Goal: Task Accomplishment & Management: Use online tool/utility

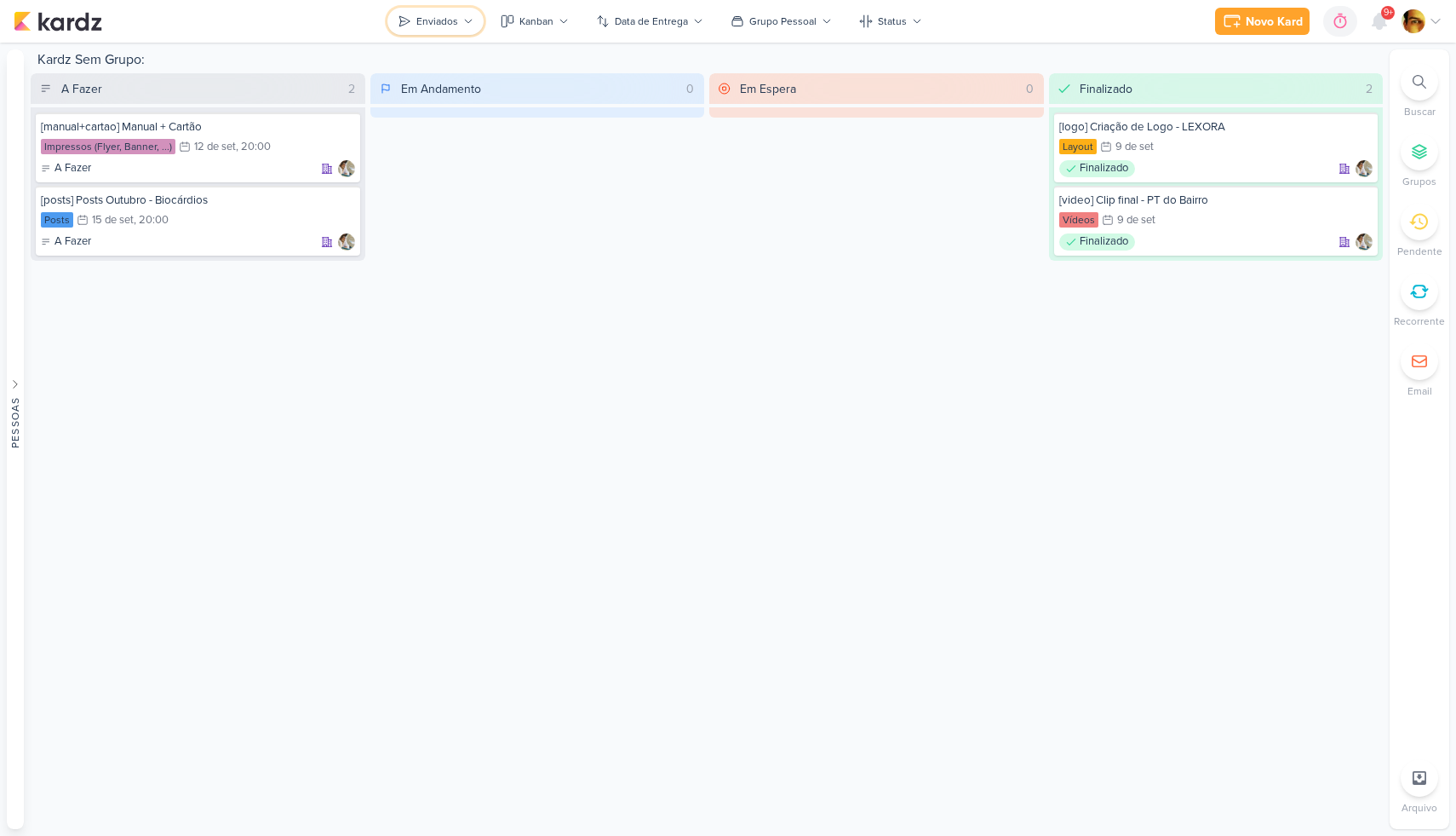
click at [462, 28] on button "Enviados" at bounding box center [436, 21] width 96 height 27
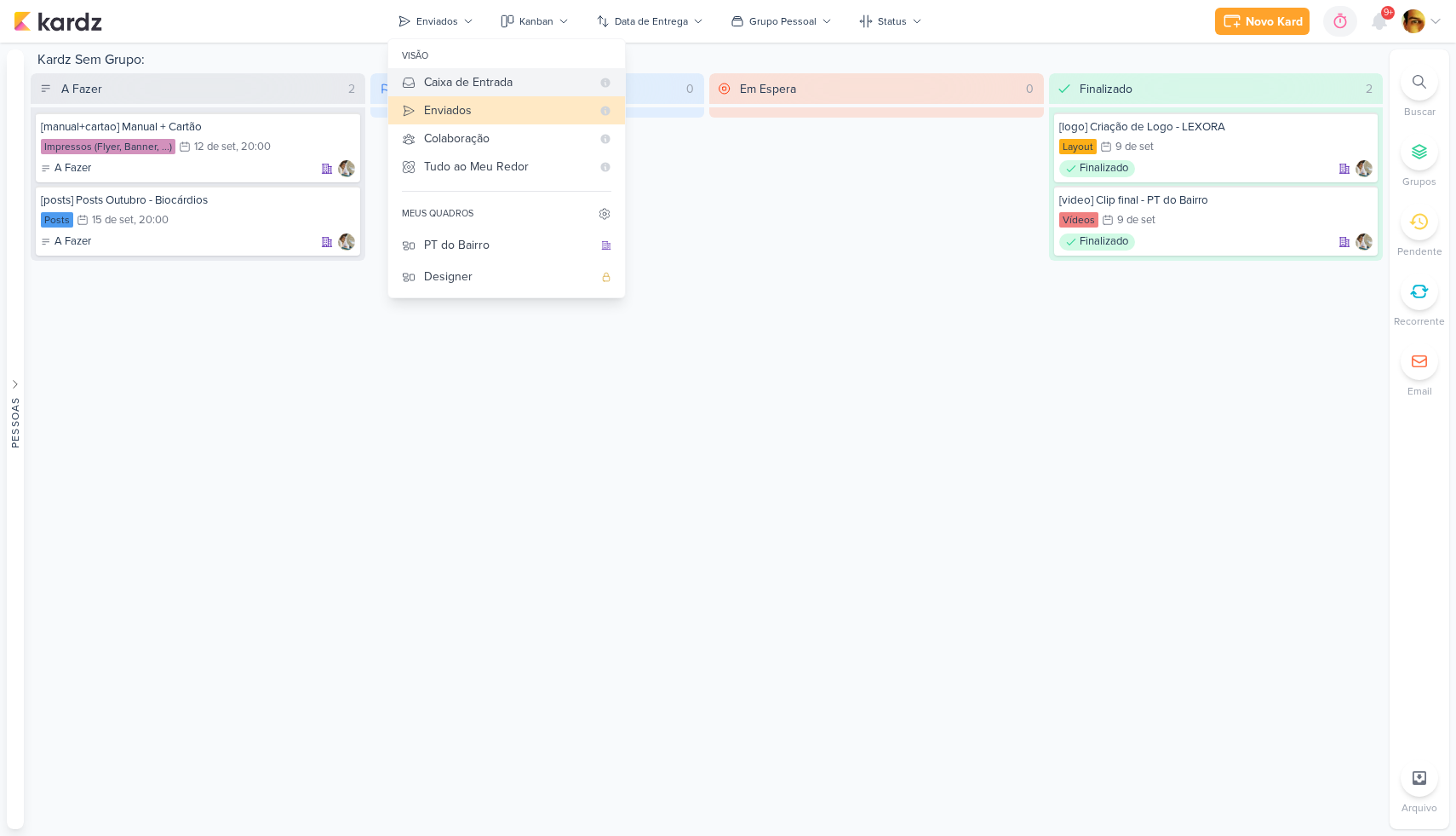
click at [456, 79] on div "Caixa de Entrada" at bounding box center [507, 82] width 167 height 18
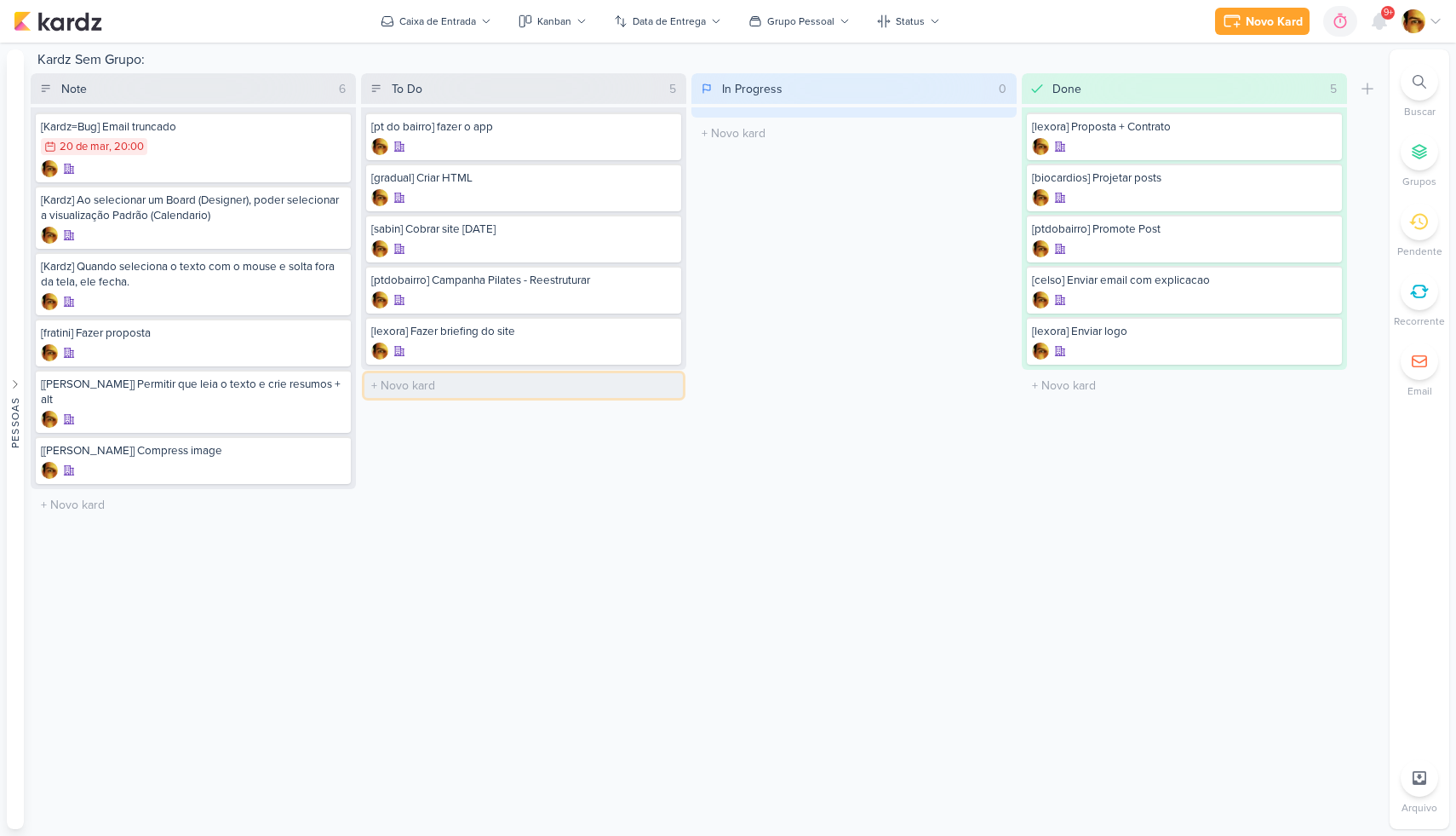
click at [454, 385] on input "text" at bounding box center [523, 385] width 318 height 25
type input "[site] Criar Home LEXORA"
click at [529, 395] on div at bounding box center [523, 403] width 305 height 17
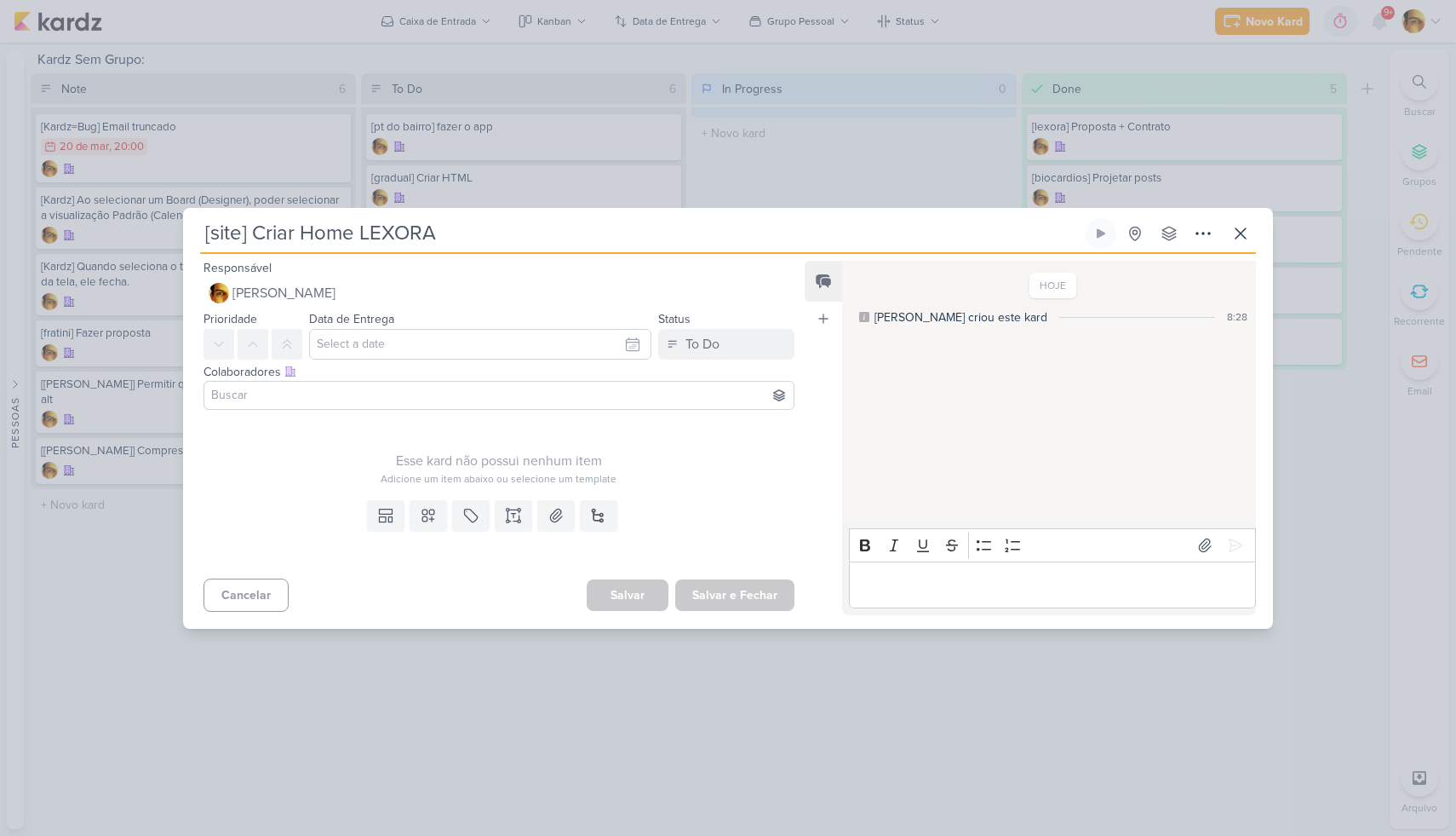
click at [275, 276] on div "Responsável [PERSON_NAME] Nenhum contato encontrado create new contact Novo Con…" at bounding box center [492, 283] width 619 height 51
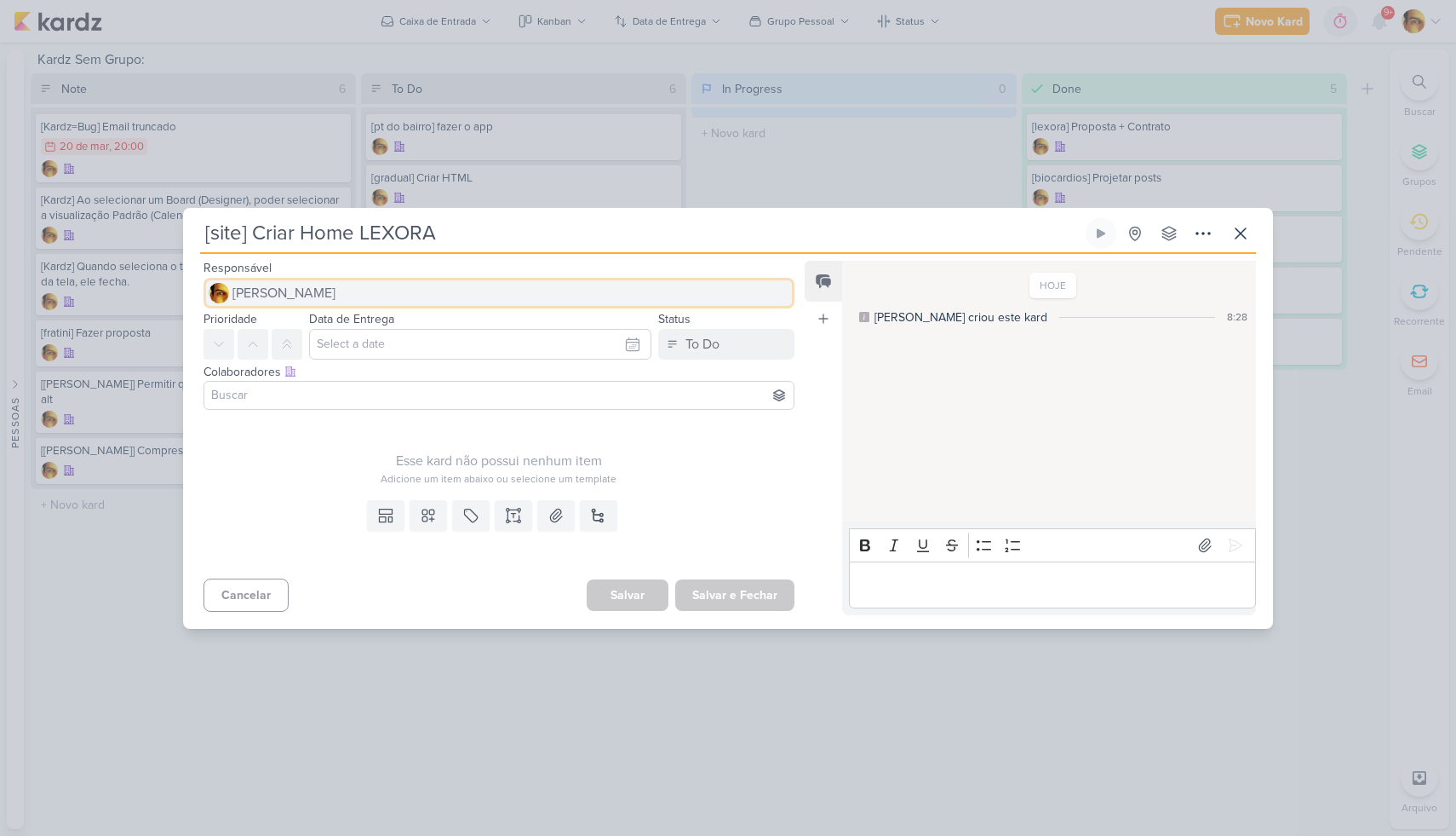
click at [277, 285] on span "[PERSON_NAME]" at bounding box center [284, 293] width 103 height 21
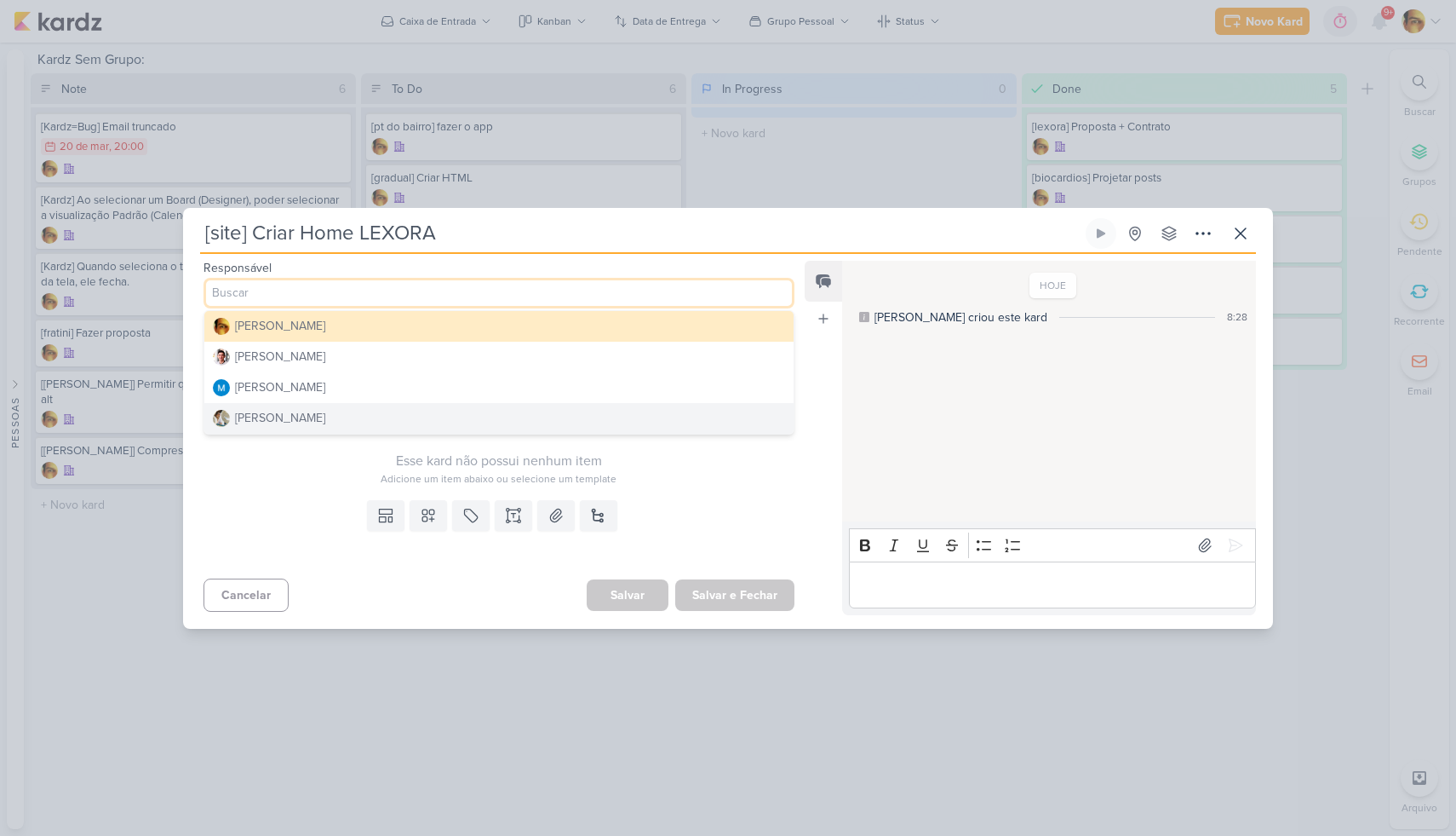
click at [271, 415] on div "[PERSON_NAME]" at bounding box center [280, 417] width 90 height 18
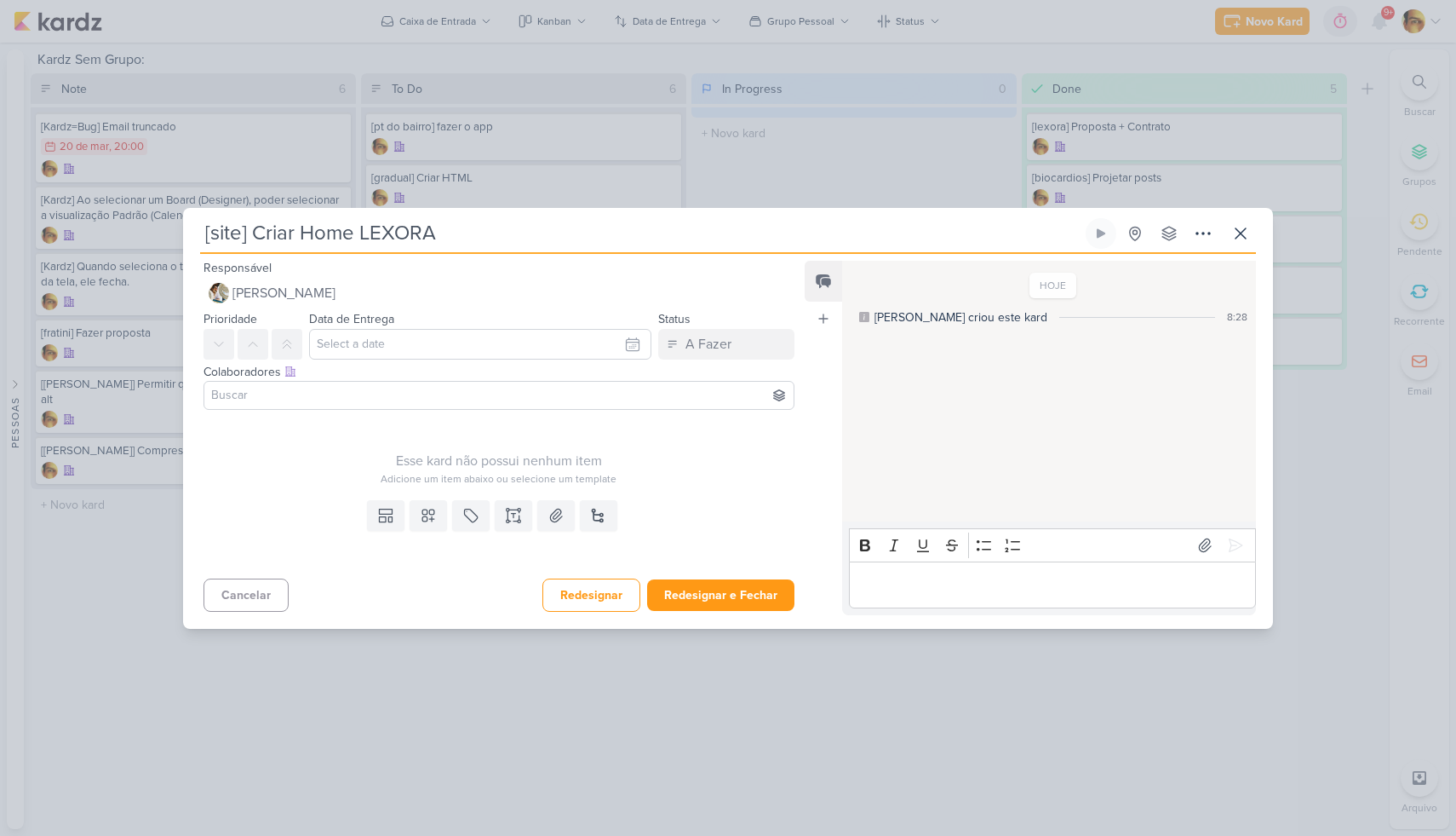
click at [378, 530] on div "Templates Campos Personalizados Marcadores Caixa De Texto Anexo [GEOGRAPHIC_DAT…" at bounding box center [492, 532] width 619 height 78
click at [379, 524] on button at bounding box center [386, 516] width 38 height 31
click at [424, 481] on div "Design" at bounding box center [444, 476] width 133 height 18
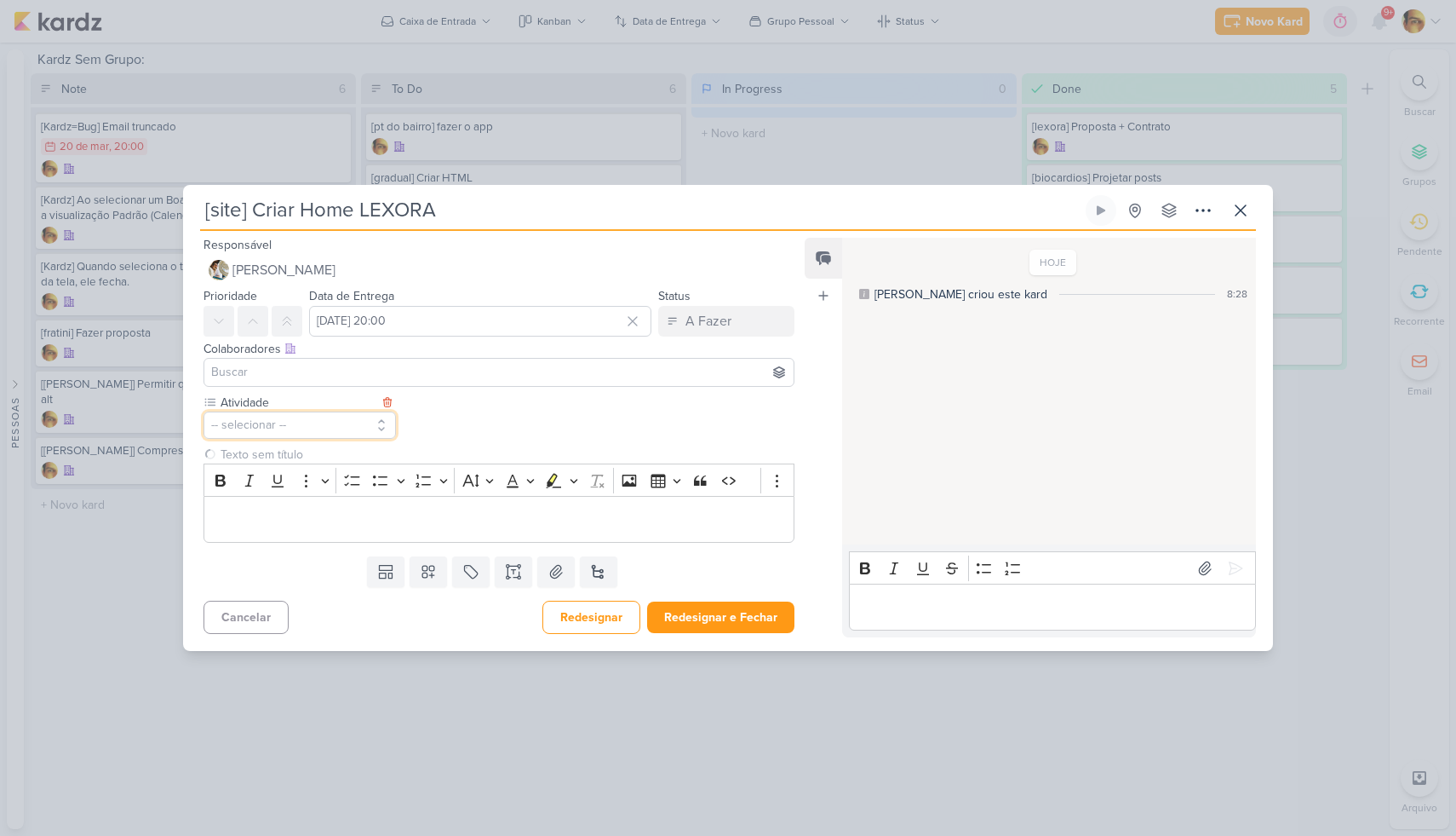
click at [326, 430] on button "-- selecionar --" at bounding box center [299, 425] width 192 height 27
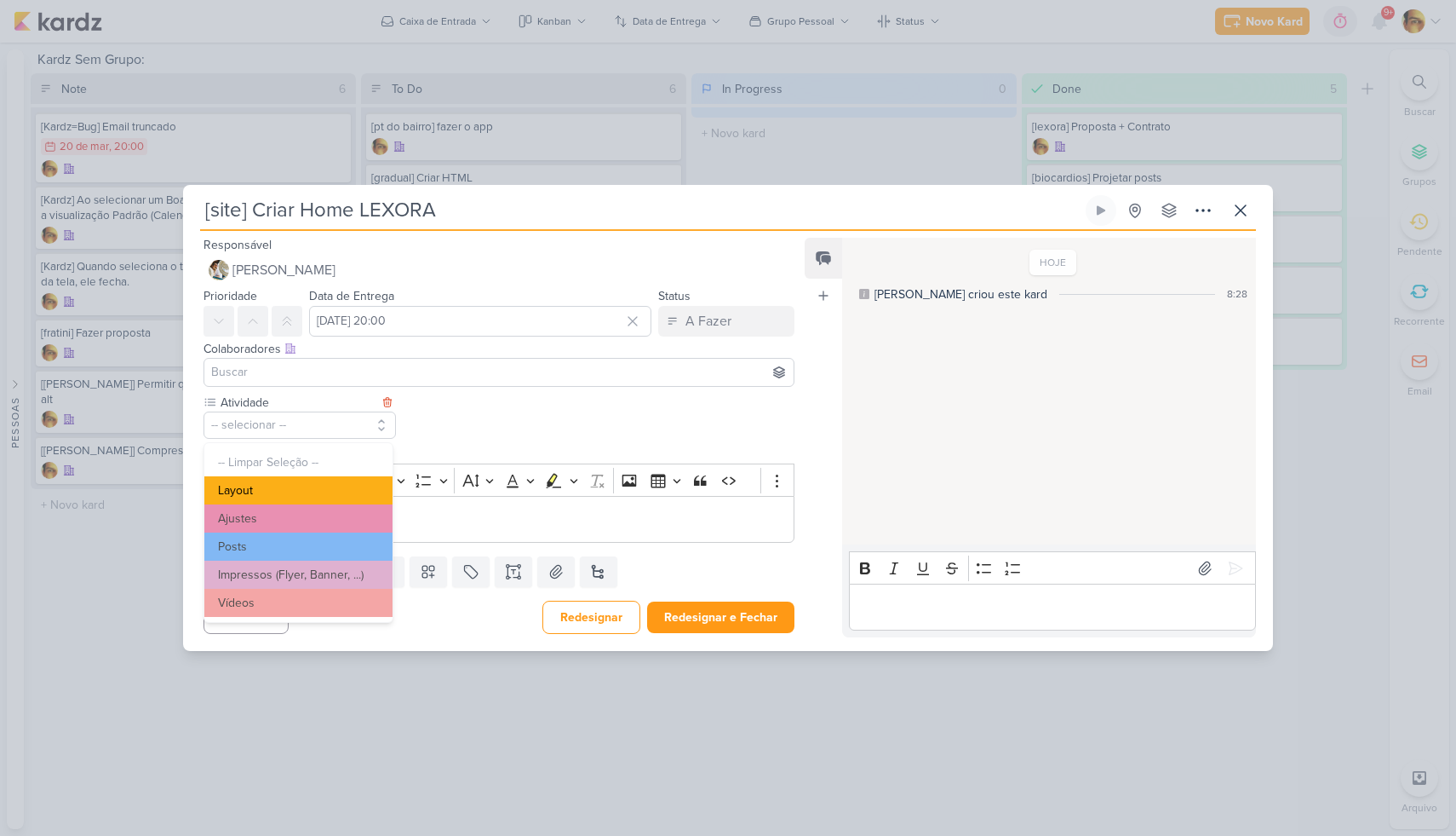
click at [302, 486] on button "Layout" at bounding box center [298, 490] width 188 height 28
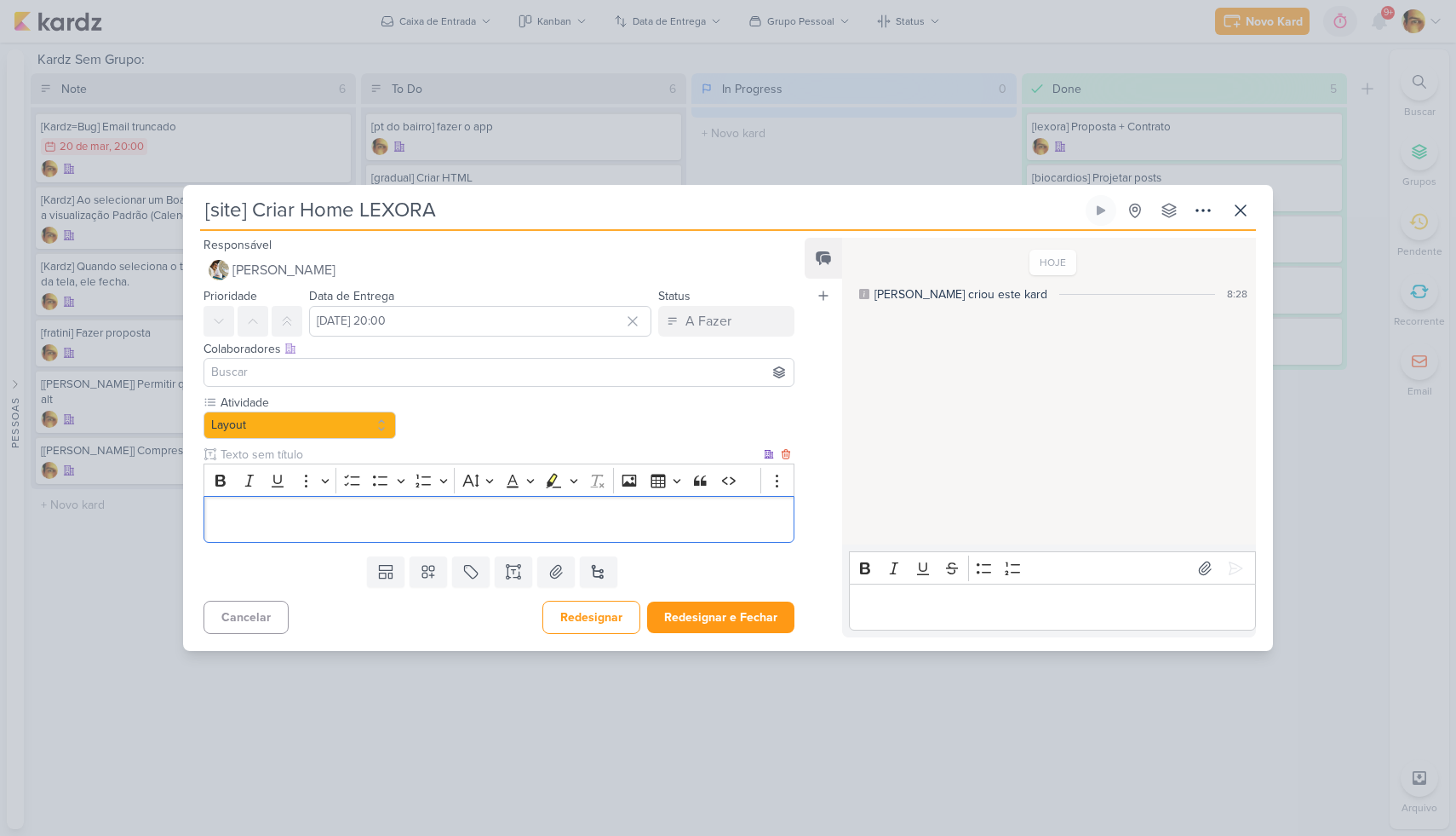
click at [373, 517] on p "Editor editing area: main" at bounding box center [498, 519] width 572 height 21
click at [444, 338] on div "Colaboradores Este kard pode ser visível a usuários da sua organização Este kar…" at bounding box center [492, 365] width 619 height 57
click at [445, 331] on input "[DATE] 20:00" at bounding box center [480, 321] width 342 height 31
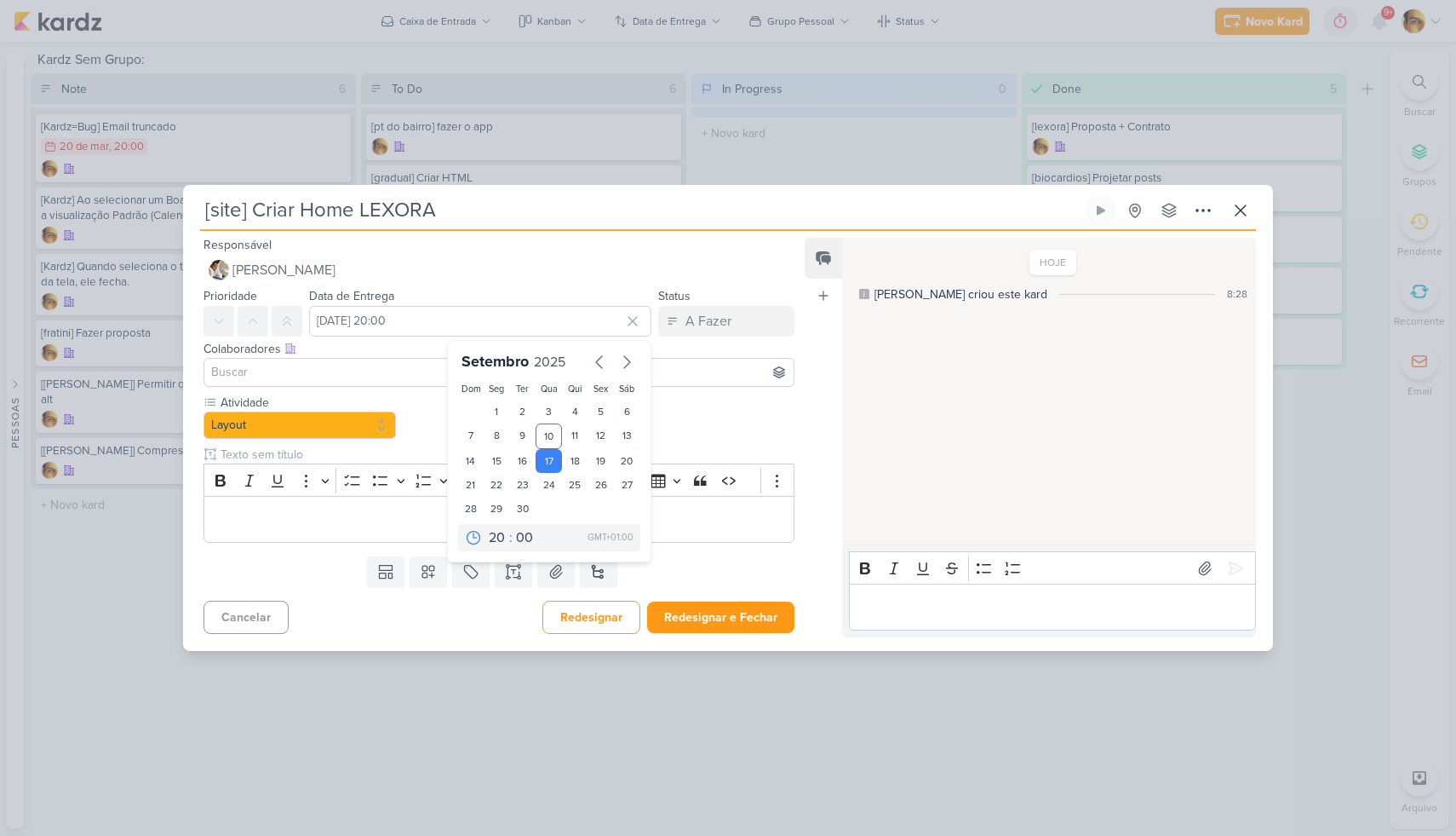
click at [706, 435] on div "Atividade Layout -- Limpar Seleção -- Layout Ajustes Posts" at bounding box center [498, 469] width 591 height 149
click at [587, 324] on input "[DATE] 20:00" at bounding box center [480, 321] width 342 height 31
click at [588, 463] on div "19" at bounding box center [601, 461] width 27 height 24
type input "[DATE] 20:00"
click at [688, 421] on div "Atividade Layout -- Limpar Seleção -- Layout Ajustes Posts" at bounding box center [498, 469] width 591 height 149
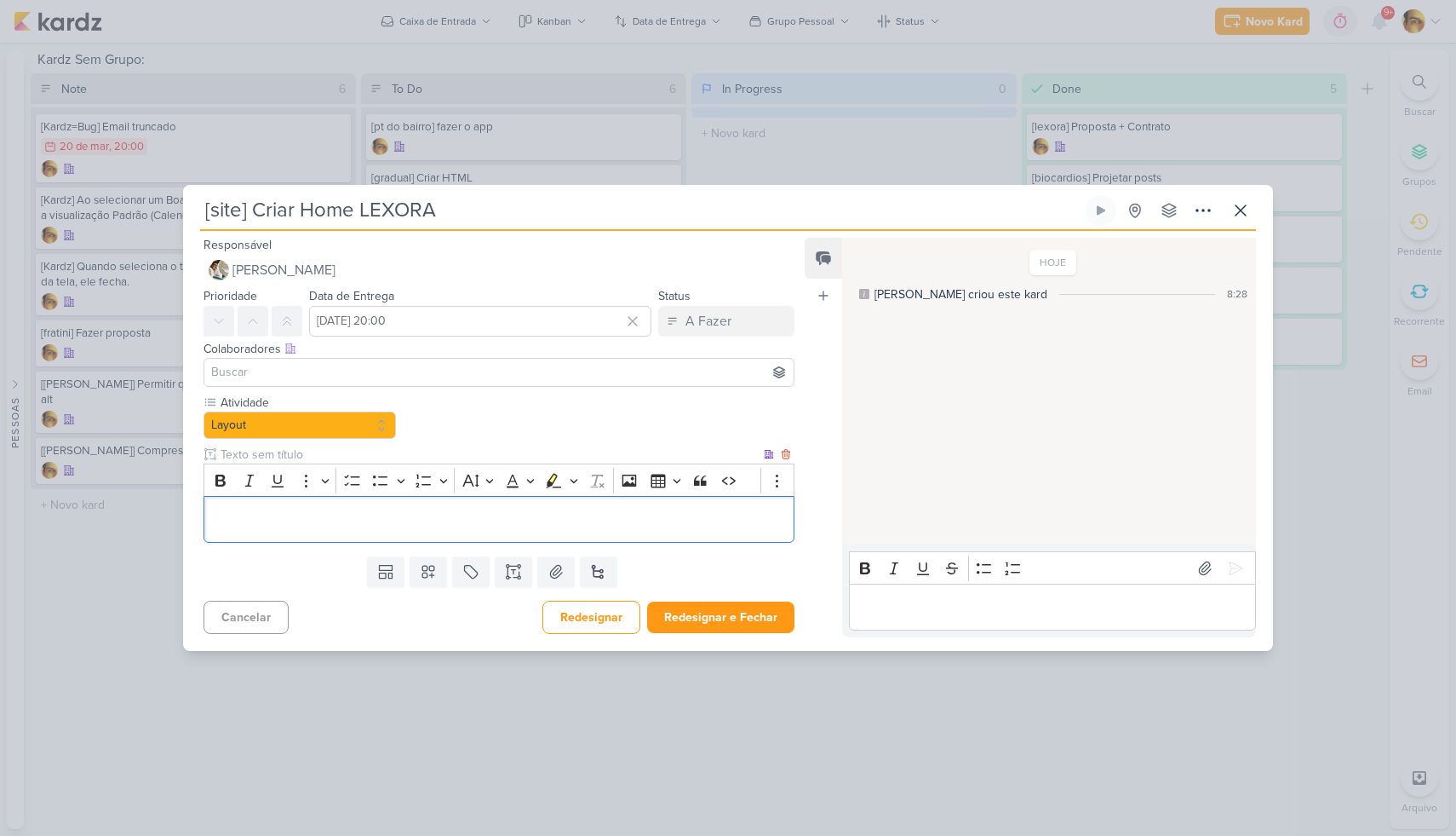
click at [583, 509] on p "Editor editing area: main" at bounding box center [498, 519] width 572 height 21
click at [551, 333] on input "[DATE] 20:00" at bounding box center [480, 321] width 342 height 31
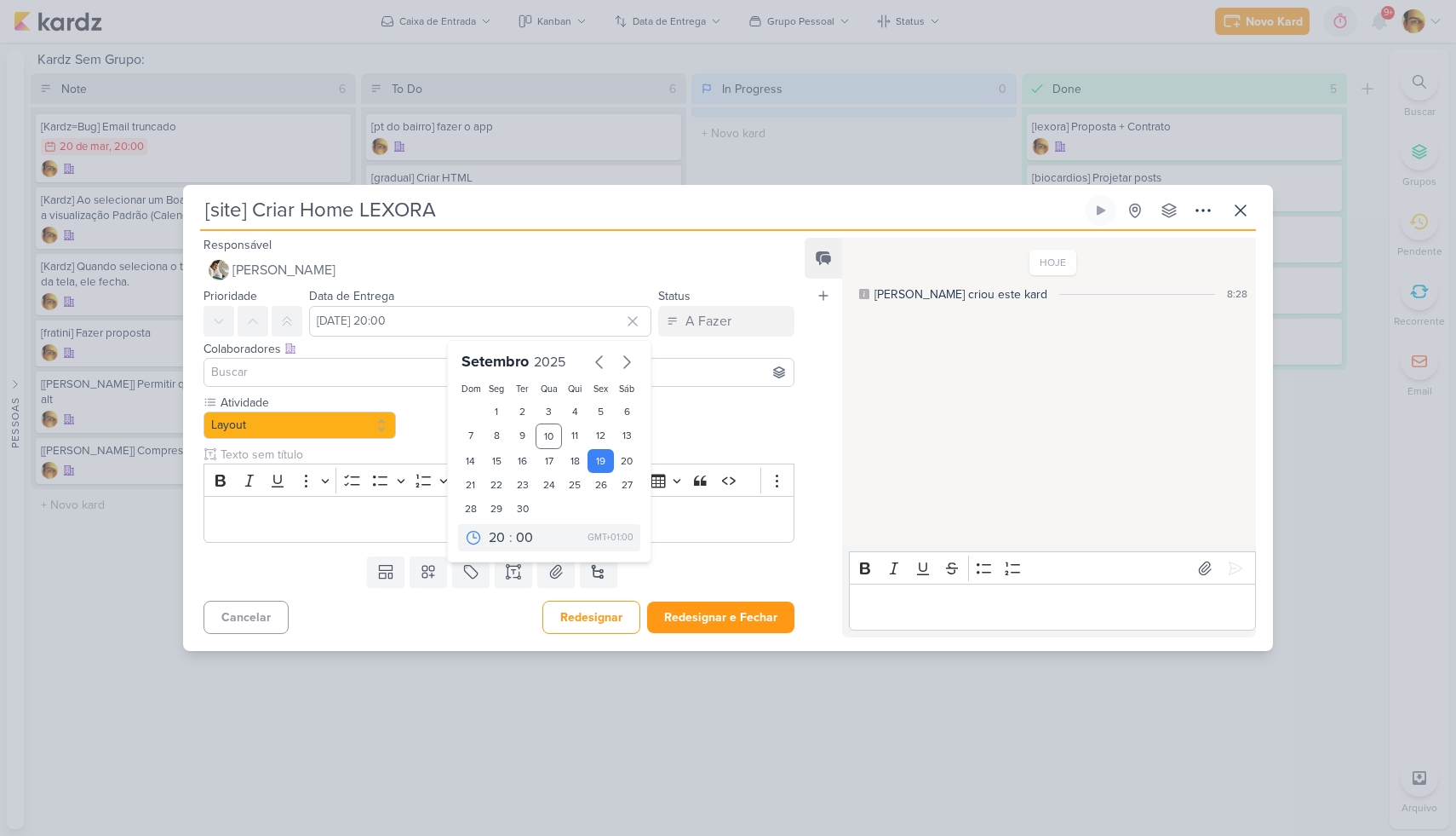
click at [680, 430] on div "Atividade Layout -- Limpar Seleção -- Layout Ajustes Posts" at bounding box center [498, 469] width 591 height 149
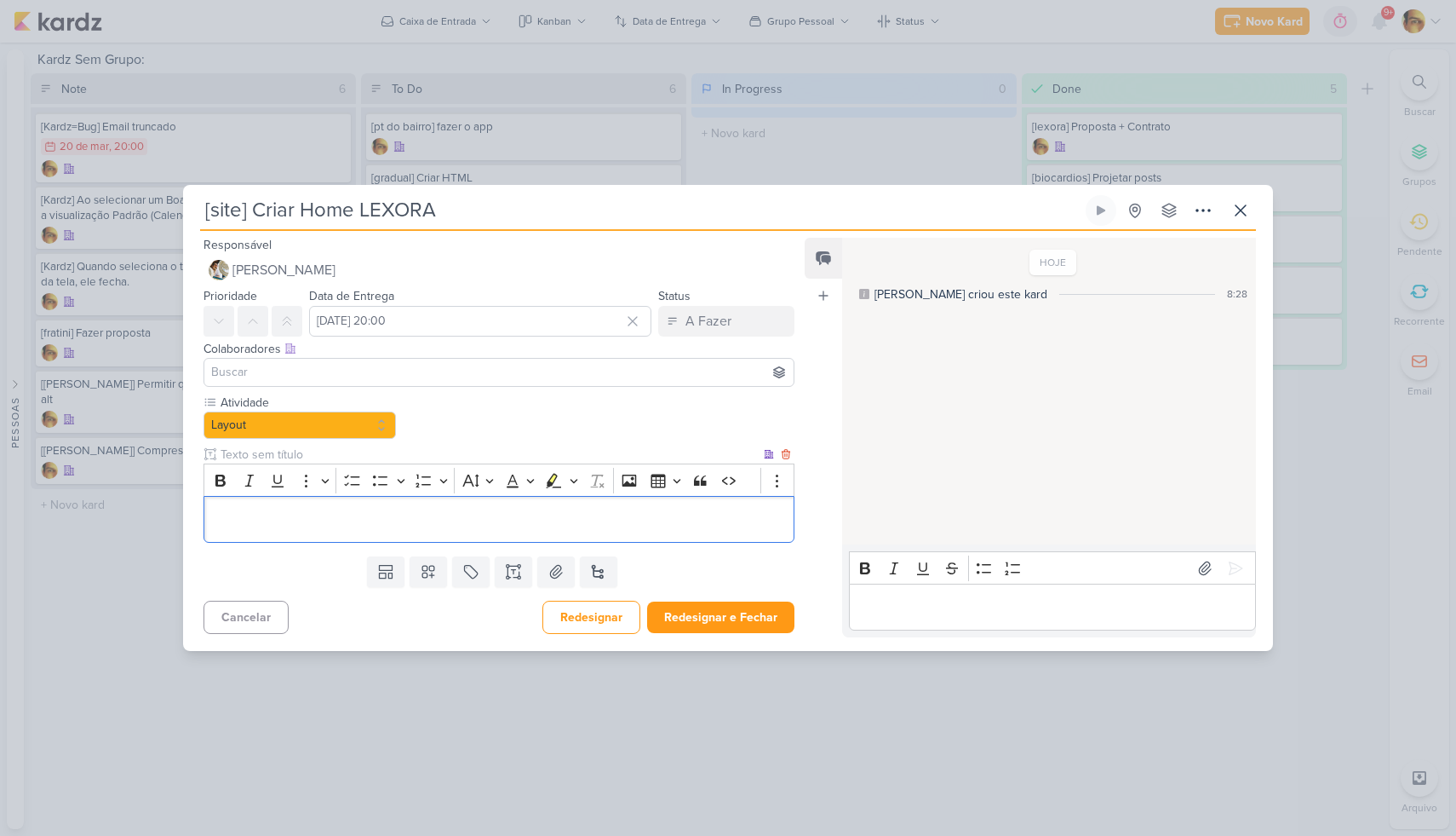
click at [438, 519] on p "Editor editing area: main" at bounding box center [498, 519] width 572 height 21
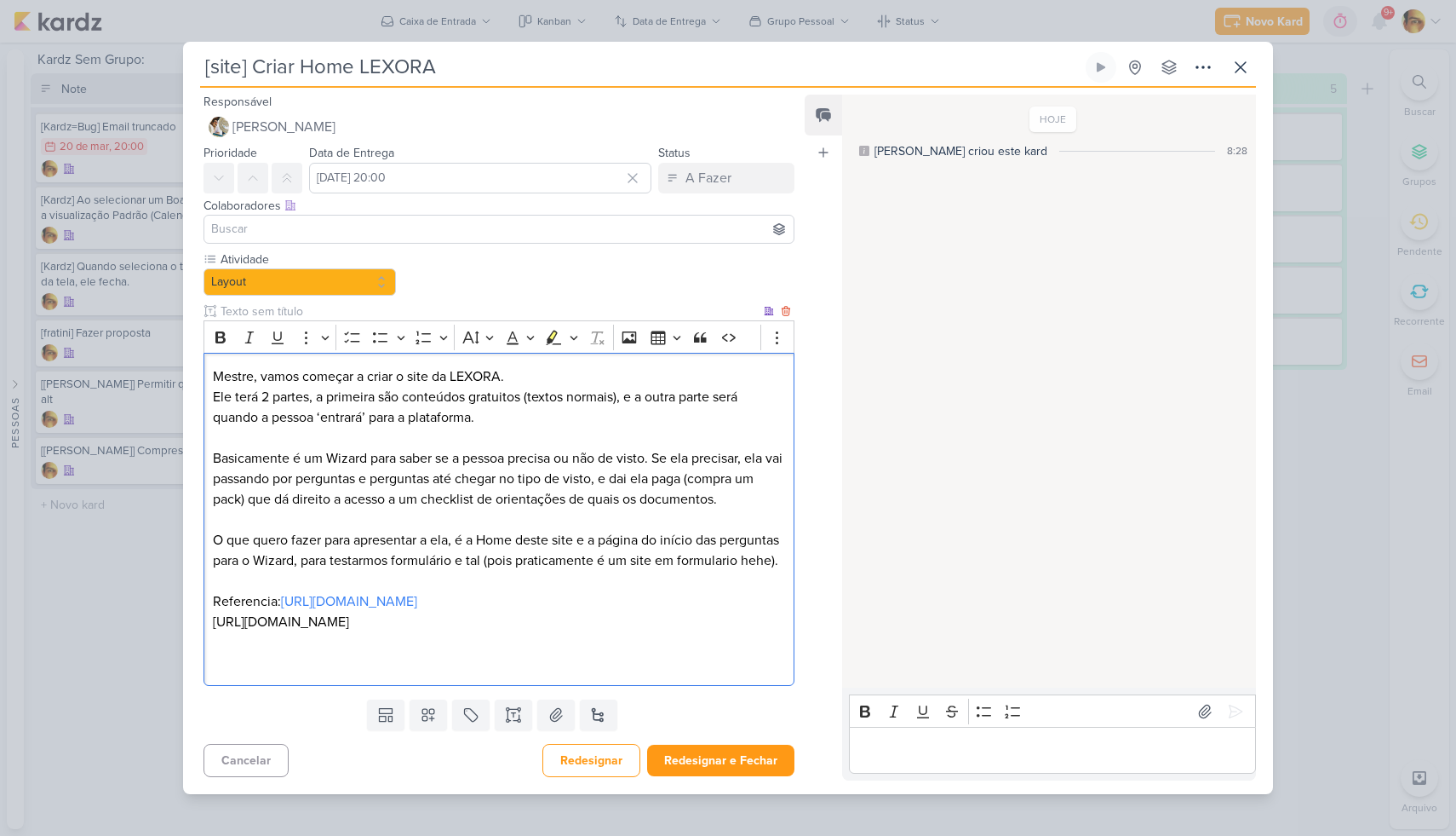
click at [273, 609] on p "Referencia: [URL][DOMAIN_NAME]" at bounding box center [498, 602] width 572 height 21
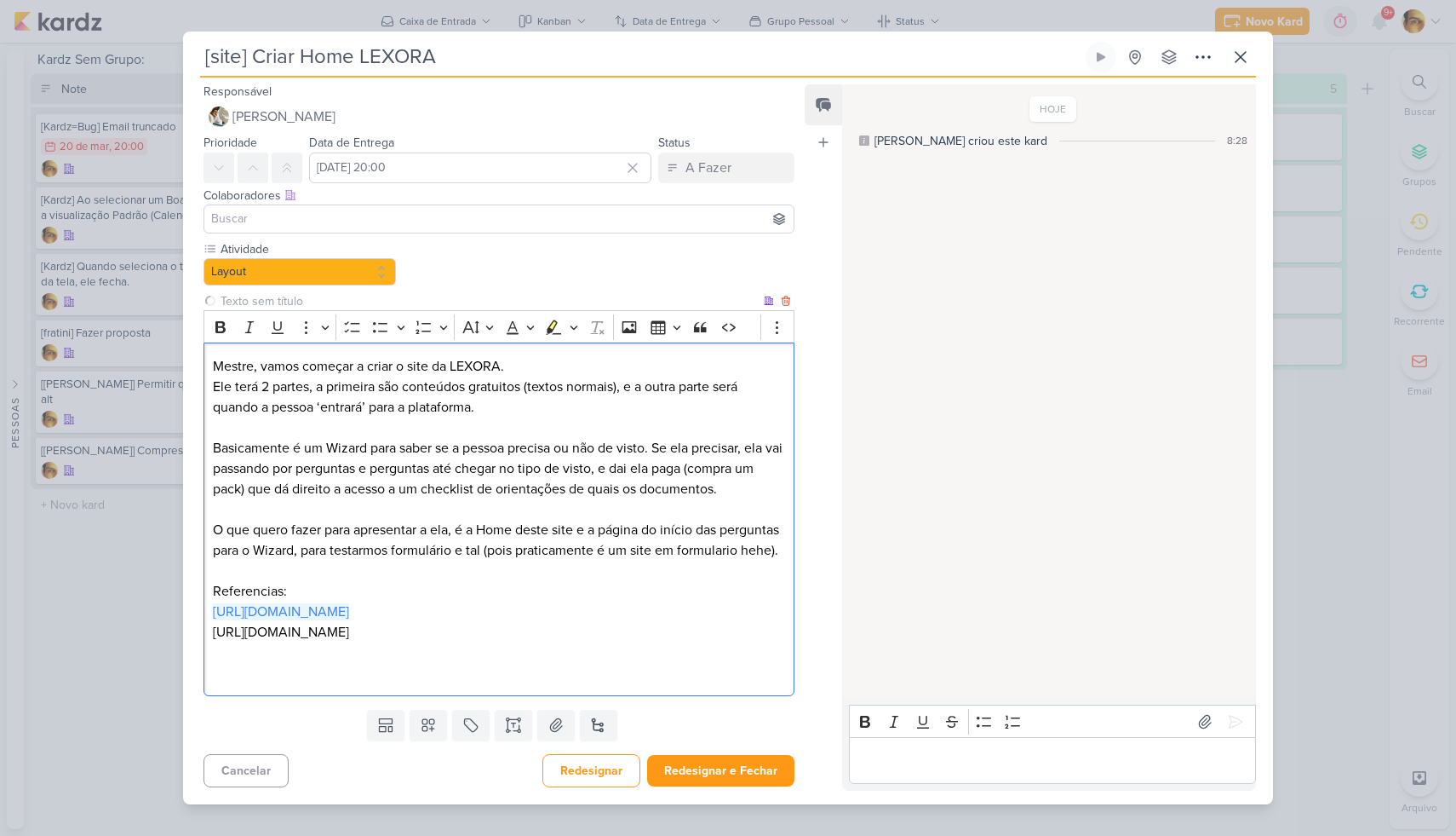
click at [352, 635] on p "[URL][DOMAIN_NAME]" at bounding box center [498, 632] width 572 height 21
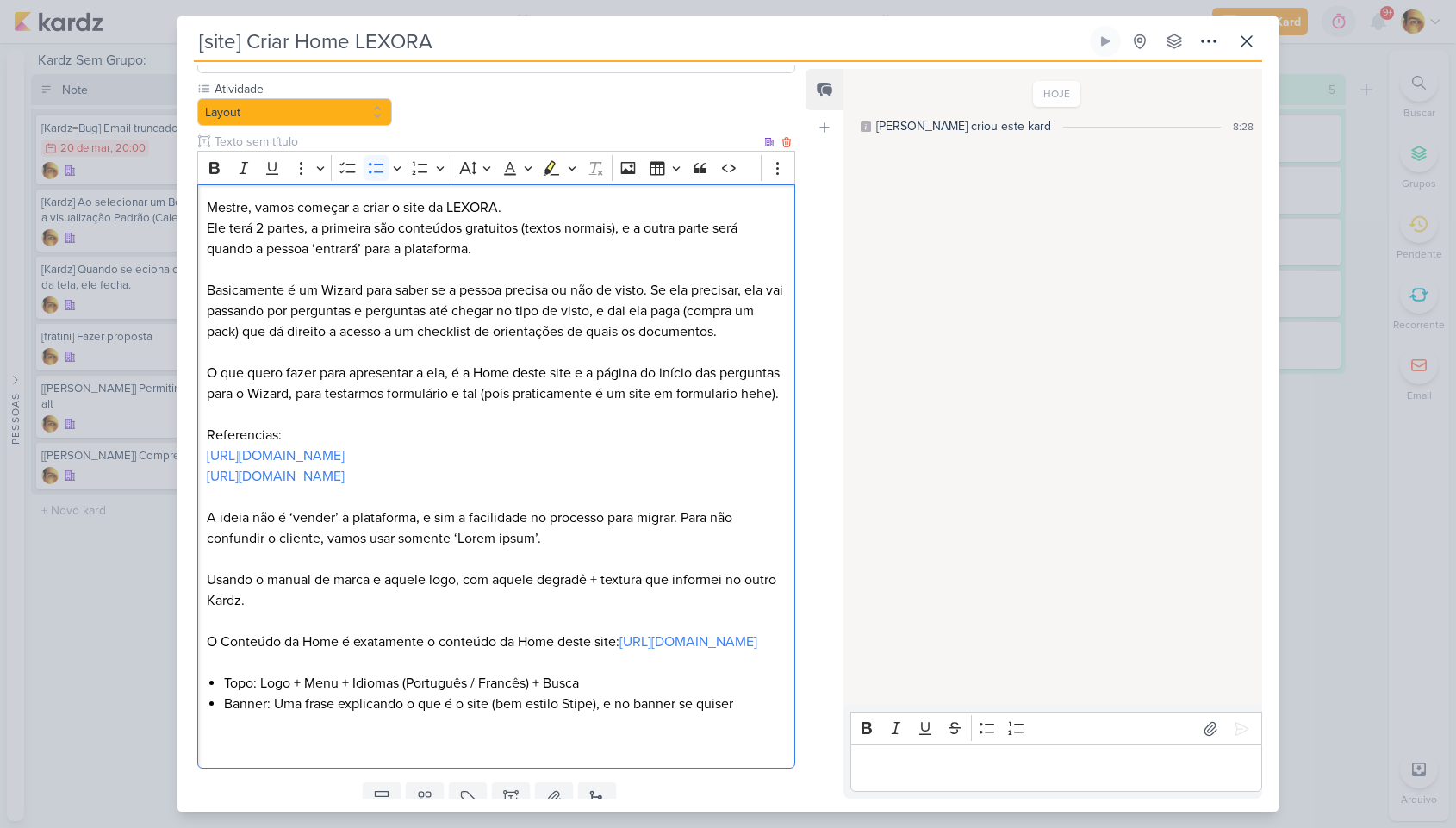
scroll to position [153, 0]
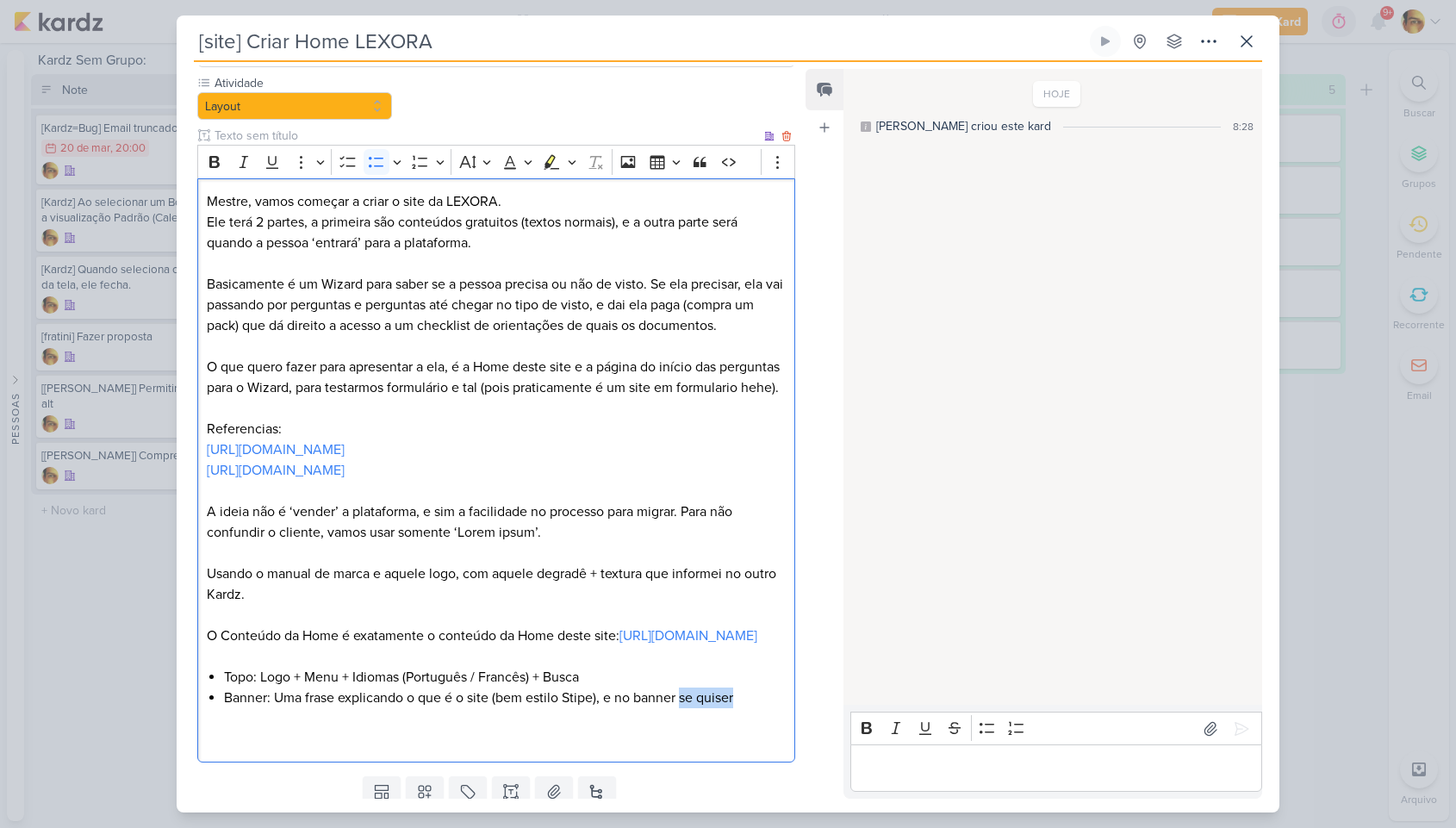
drag, startPoint x: 683, startPoint y: 742, endPoint x: 749, endPoint y: 741, distance: 66.0
click at [750, 708] on li "Banner: Uma frase explicando o que é o site (bem estilo Stipe), e no banner se …" at bounding box center [504, 698] width 562 height 21
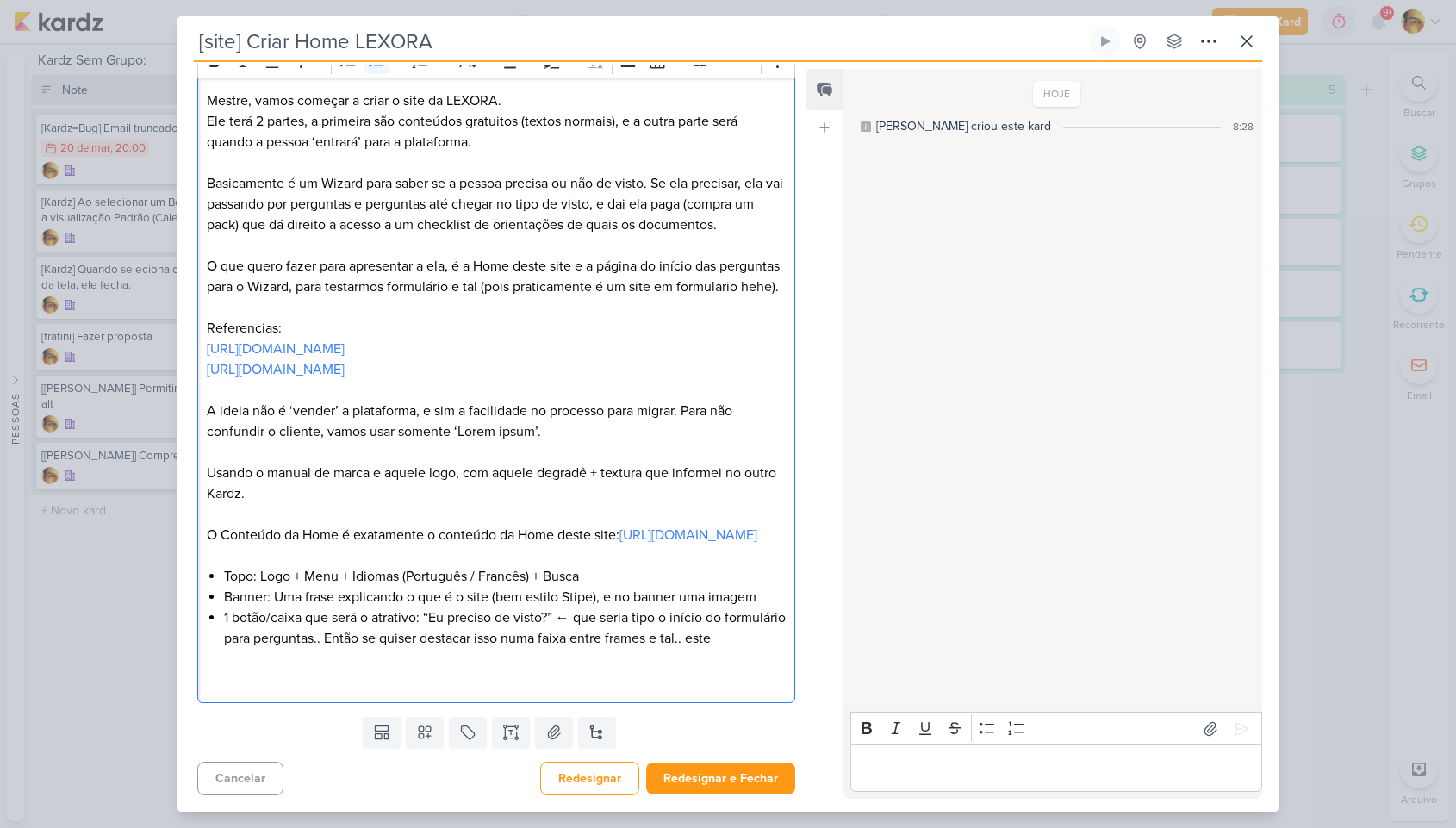
scroll to position [294, 0]
click at [630, 627] on li "1 botão/caixa que será o atrativo: “Eu preciso de visto?” ← que seria tipo o in…" at bounding box center [504, 628] width 562 height 42
drag, startPoint x: 603, startPoint y: 595, endPoint x: 757, endPoint y: 595, distance: 154.0
click at [757, 595] on li "Banner: Uma frase explicando o que é o site (bem estilo Stipe), e no banner uma…" at bounding box center [504, 597] width 562 height 21
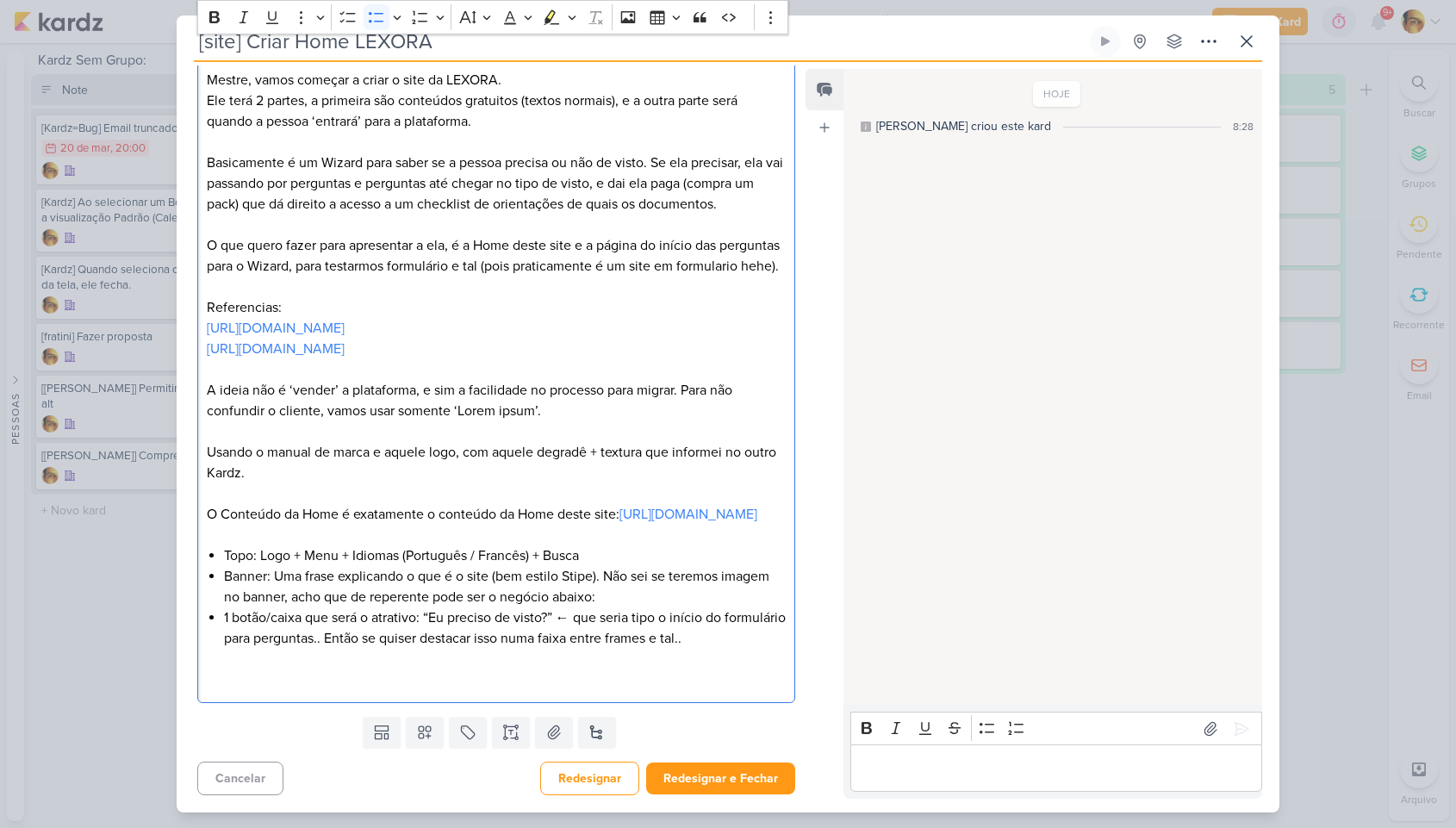
click at [629, 557] on li "Topo: Logo + Menu + Idiomas (Português / Francês) + Busca" at bounding box center [504, 555] width 562 height 21
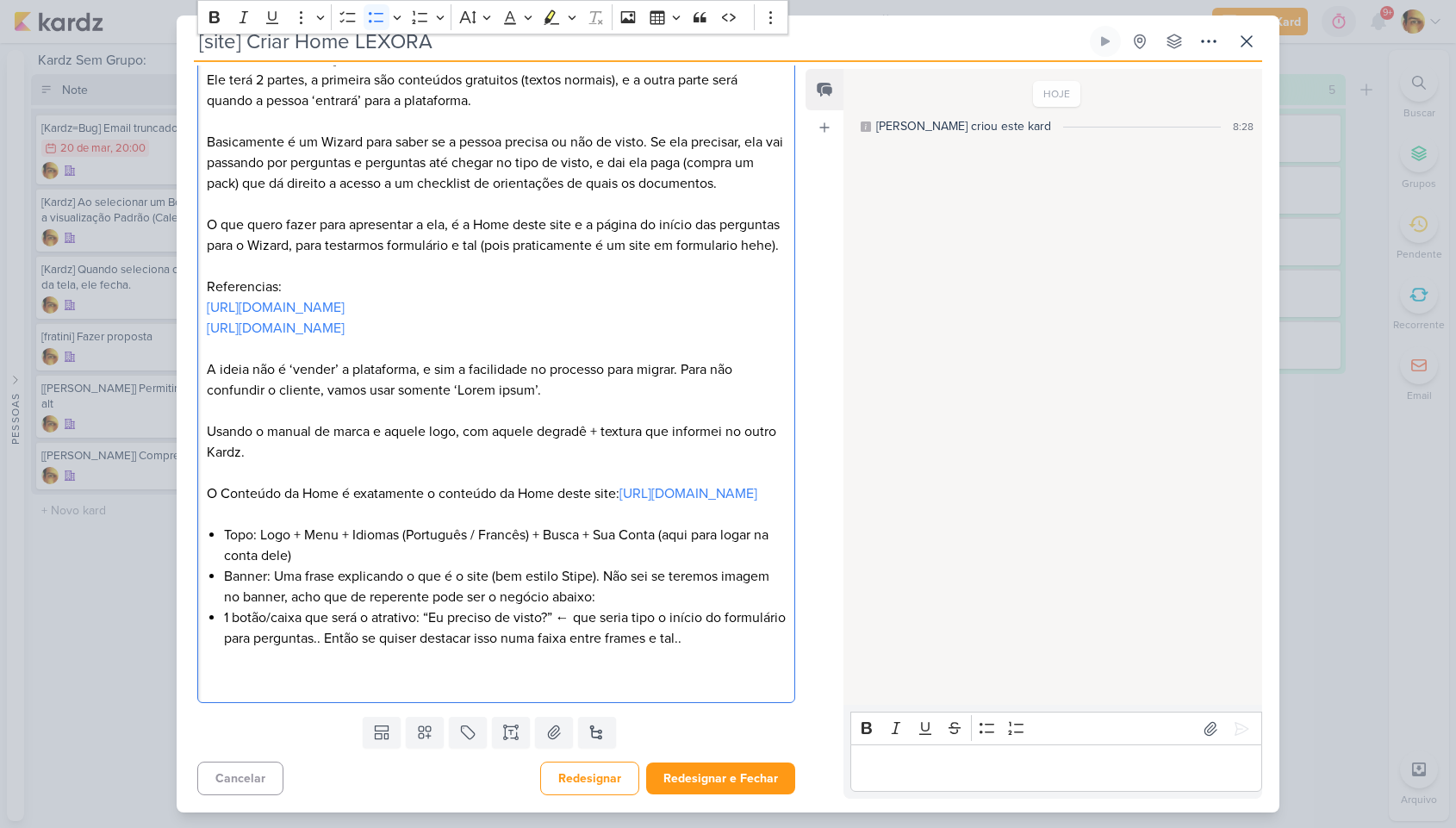
click at [783, 661] on div "Mestre, vamos começar a criar o site da LEXORA. Ele terá 2 partes, a primeira s…" at bounding box center [496, 370] width 598 height 667
click at [445, 566] on li "Topo: Logo + Menu + Idiomas (Português / Francês) + Busca + Sua Conta (aqui par…" at bounding box center [504, 545] width 562 height 42
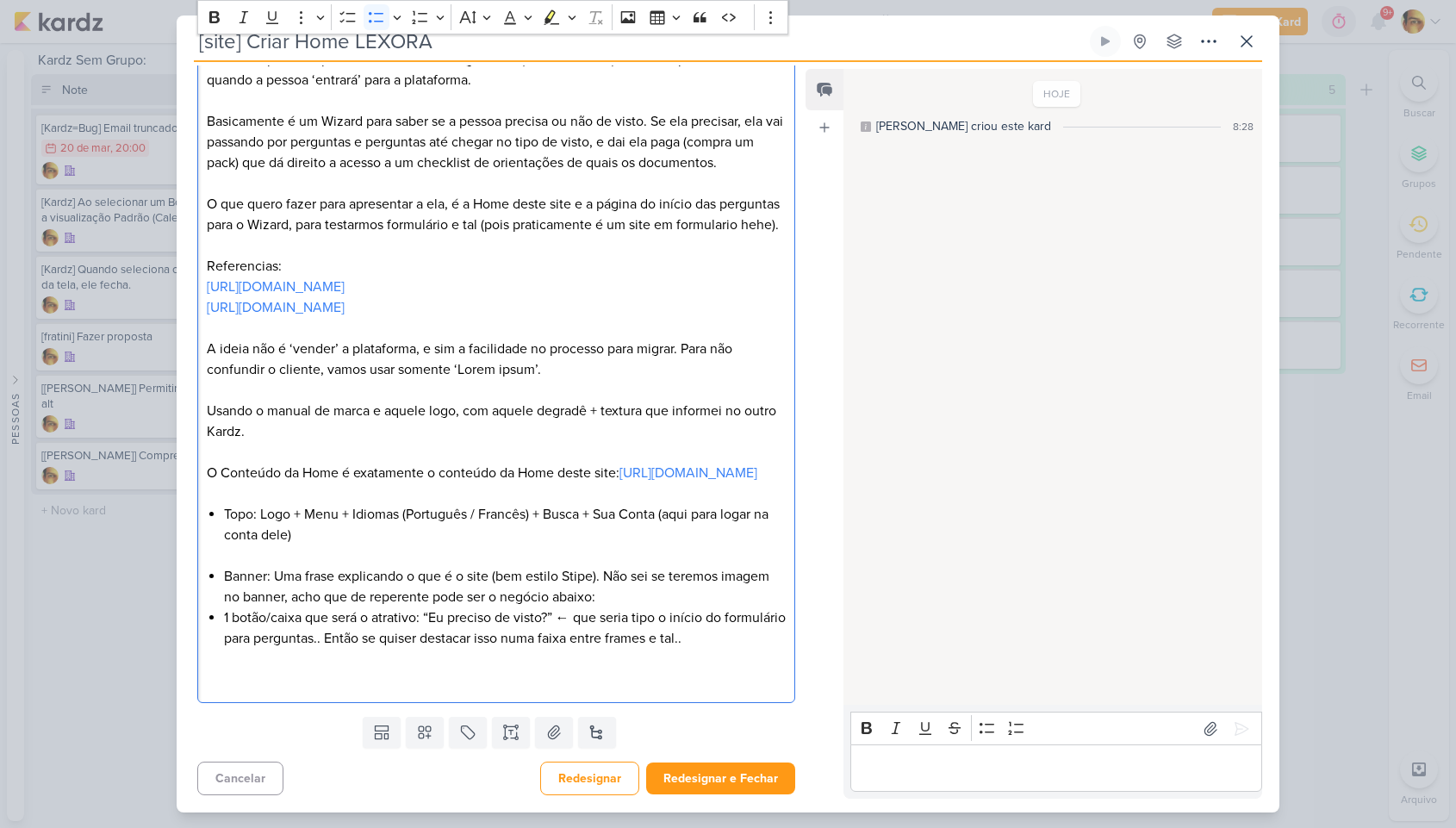
click at [620, 608] on li "Banner: Uma frase explicando o que é o site (bem estilo Stipe). Não sei se tere…" at bounding box center [504, 587] width 562 height 42
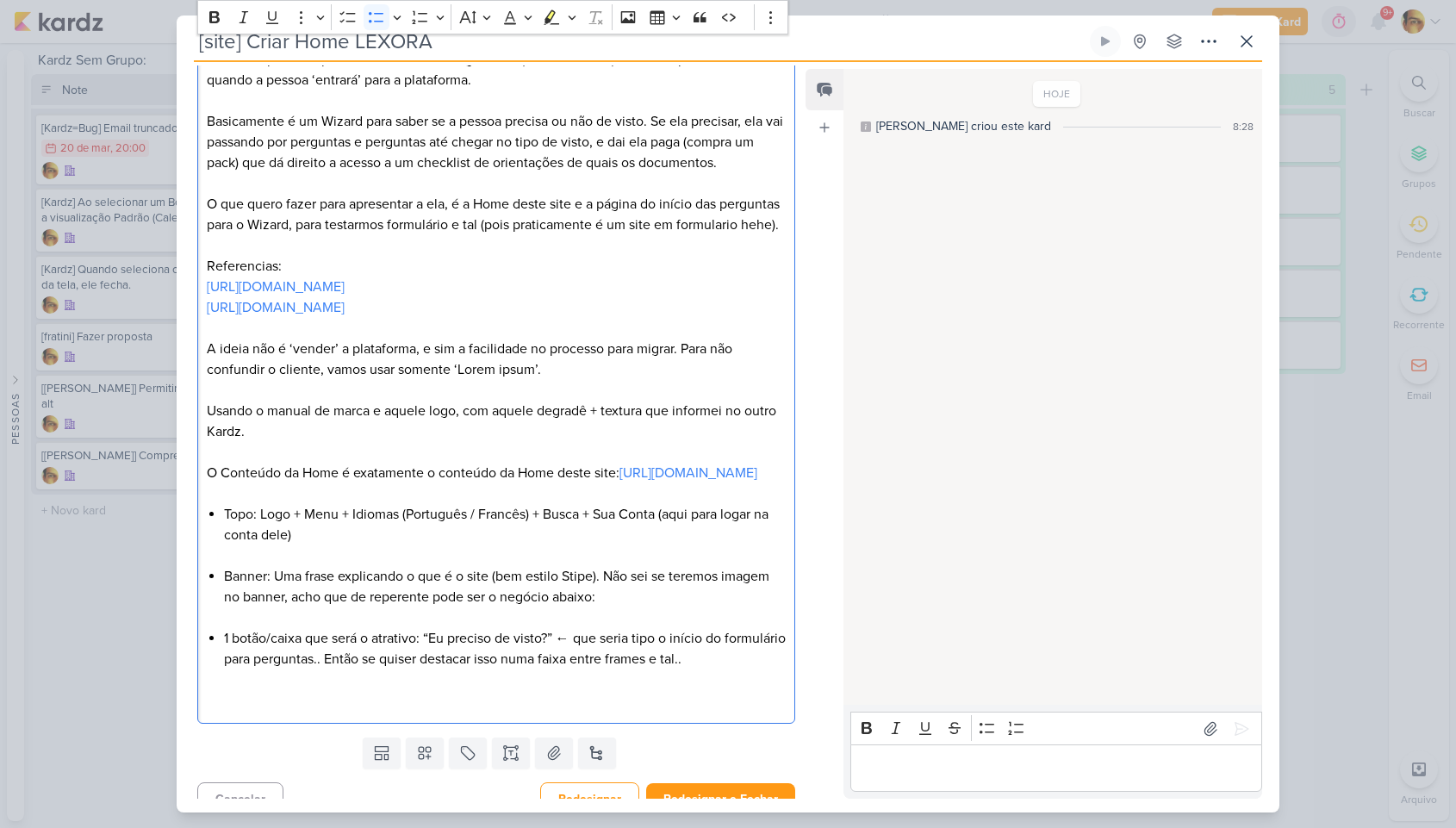
click at [759, 669] on li "1 botão/caixa que será o atrativo: “Eu preciso de visto?” ← que seria tipo o in…" at bounding box center [504, 648] width 562 height 42
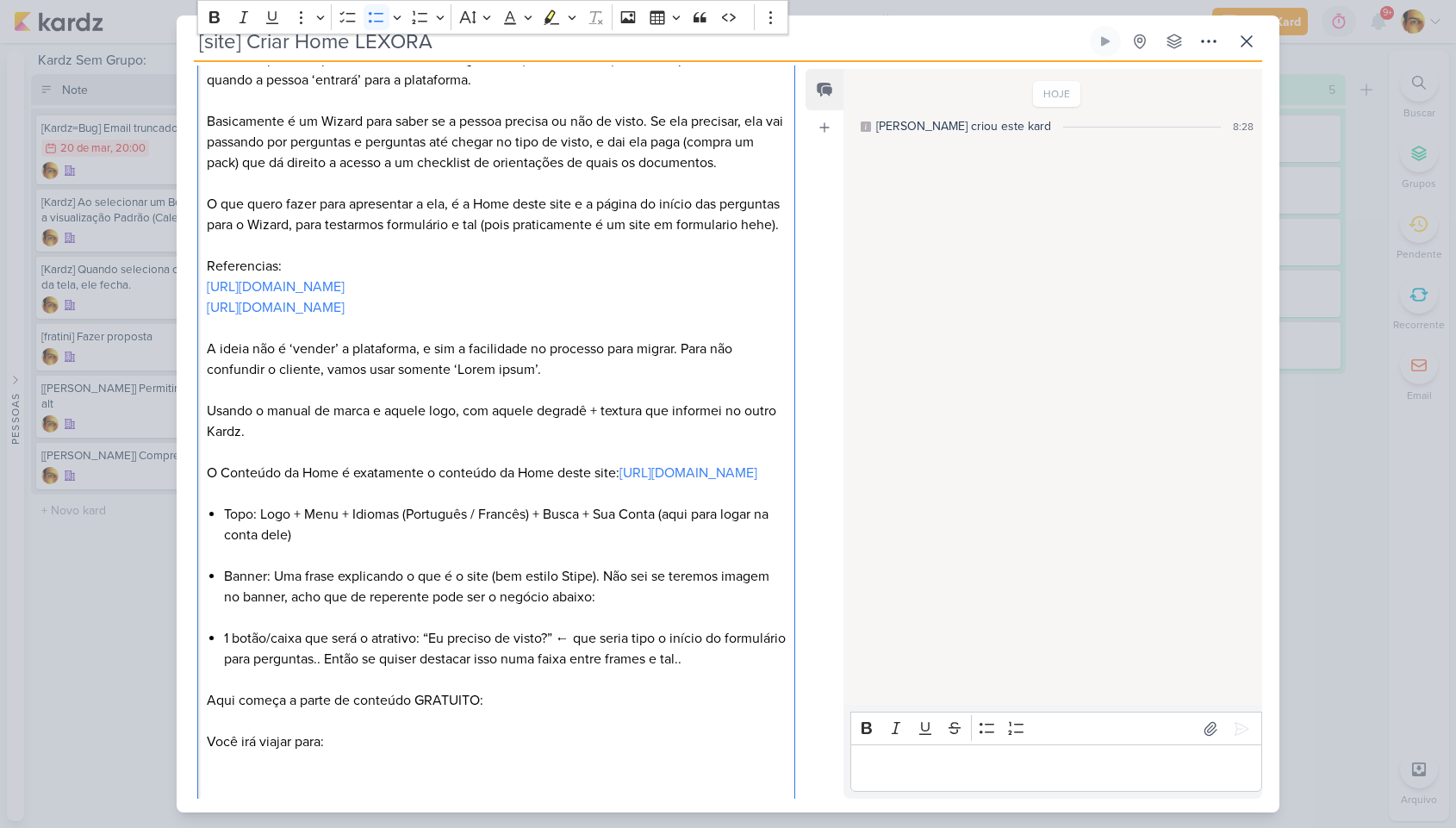
click at [674, 628] on li "Banner: Uma frase explicando o que é o site (bem estilo Stipe). Não sei se tere…" at bounding box center [504, 596] width 562 height 62
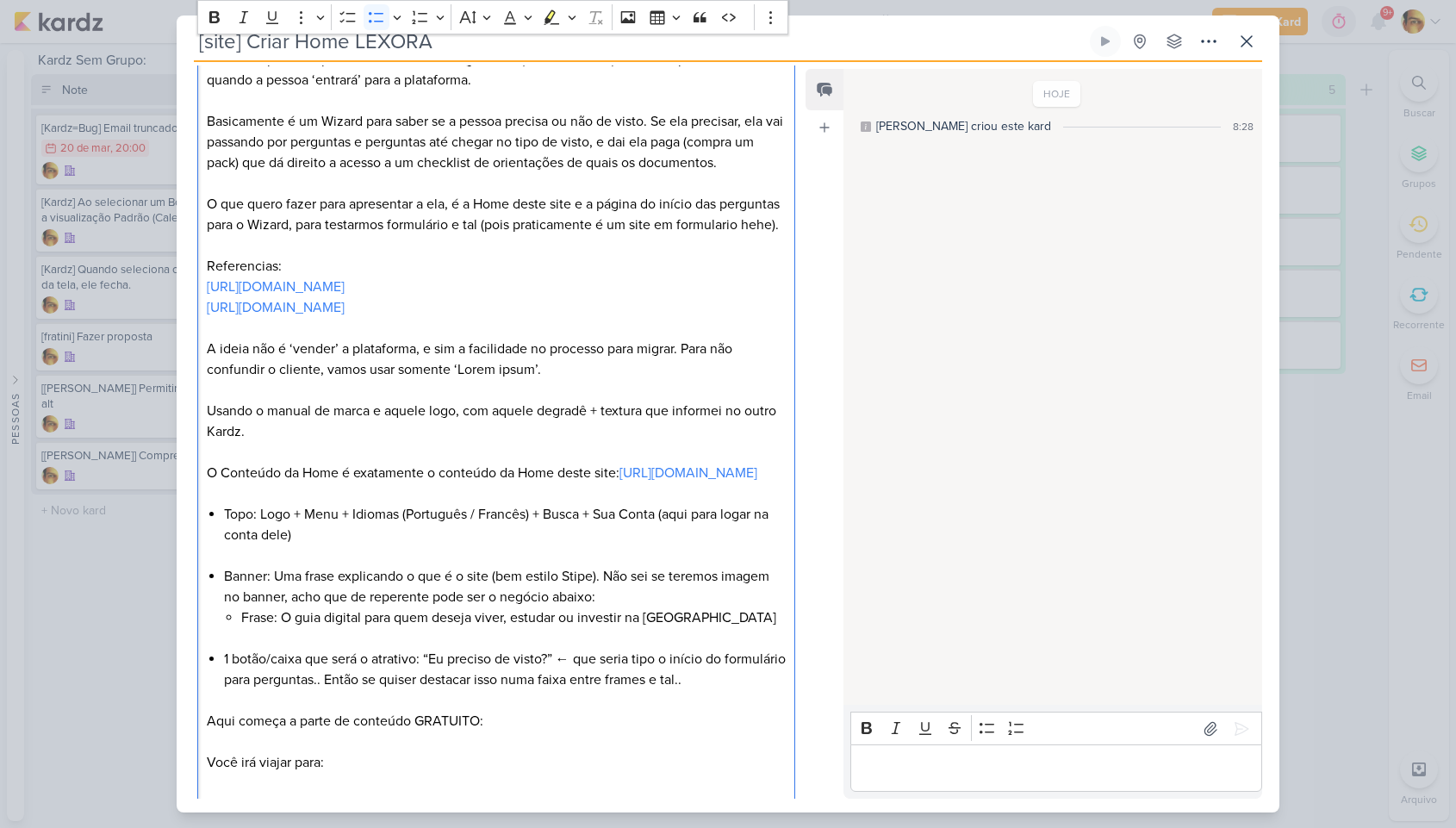
click at [412, 566] on li "Topo: Logo + Menu + Idiomas (Português / Francês) + Busca + Sua Conta (aqui par…" at bounding box center [504, 535] width 562 height 62
click at [282, 648] on li "Frase: O guia digital para quem deseja viver, estudar ou investir na [GEOGRAPHI…" at bounding box center [513, 628] width 544 height 42
click at [722, 648] on li "Frase: "O guia digital para quem deseja viver, estudar ou investir na [GEOGRAPH…" at bounding box center [513, 628] width 544 height 42
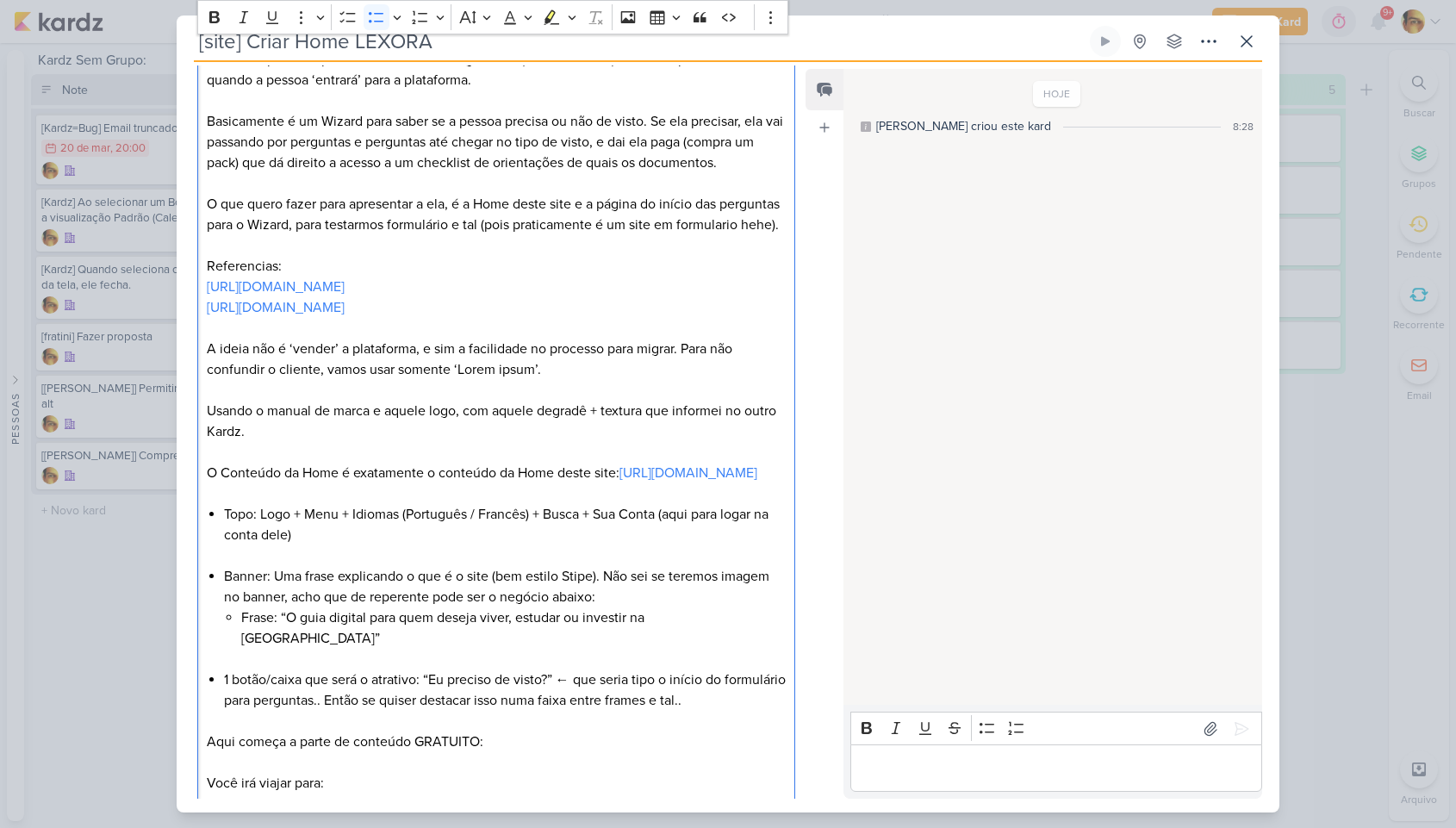
click at [357, 566] on li "Topo: Logo + Menu + Idiomas (Português / Francês) + Busca + Sua Conta (aqui par…" at bounding box center [504, 535] width 562 height 62
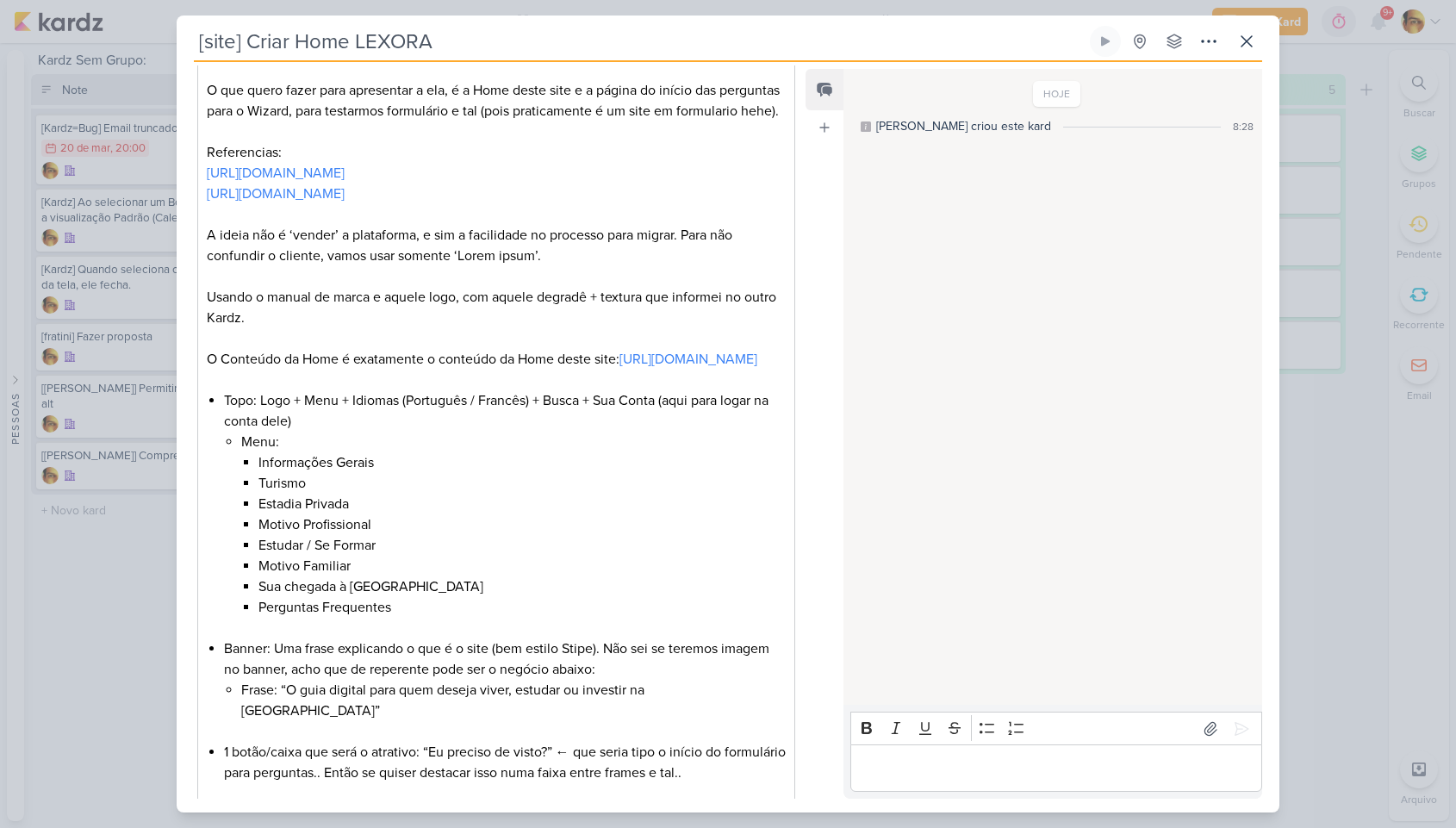
scroll to position [494, 0]
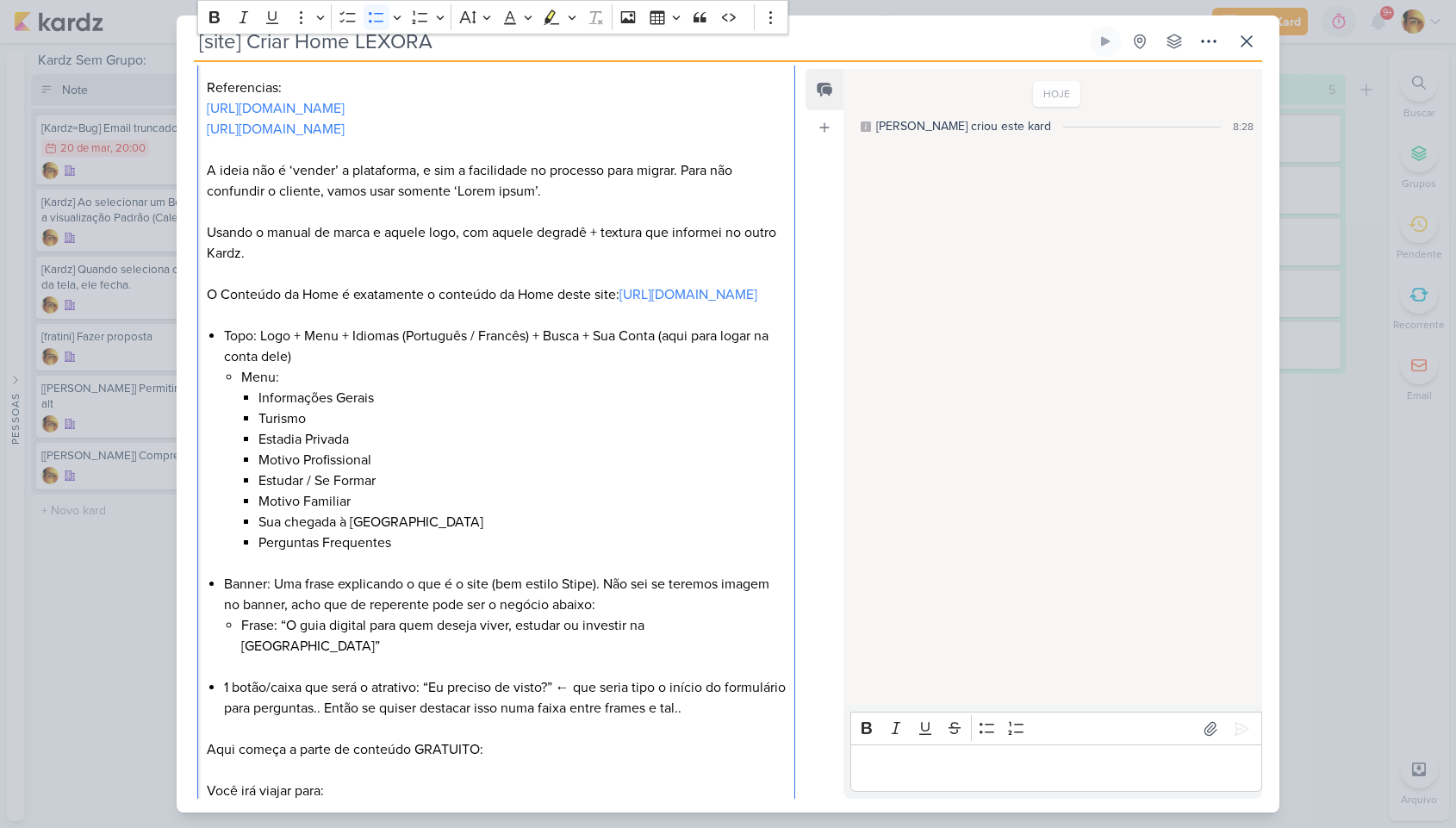
click at [703, 667] on li "Frase: “O guia digital para quem deseja viver, estudar ou investir na [GEOGRAPH…" at bounding box center [513, 646] width 544 height 62
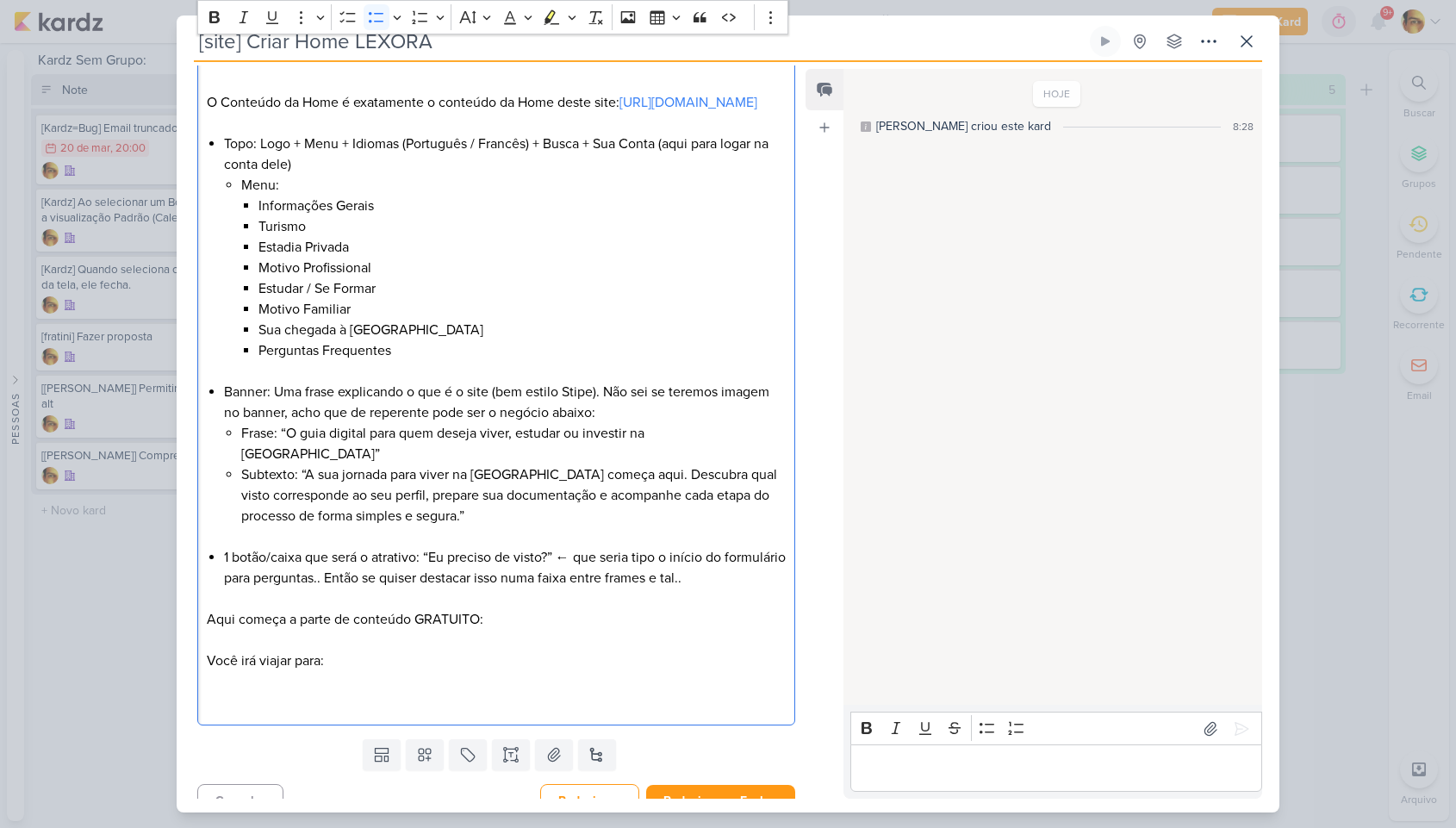
scroll to position [693, 0]
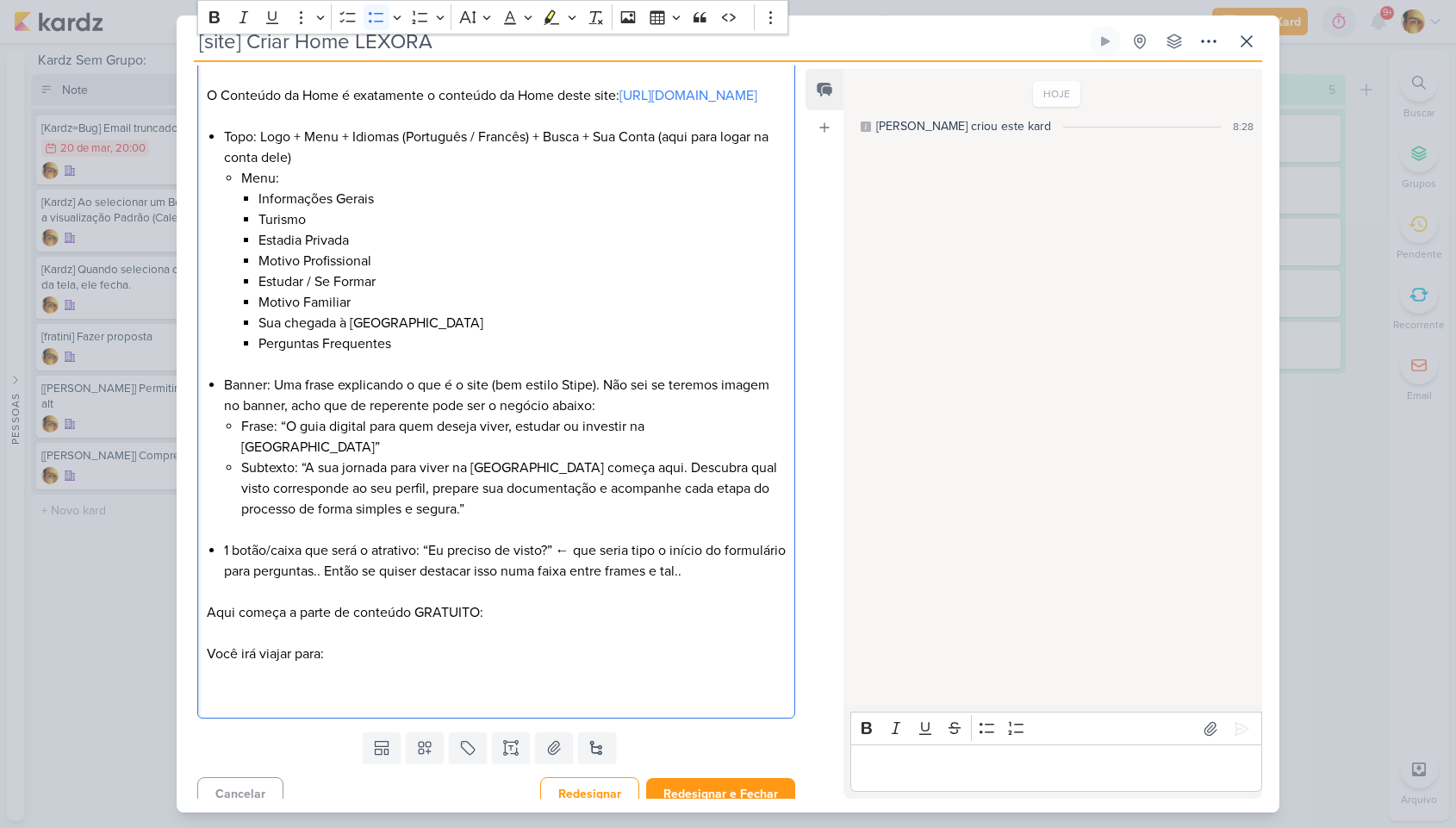
click at [557, 685] on p "Editor editing area: main" at bounding box center [496, 674] width 579 height 21
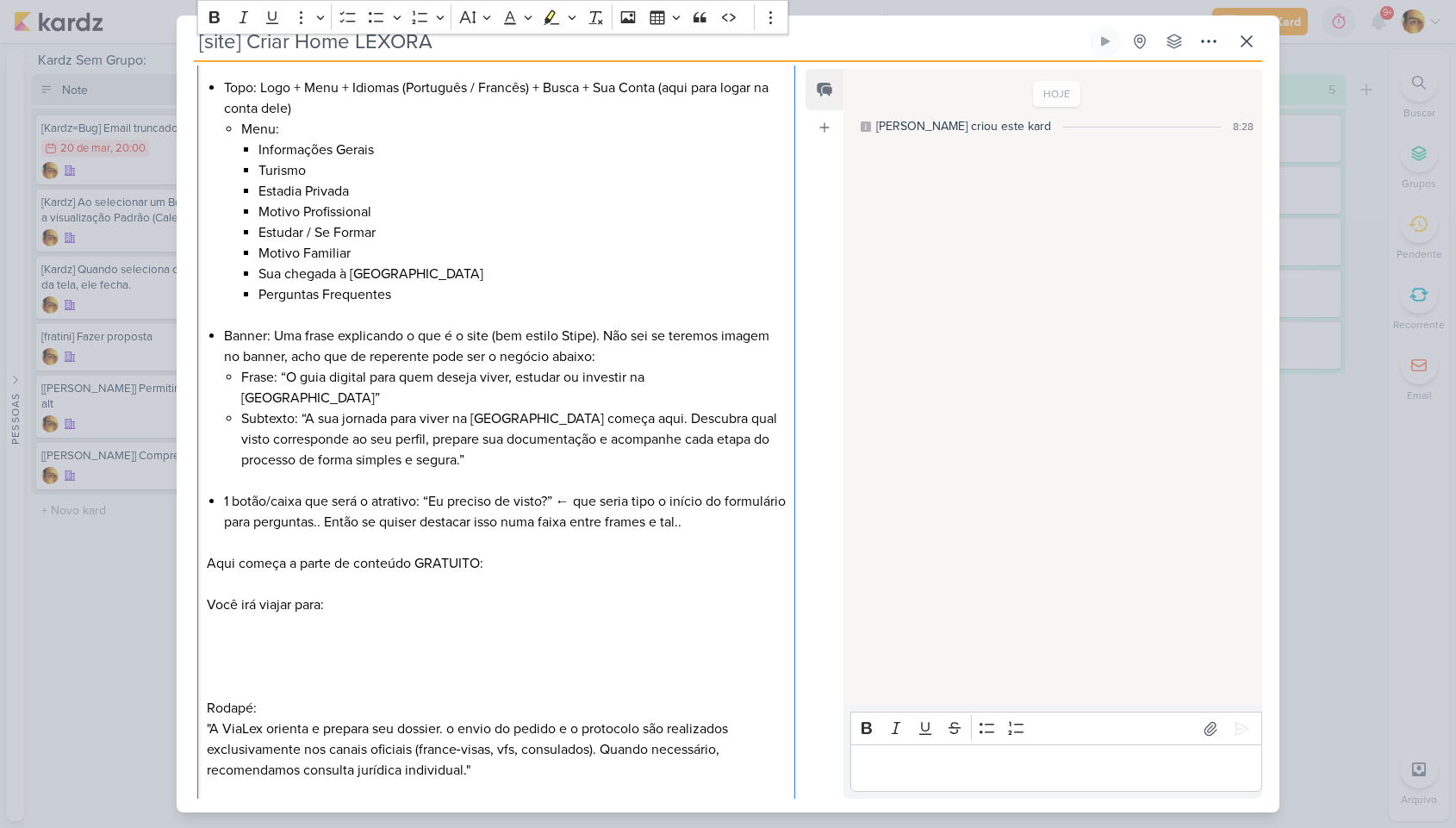
scroll to position [742, 0]
click at [244, 746] on span "A ViaLex orienta e prepara seu dossier. o envio do pedido e o protocolo são rea…" at bounding box center [467, 748] width 522 height 58
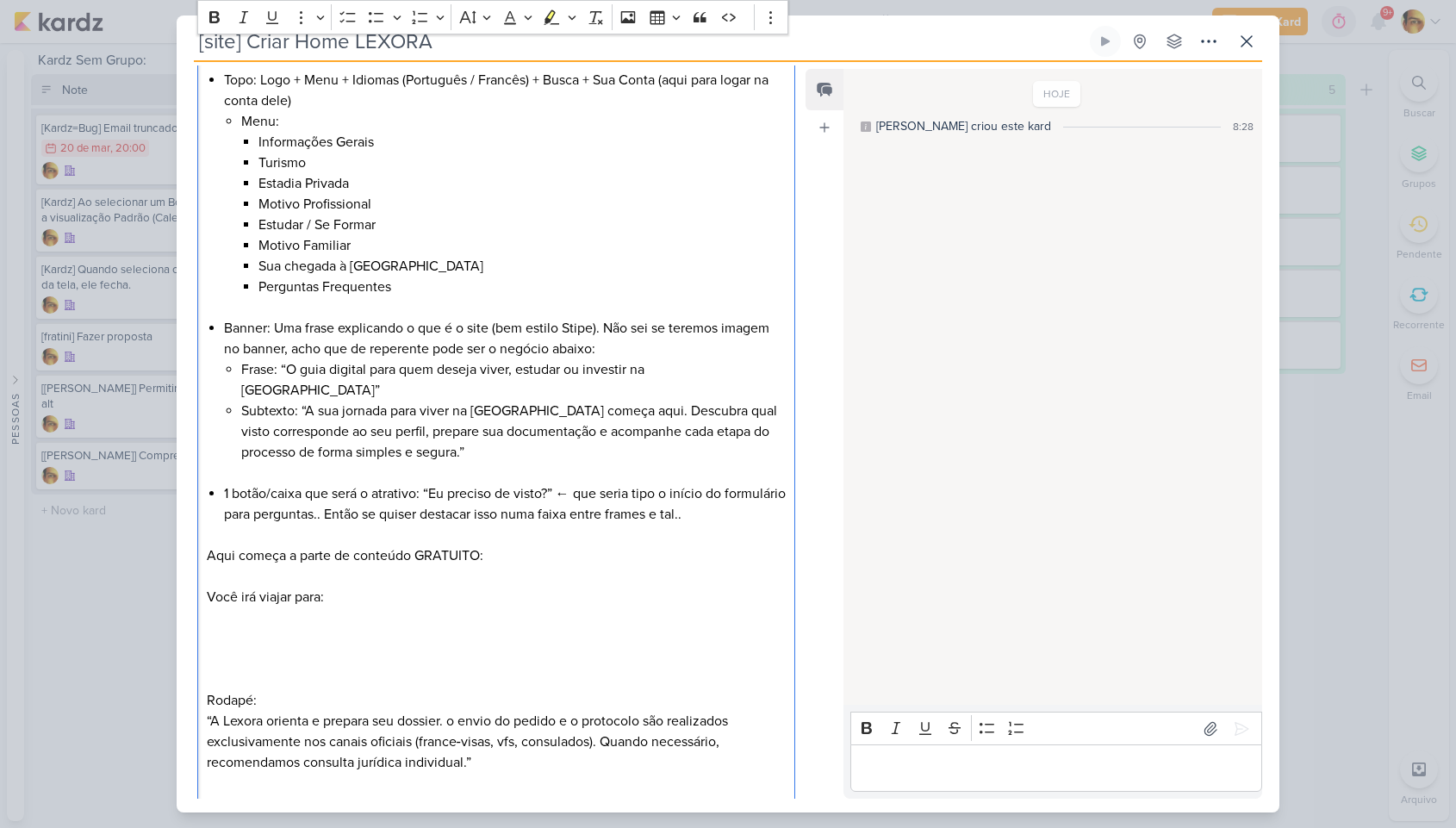
scroll to position [750, 0]
click at [292, 627] on p "Editor editing area: main" at bounding box center [496, 617] width 579 height 21
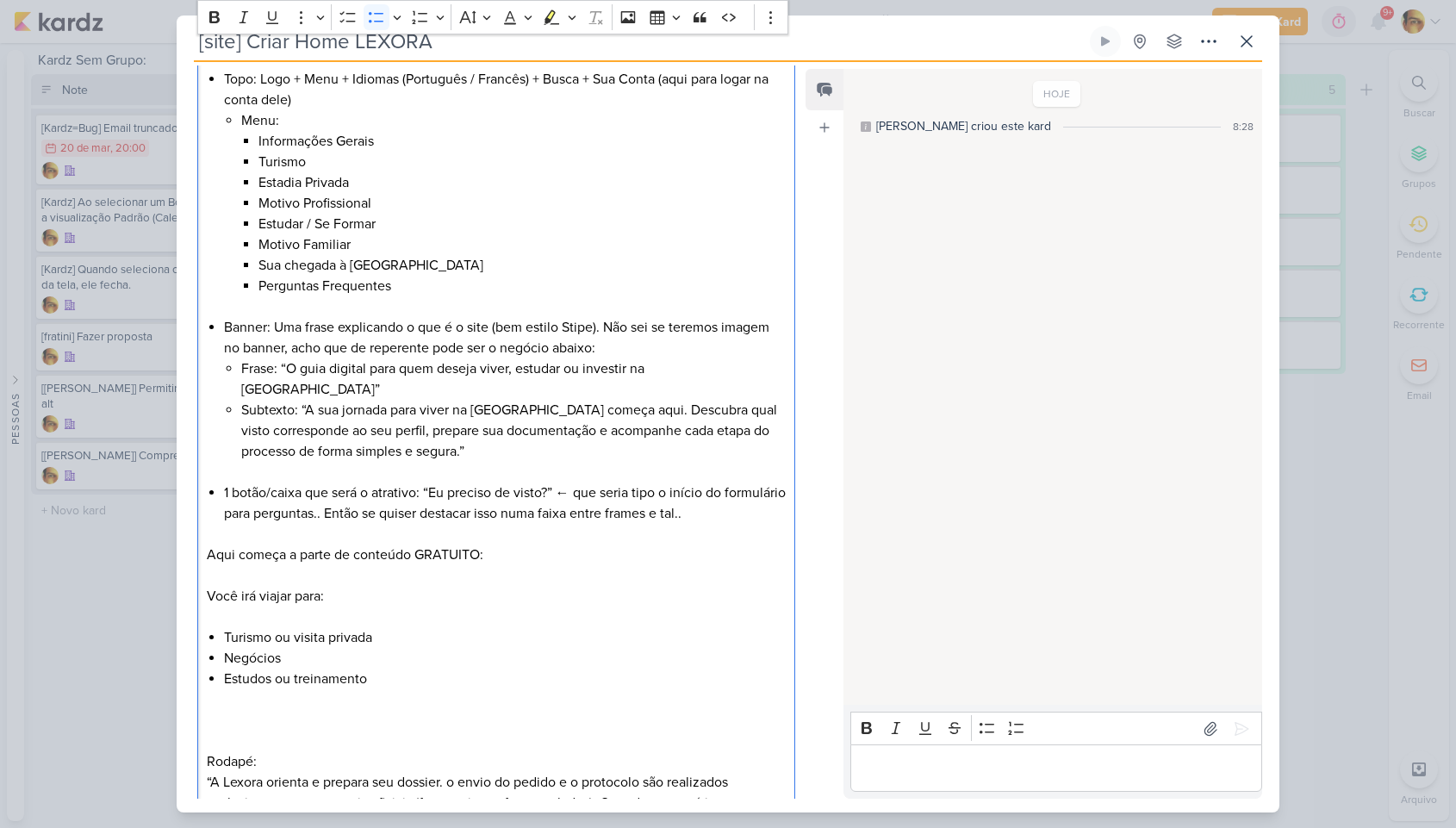
click at [320, 607] on p "Você irá viajar para:" at bounding box center [496, 596] width 579 height 21
click at [387, 710] on p "Editor editing area: main" at bounding box center [496, 700] width 579 height 21
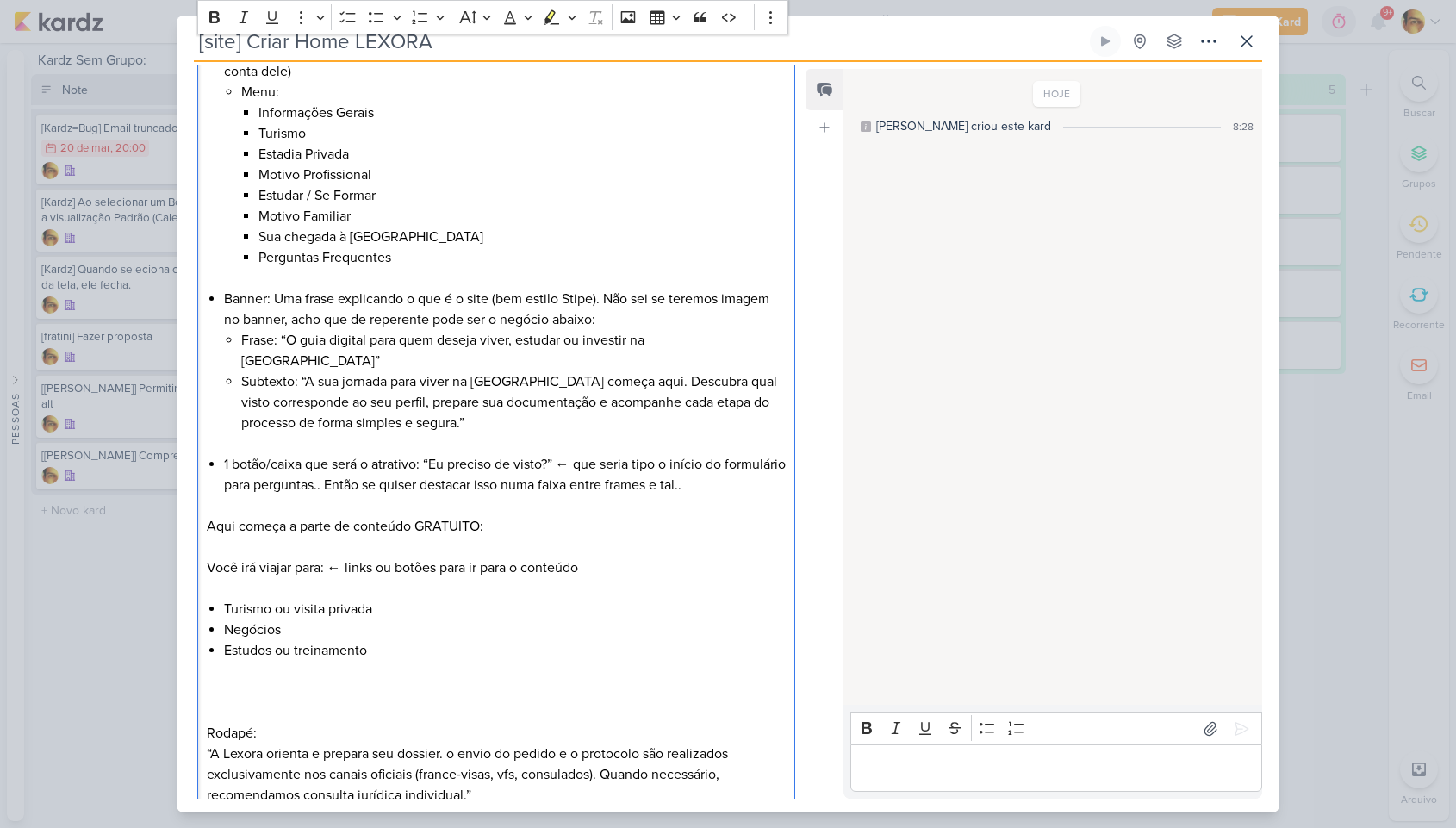
scroll to position [790, 0]
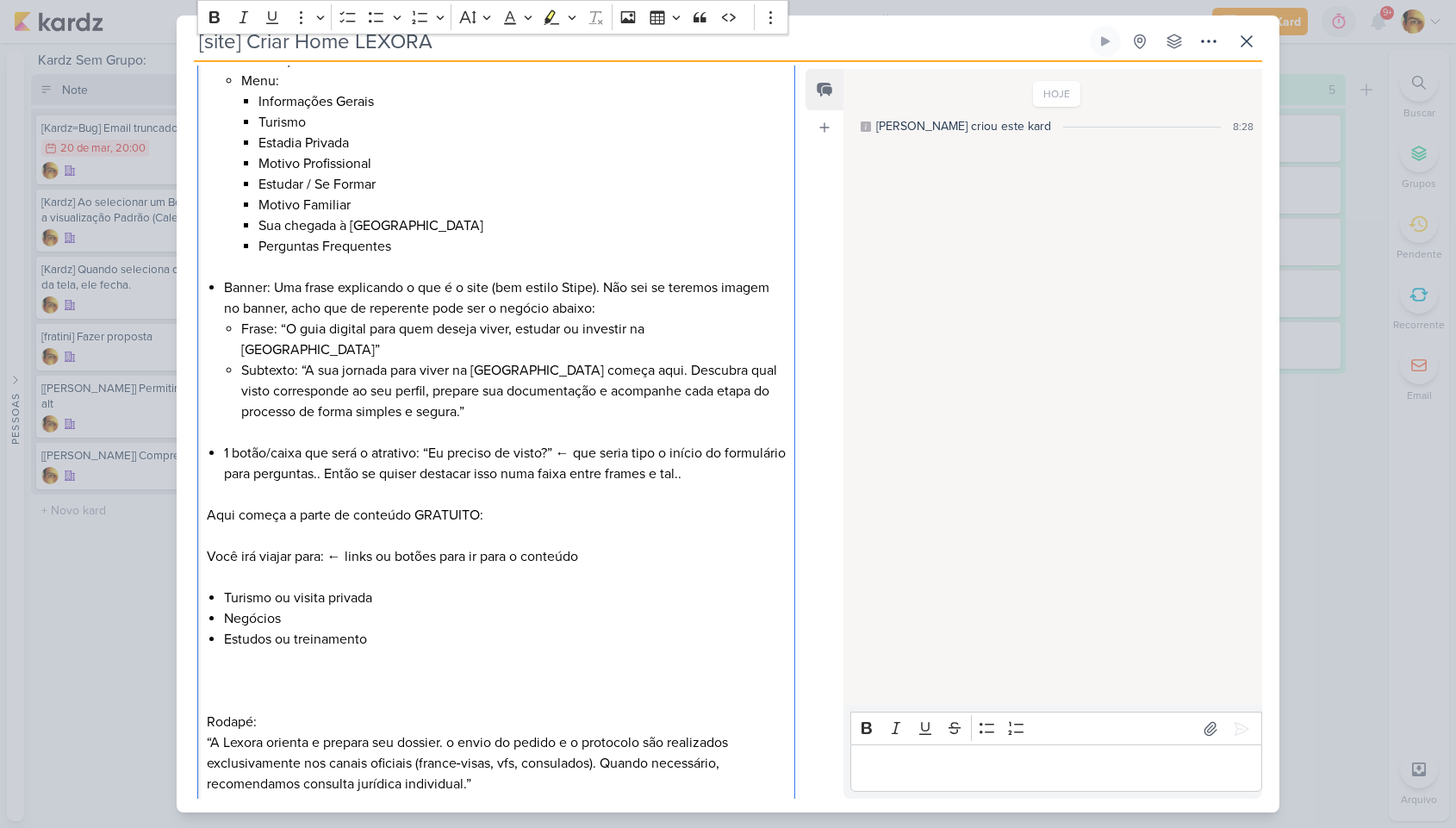
click at [392, 691] on p "Editor editing area: main" at bounding box center [496, 680] width 579 height 21
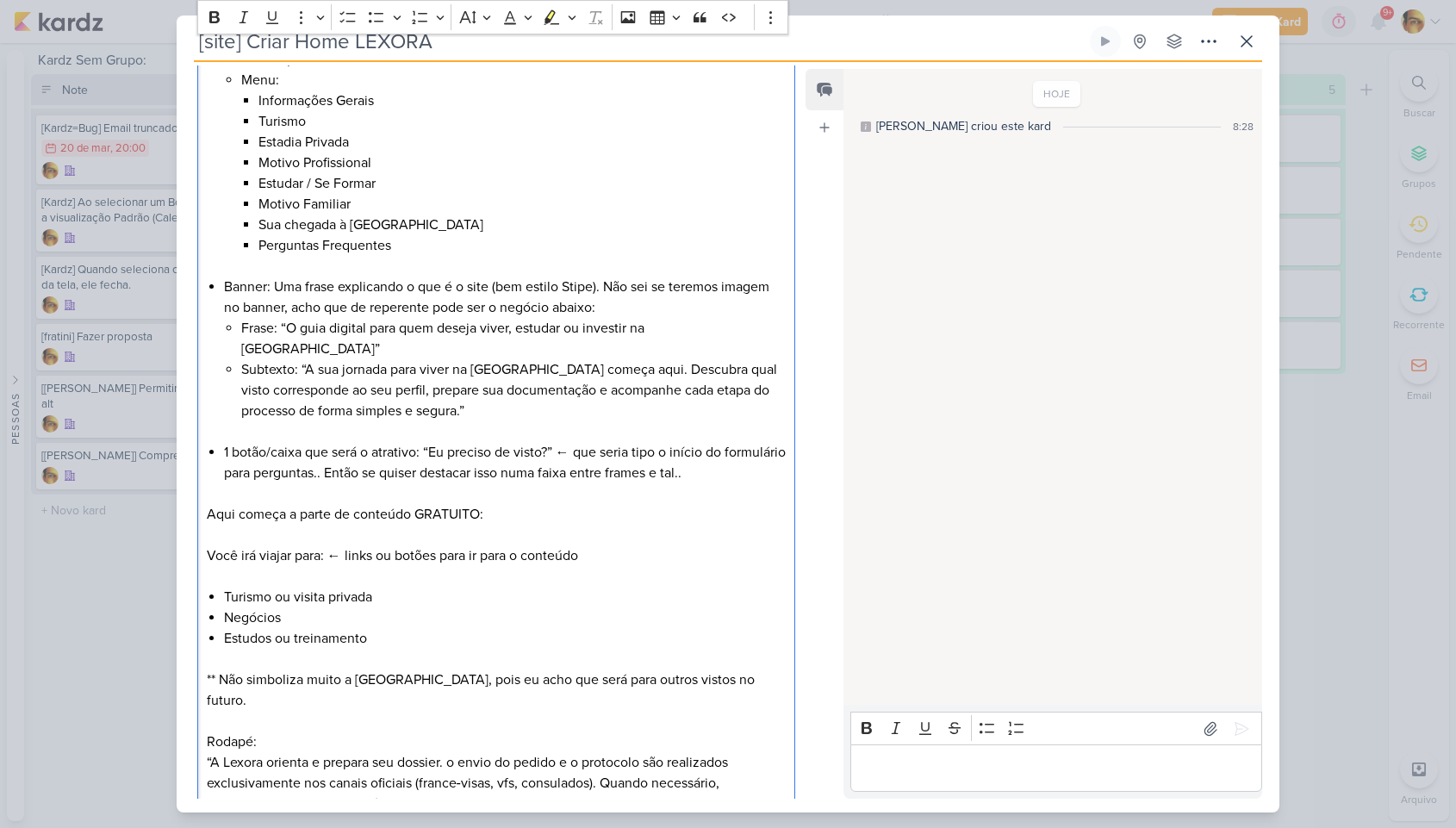
click at [386, 648] on li "Estudos ou treinamento" at bounding box center [504, 638] width 562 height 21
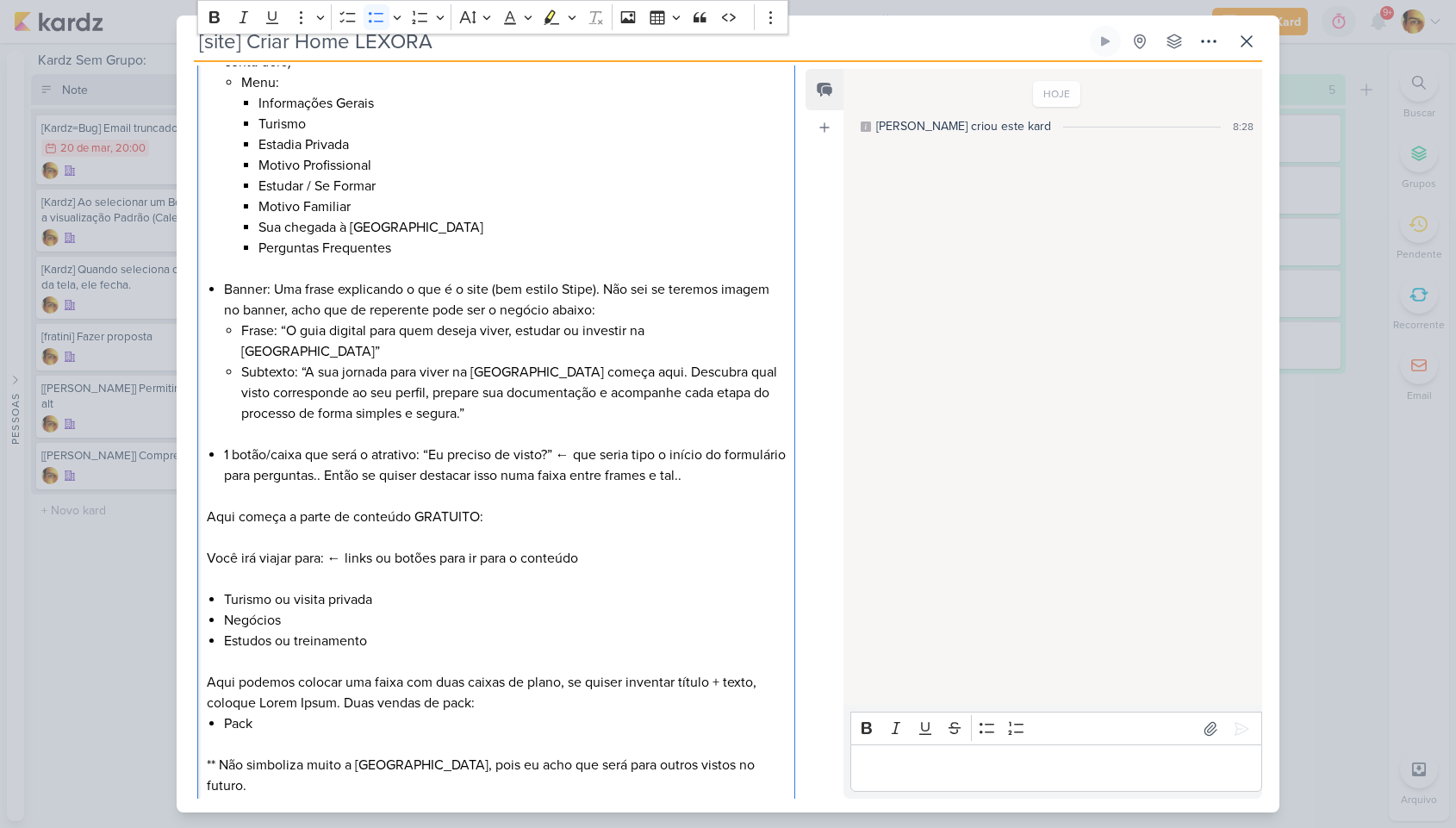
scroll to position [790, 0]
click at [242, 733] on li "Pack" at bounding box center [504, 722] width 562 height 21
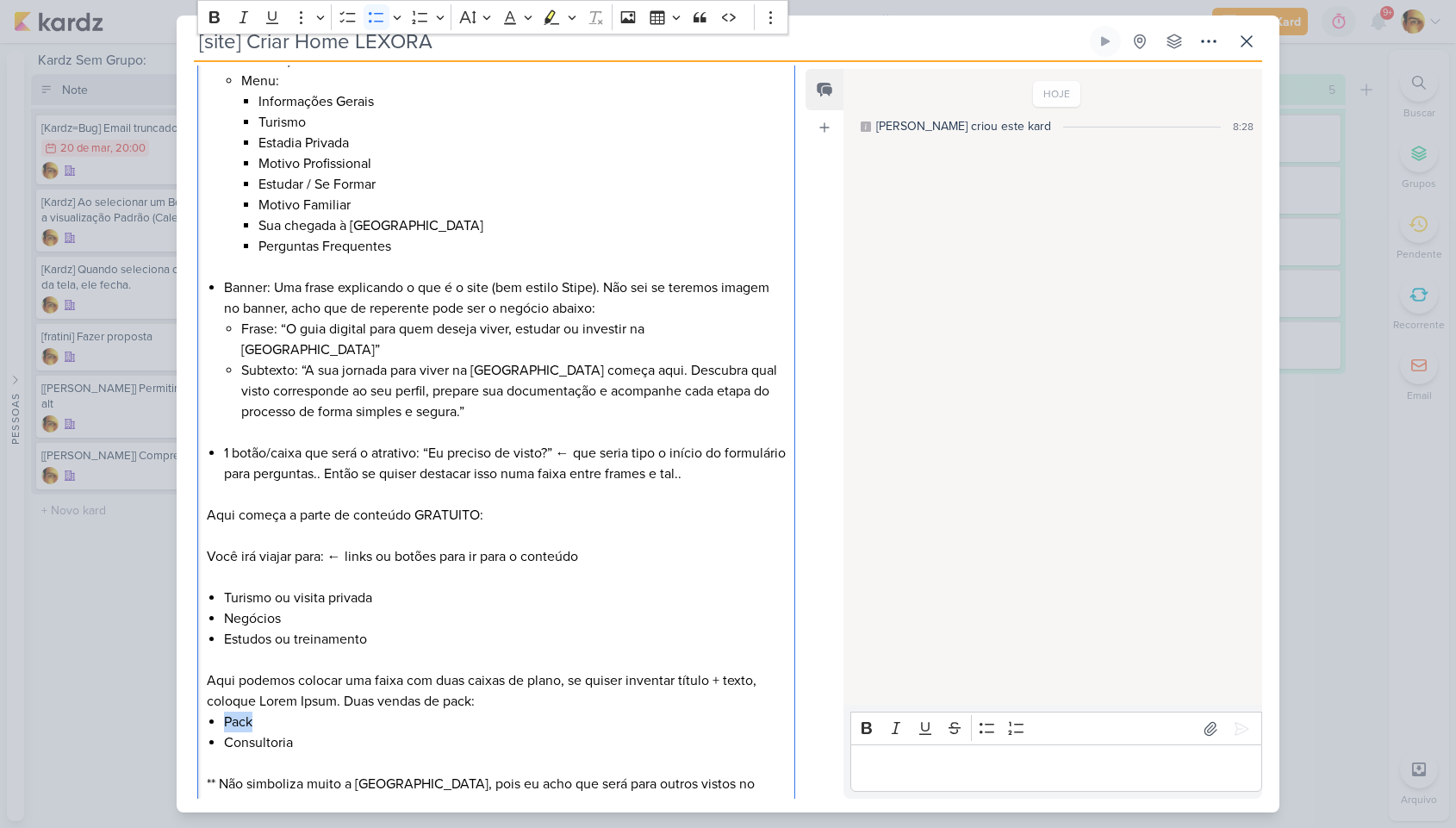
click at [242, 733] on li "Pack" at bounding box center [504, 722] width 562 height 21
click at [316, 752] on li "Consultoria" at bounding box center [504, 743] width 562 height 21
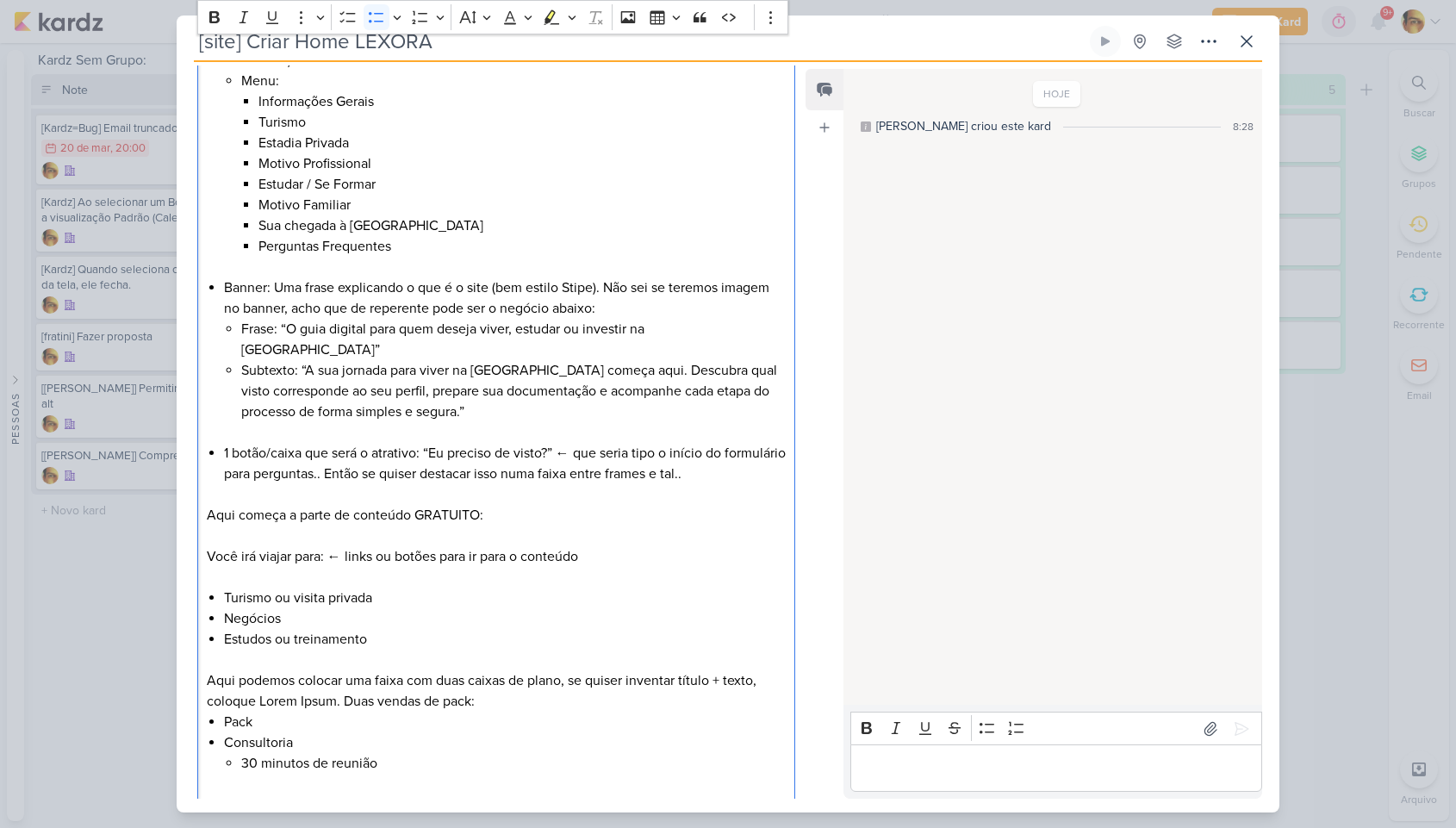
scroll to position [806, 0]
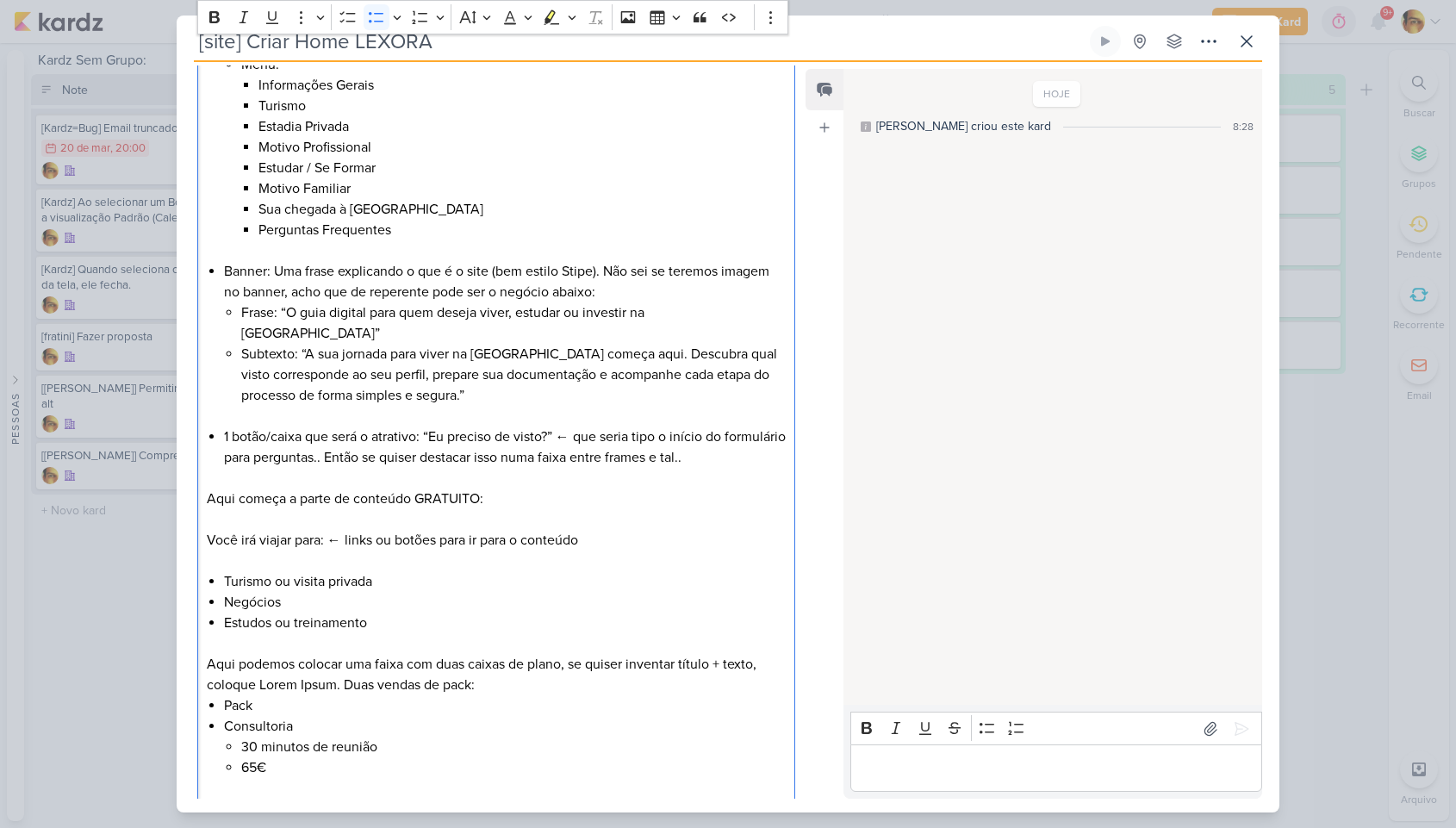
drag, startPoint x: 241, startPoint y: 767, endPoint x: 240, endPoint y: 777, distance: 10.0
click at [241, 757] on li "30 minutos de reunião" at bounding box center [513, 747] width 544 height 21
click at [300, 716] on li "Pack" at bounding box center [504, 706] width 562 height 21
click at [234, 726] on li "Pack Acesso a plataforma" at bounding box center [504, 716] width 562 height 42
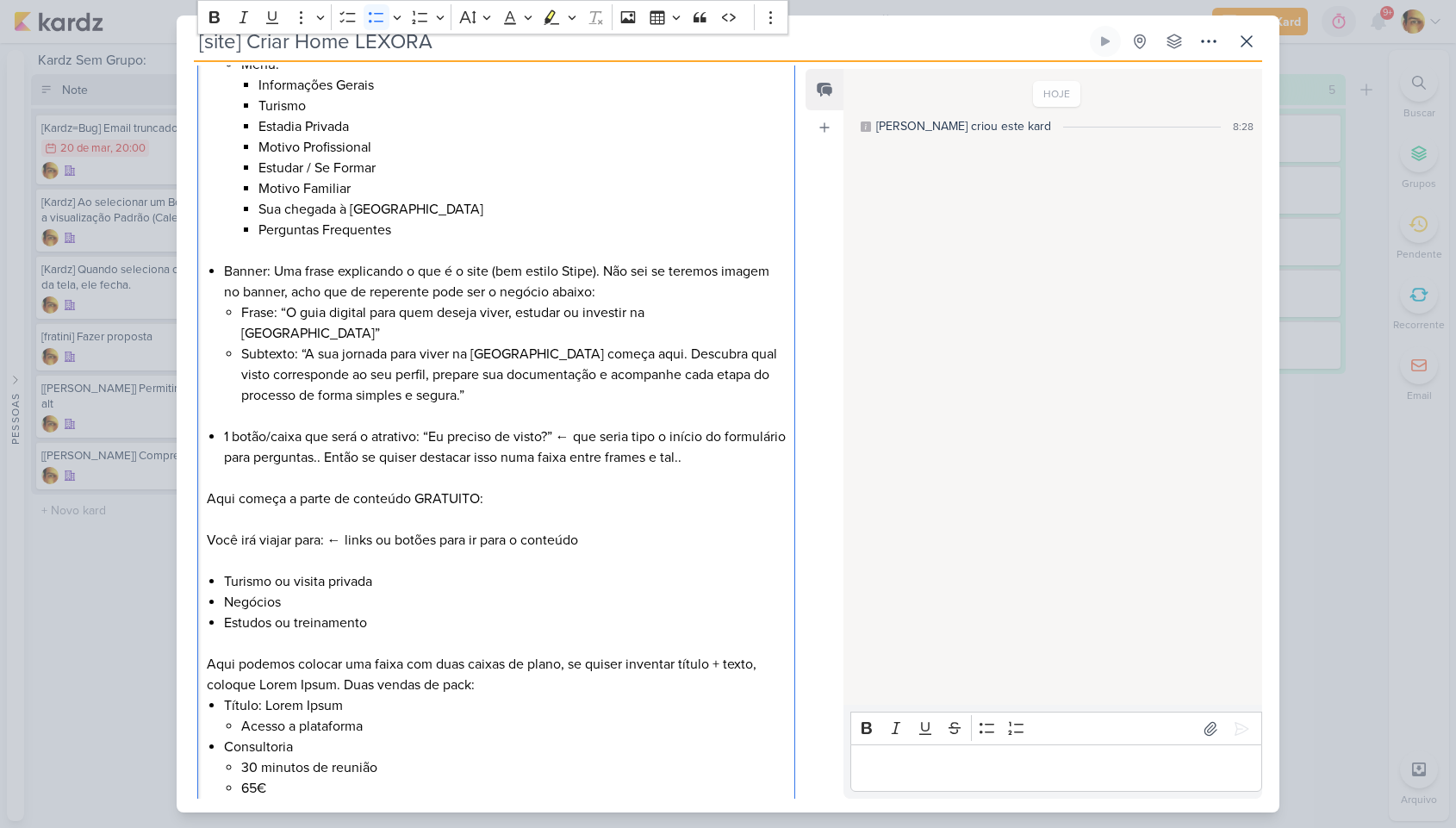
click at [379, 737] on li "Acesso a plataforma" at bounding box center [513, 726] width 544 height 21
drag, startPoint x: 243, startPoint y: 747, endPoint x: 360, endPoint y: 741, distance: 117.2
click at [361, 737] on li "Acesso a plataforma" at bounding box center [513, 726] width 544 height 21
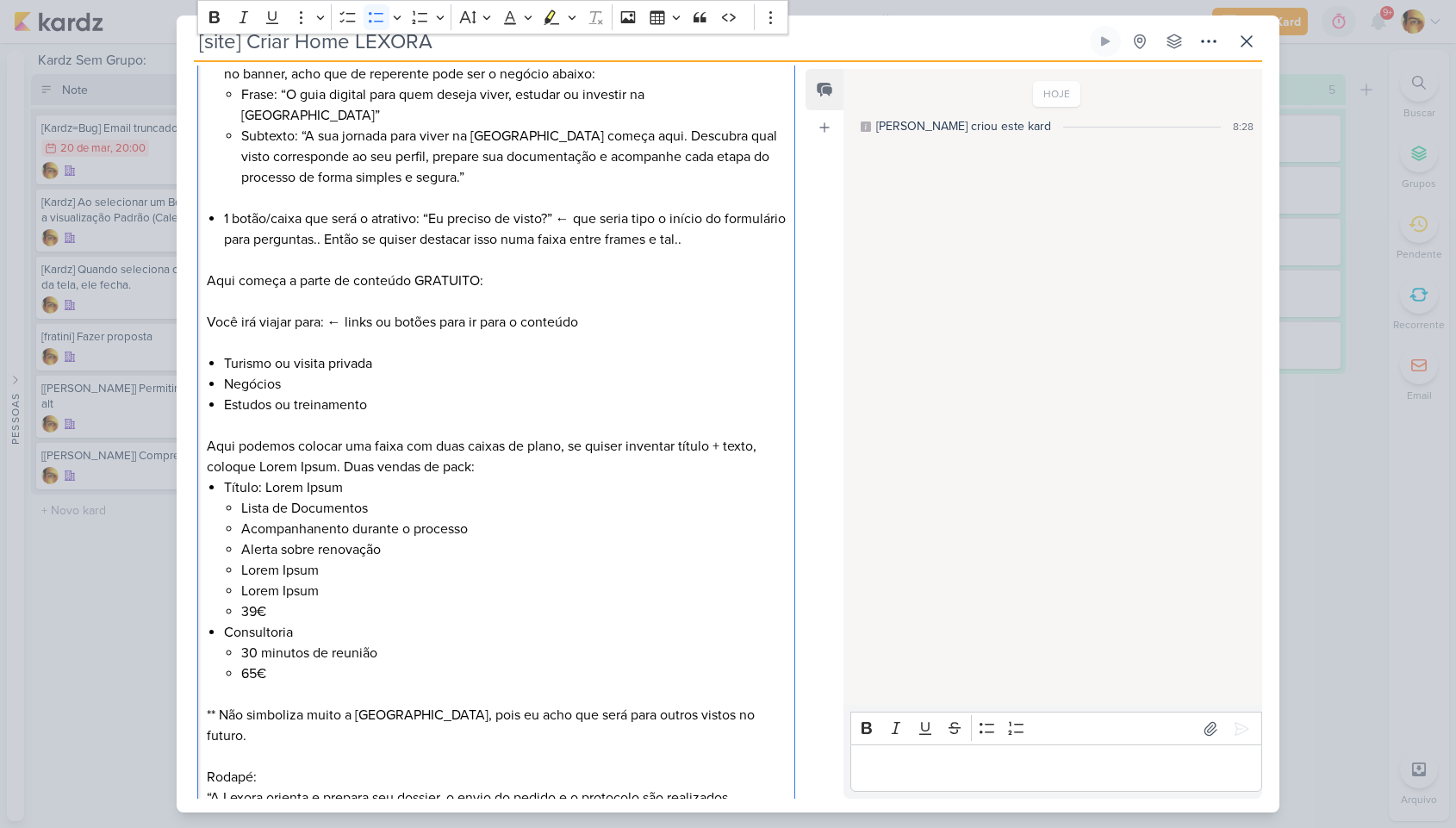
scroll to position [1025, 0]
click at [299, 621] on li "39€" at bounding box center [513, 611] width 544 height 21
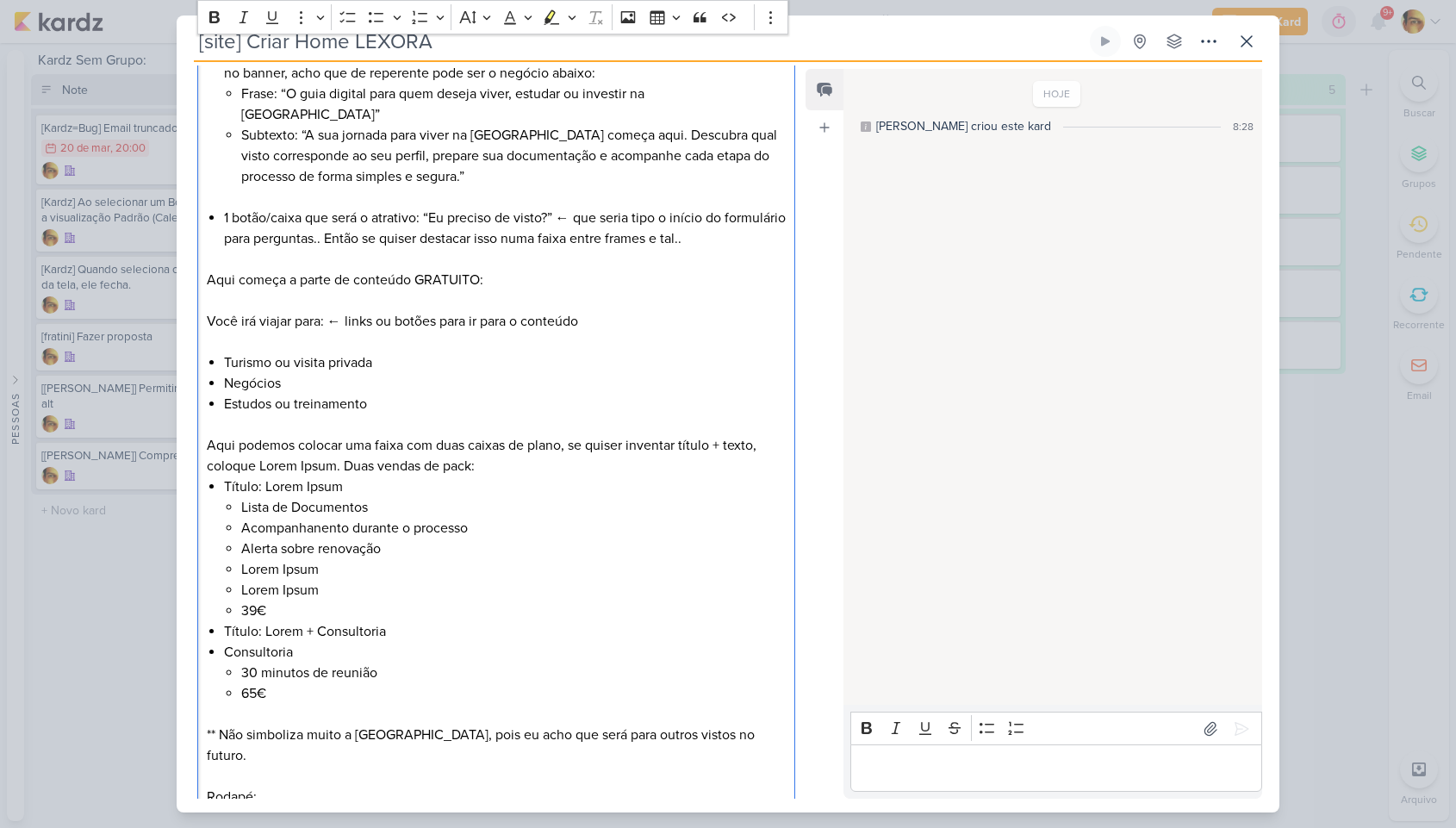
click at [453, 470] on p "Aqui podemos colocar uma faixa com duas caixas de plano, se quiser inventar tít…" at bounding box center [496, 456] width 579 height 42
click at [417, 641] on li "Título: Lorem + Consultoria" at bounding box center [504, 632] width 562 height 21
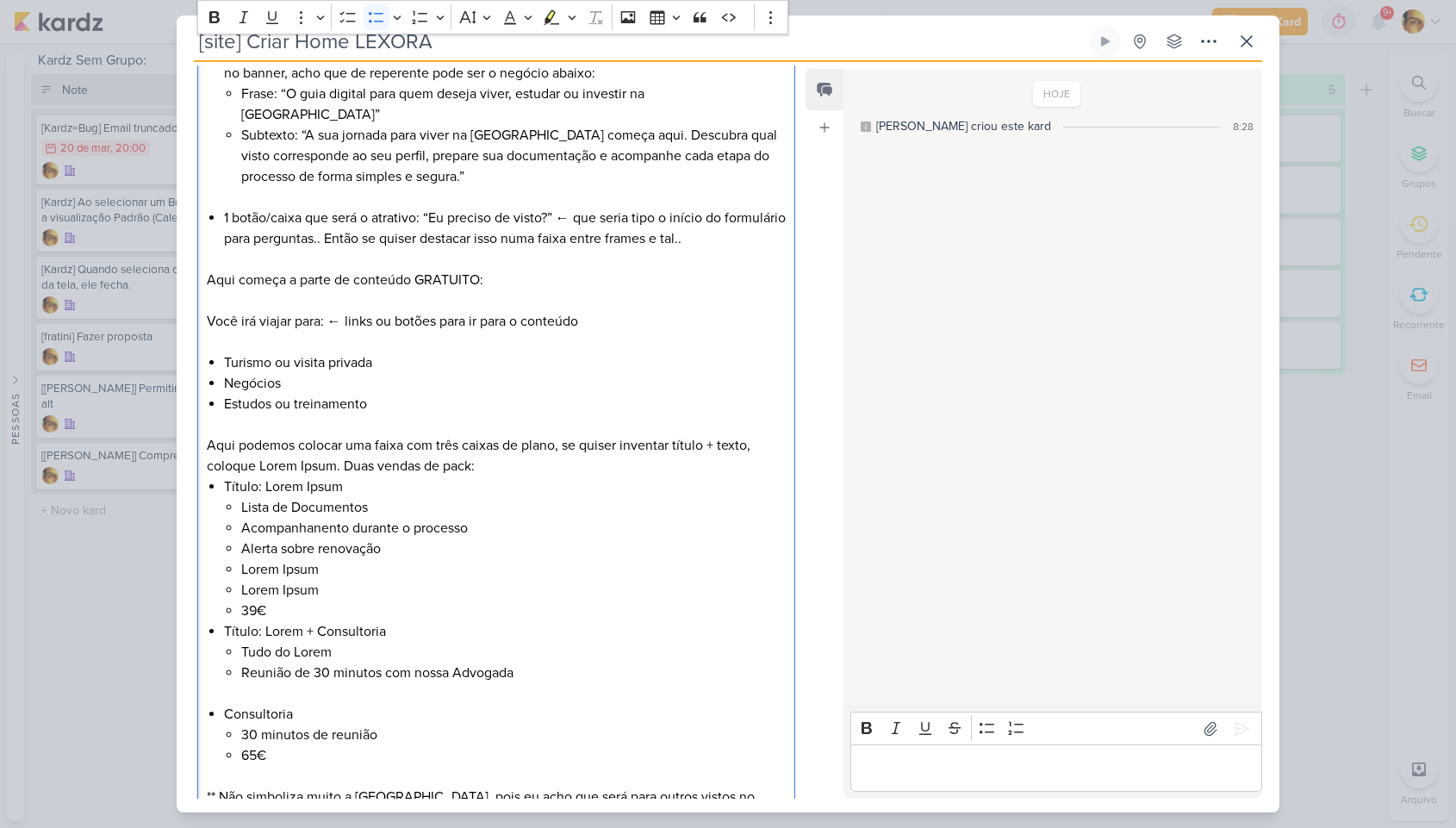
click at [277, 621] on li "39€" at bounding box center [513, 611] width 544 height 21
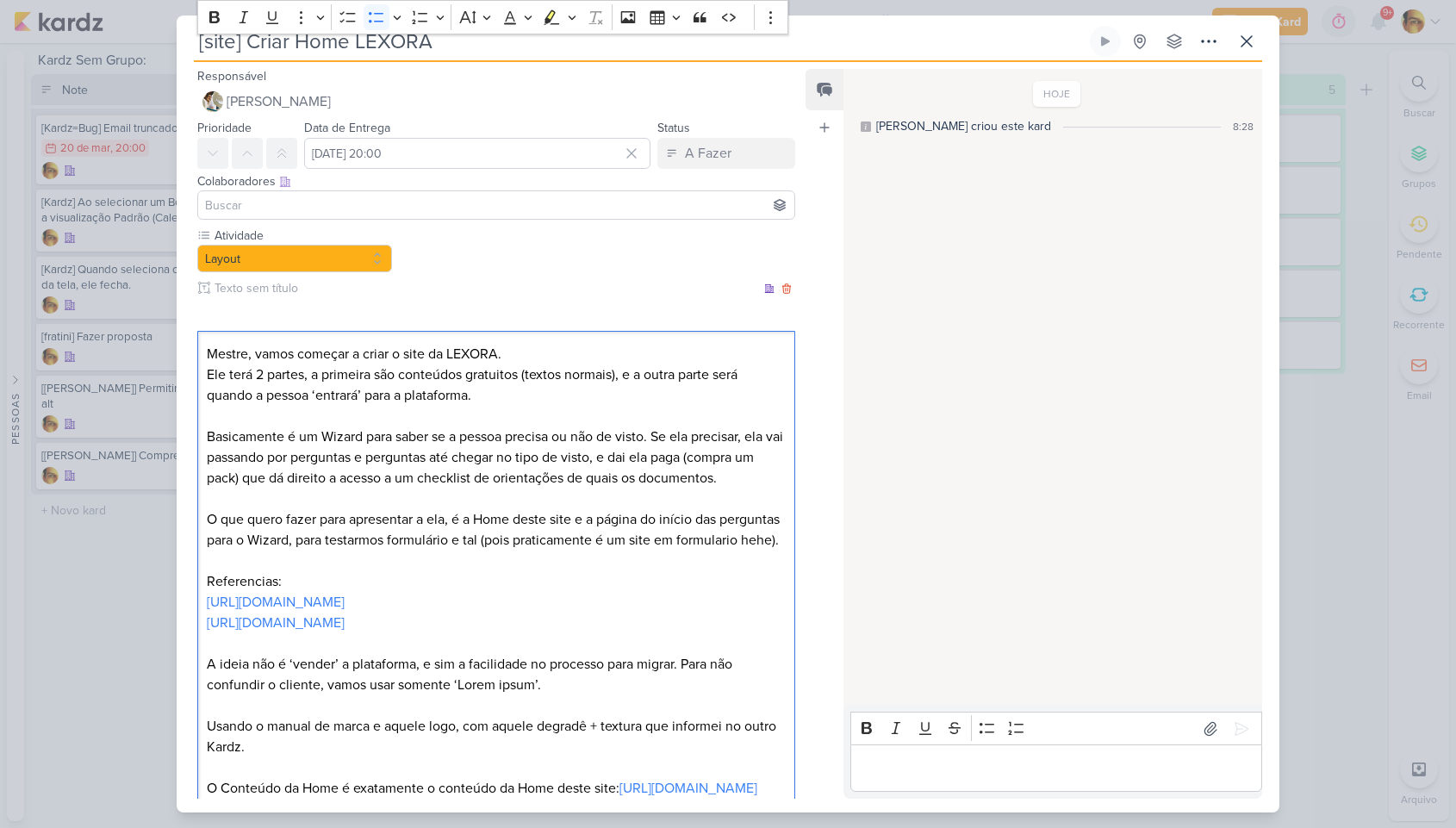
scroll to position [1308, 0]
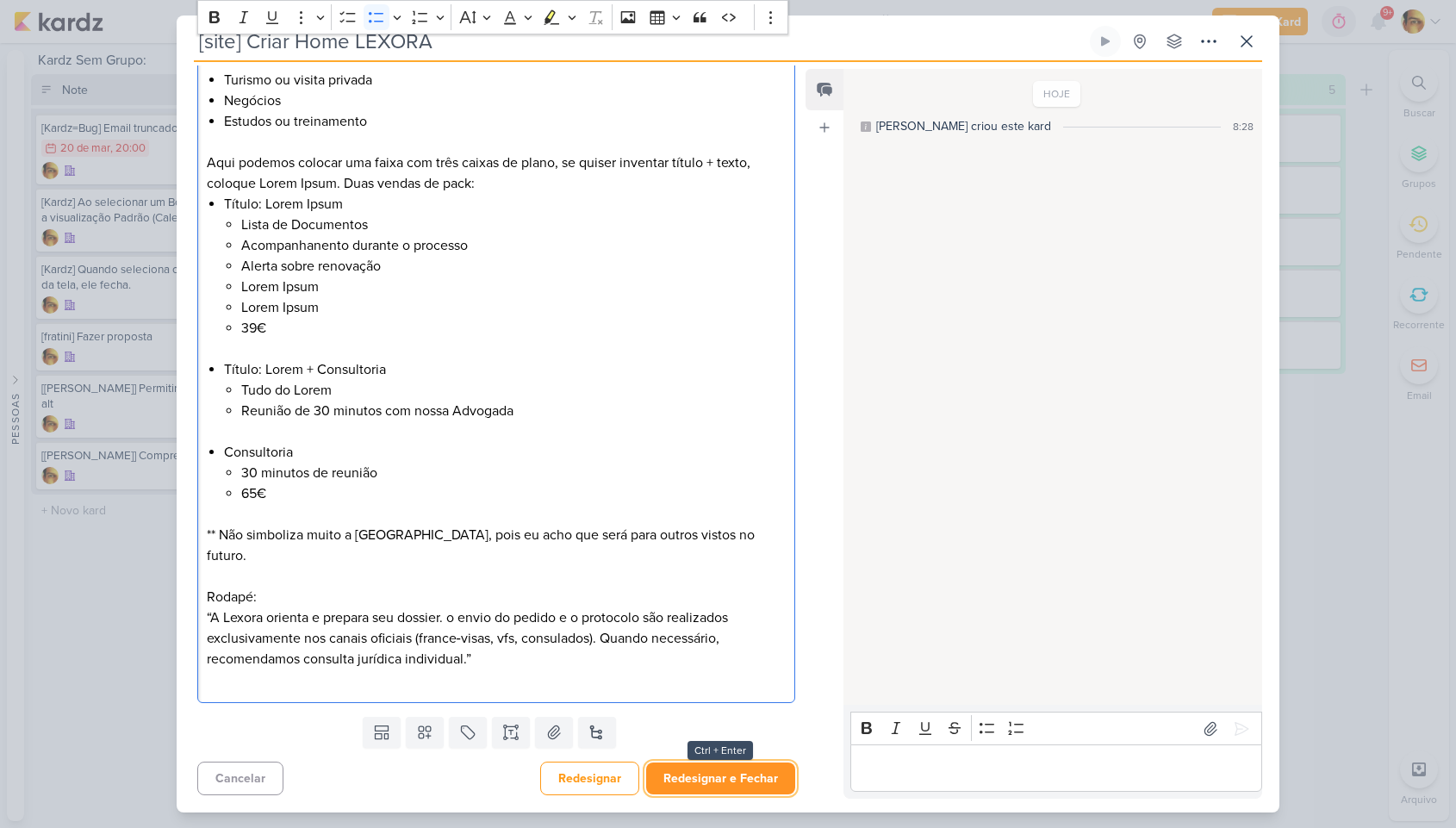
click at [728, 782] on button "Redesignar e Fechar" at bounding box center [721, 778] width 149 height 32
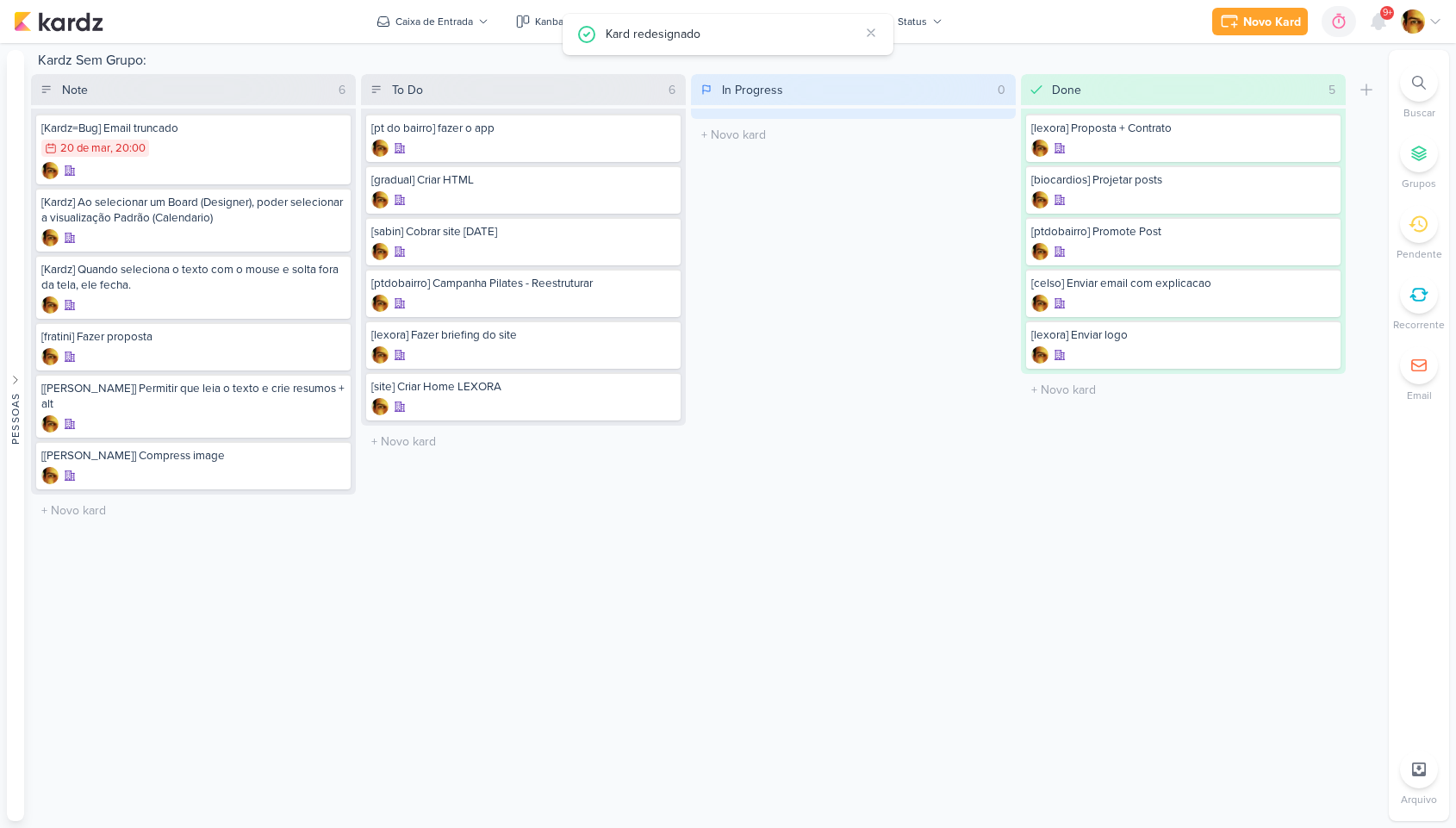
scroll to position [0, 0]
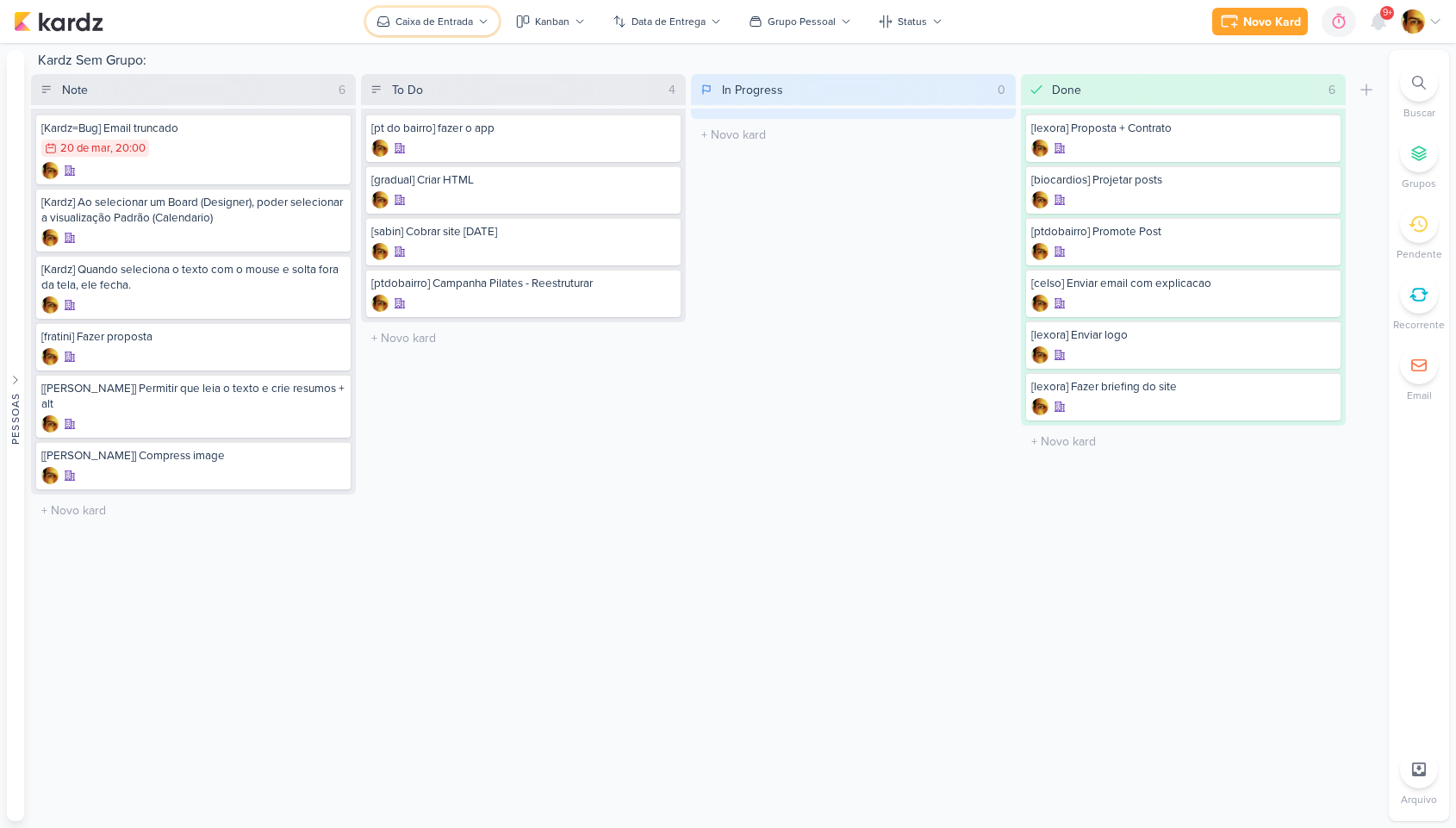
click at [477, 27] on button "Caixa de Entrada" at bounding box center [432, 22] width 133 height 28
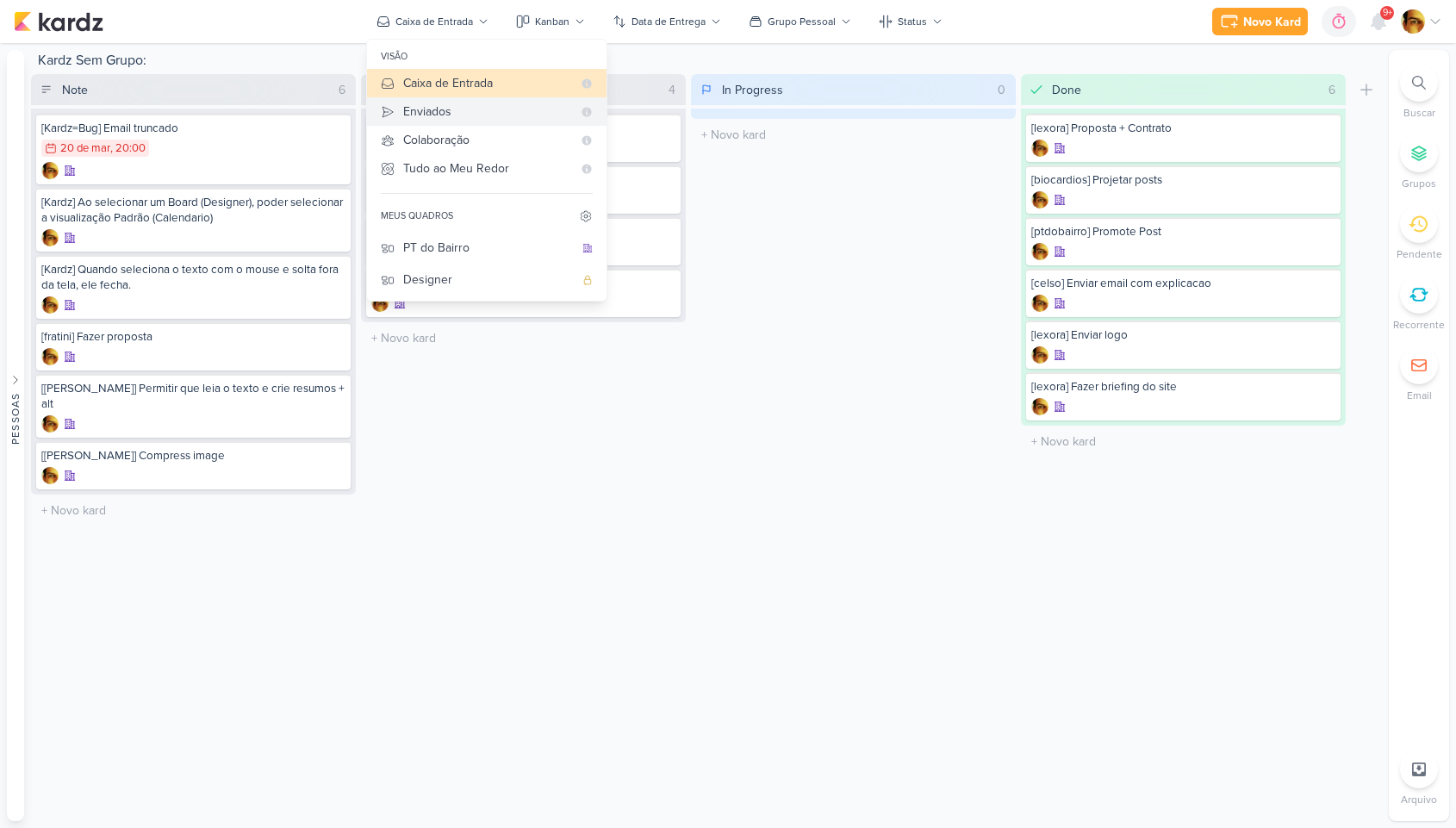
click at [459, 115] on div "Enviados" at bounding box center [487, 111] width 169 height 18
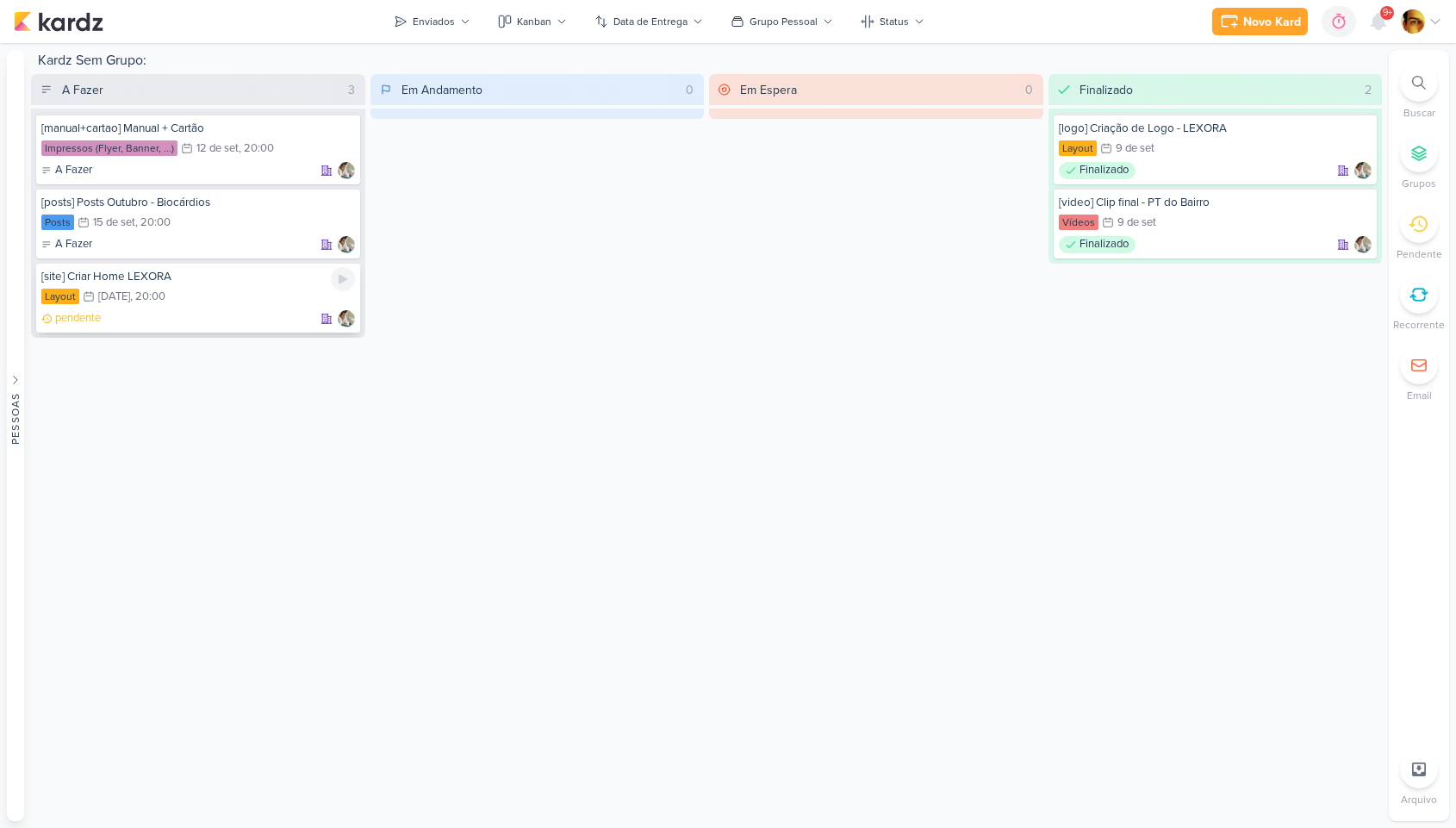
click at [181, 299] on div "Layout 19/9 [DATE] 20:00" at bounding box center [198, 297] width 313 height 19
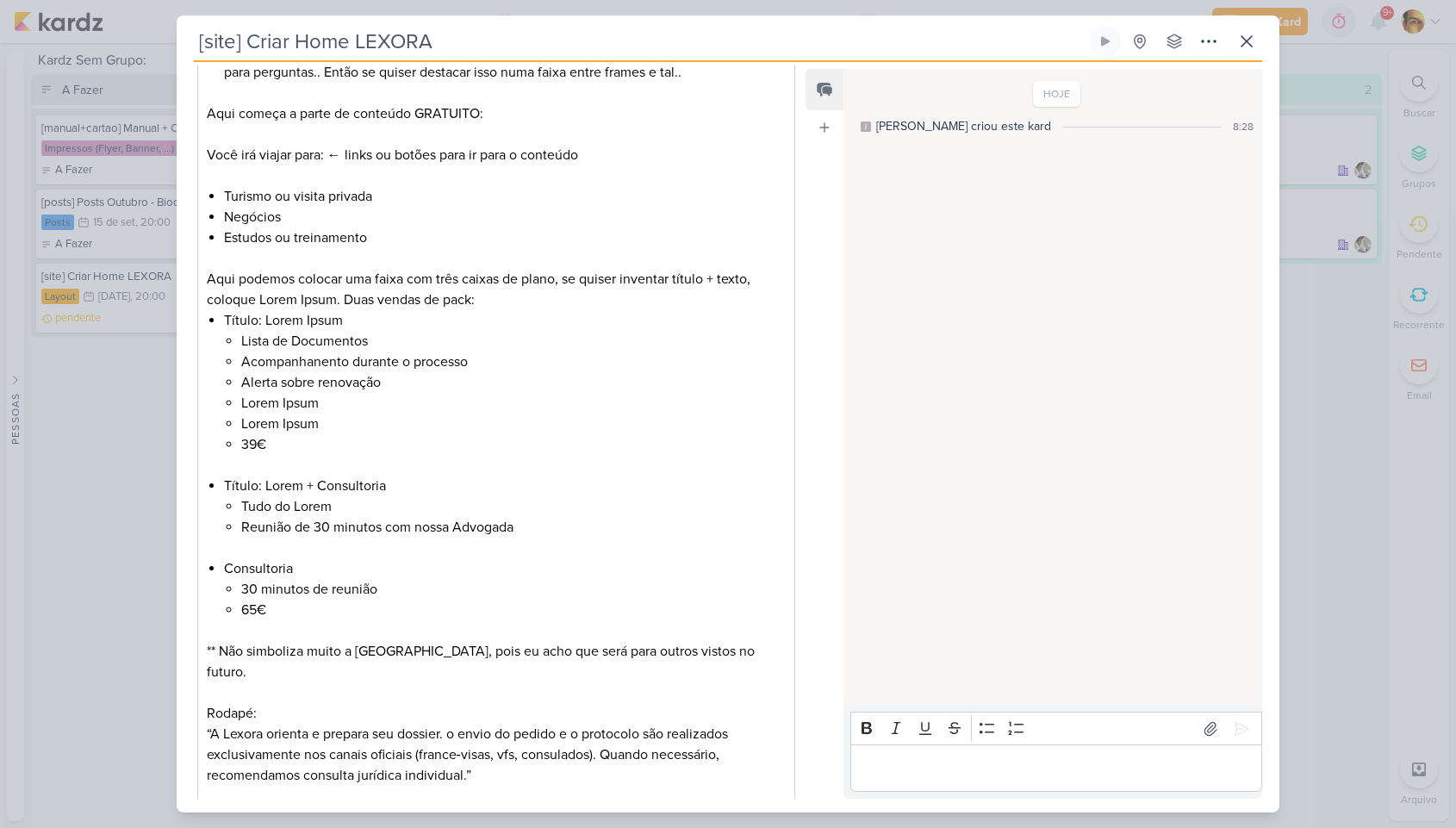
scroll to position [1308, 0]
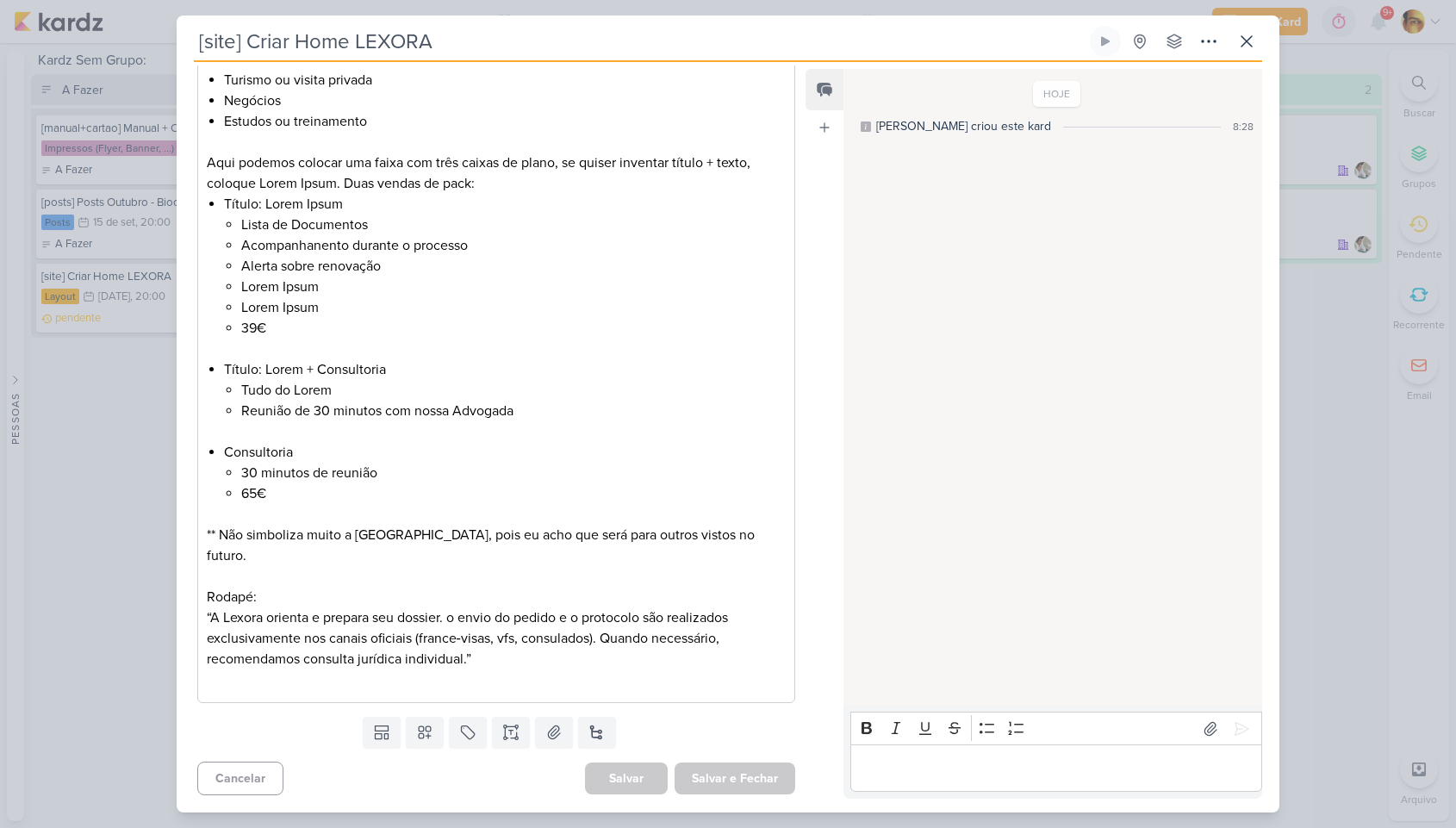
click at [503, 667] on p "“ A Lexora orienta e prepara seu dossier. o envio do pedido e o protocolo são r…" at bounding box center [496, 638] width 579 height 62
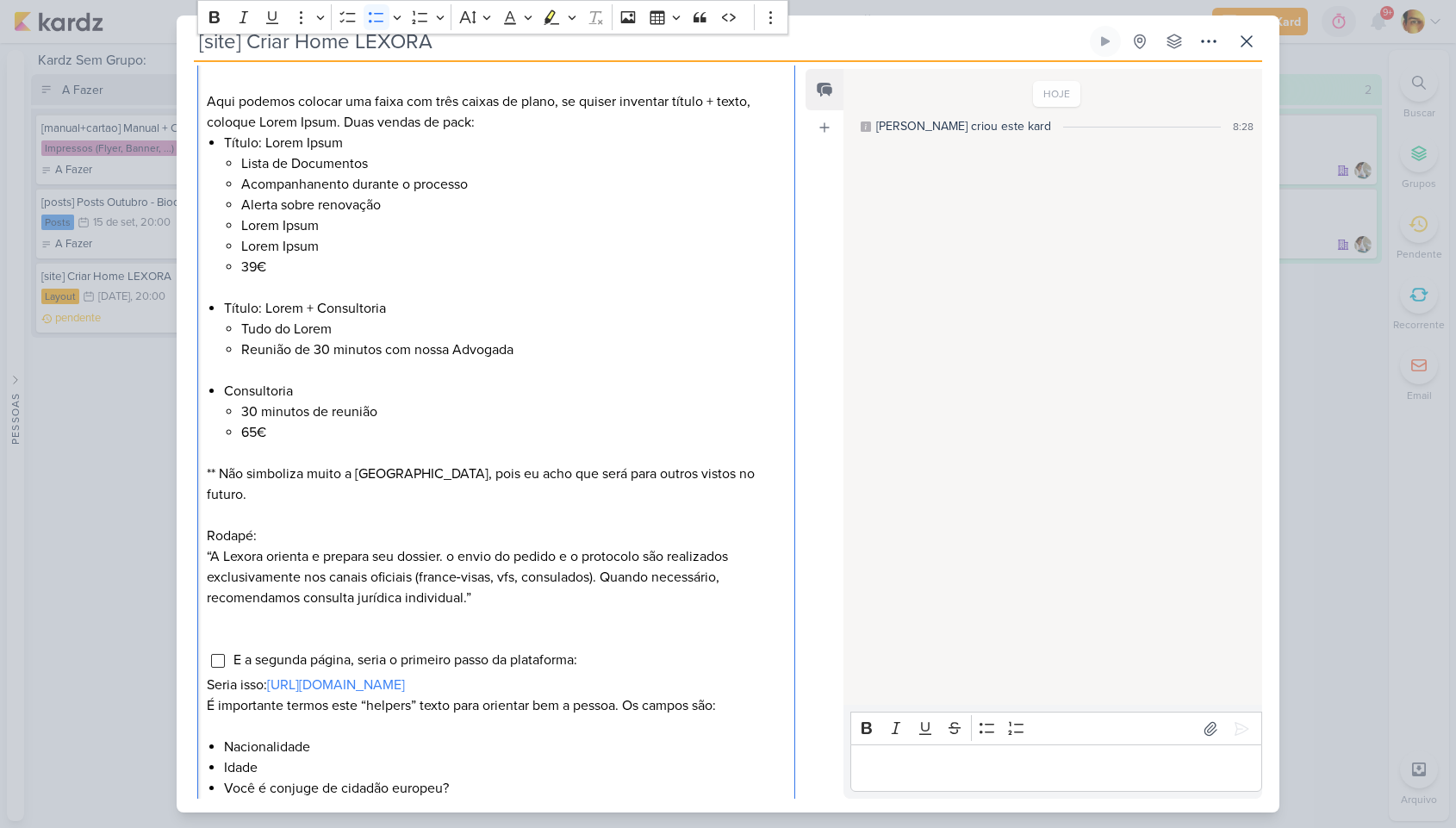
scroll to position [1390, 0]
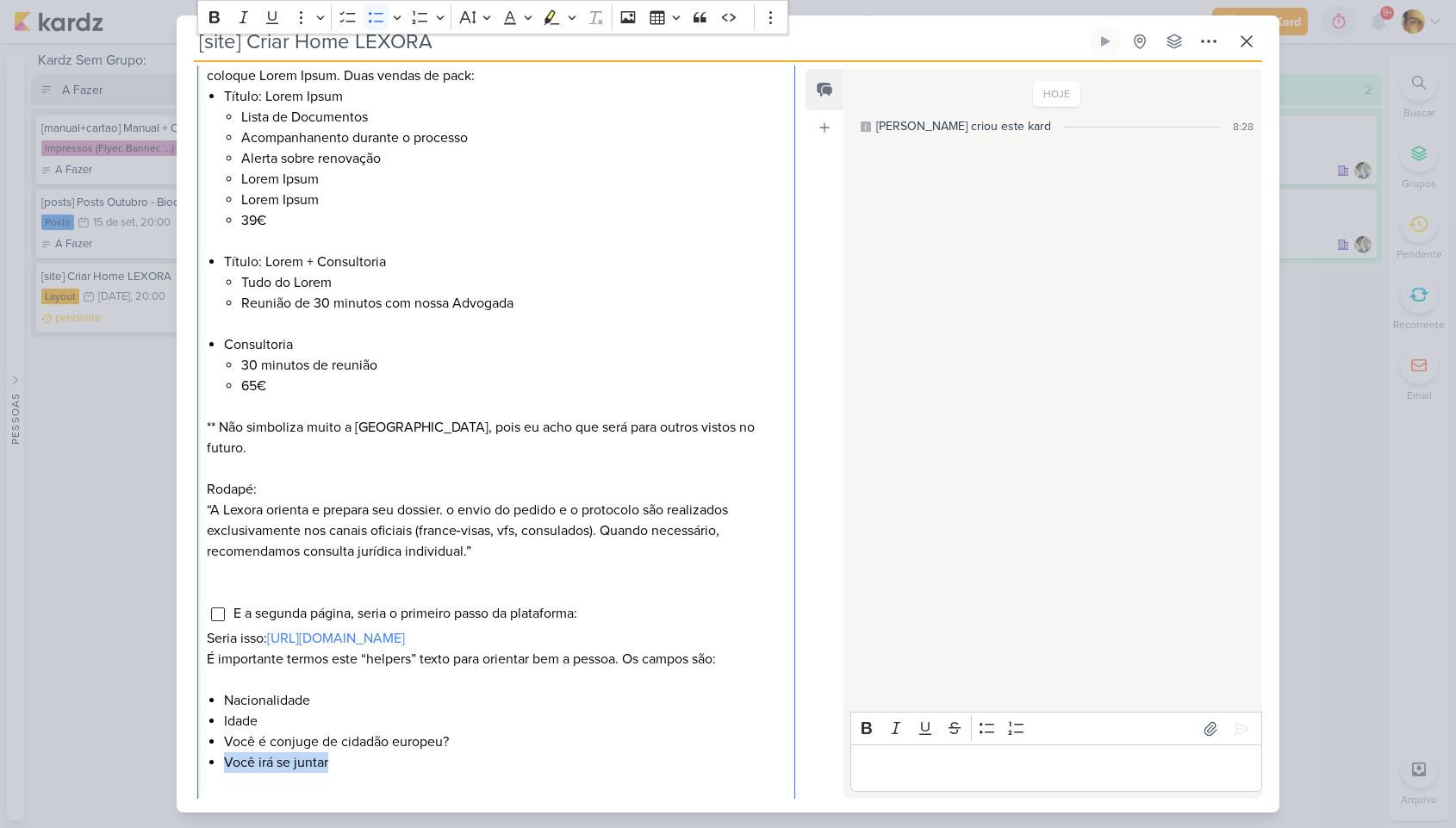
drag, startPoint x: 344, startPoint y: 794, endPoint x: 221, endPoint y: 762, distance: 127.1
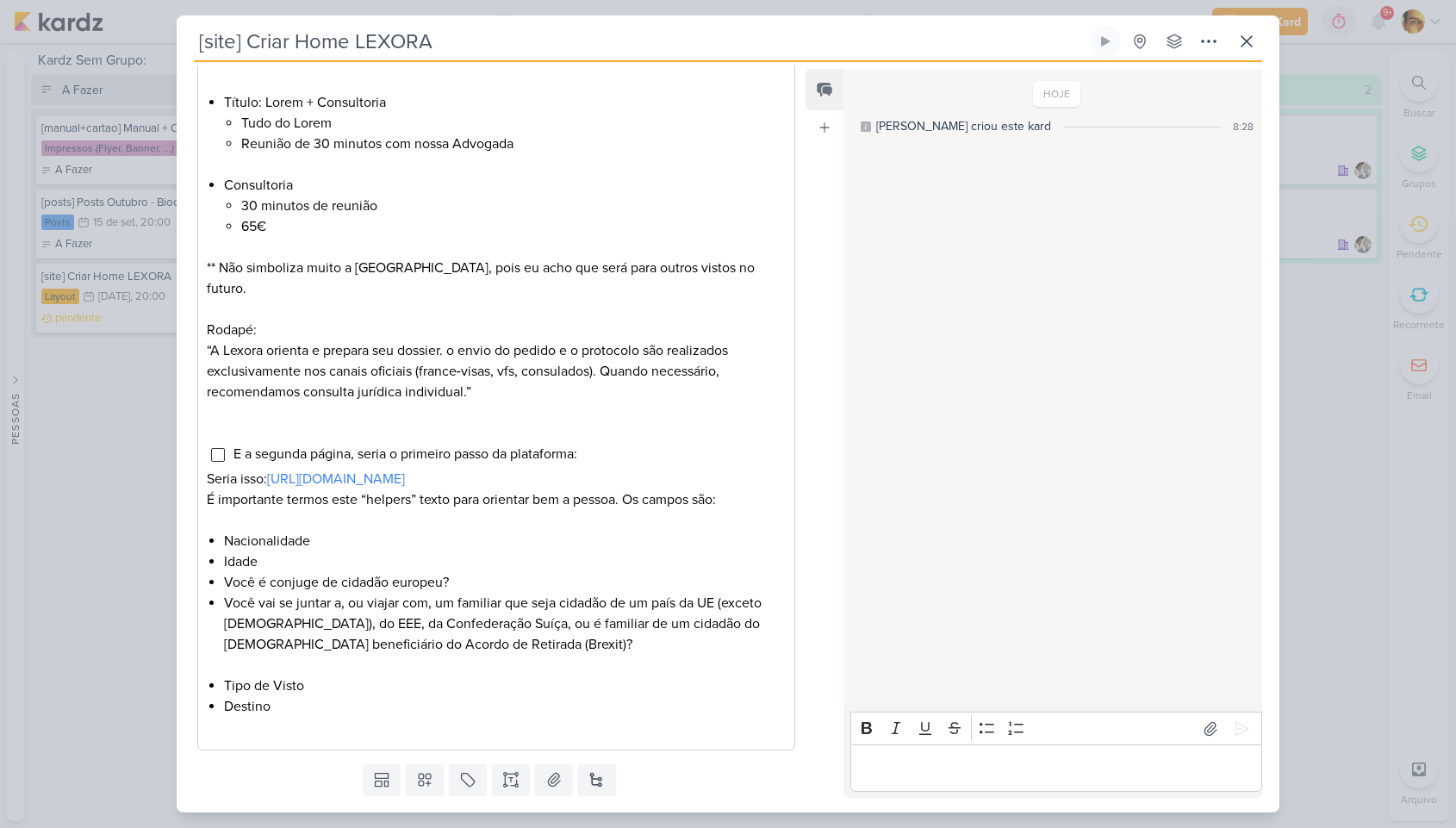
scroll to position [1576, 0]
click at [261, 708] on li "Destino" at bounding box center [504, 705] width 562 height 21
click at [320, 550] on li "Idade" at bounding box center [504, 560] width 562 height 21
click at [324, 544] on li "Nacionalidade" at bounding box center [504, 539] width 562 height 21
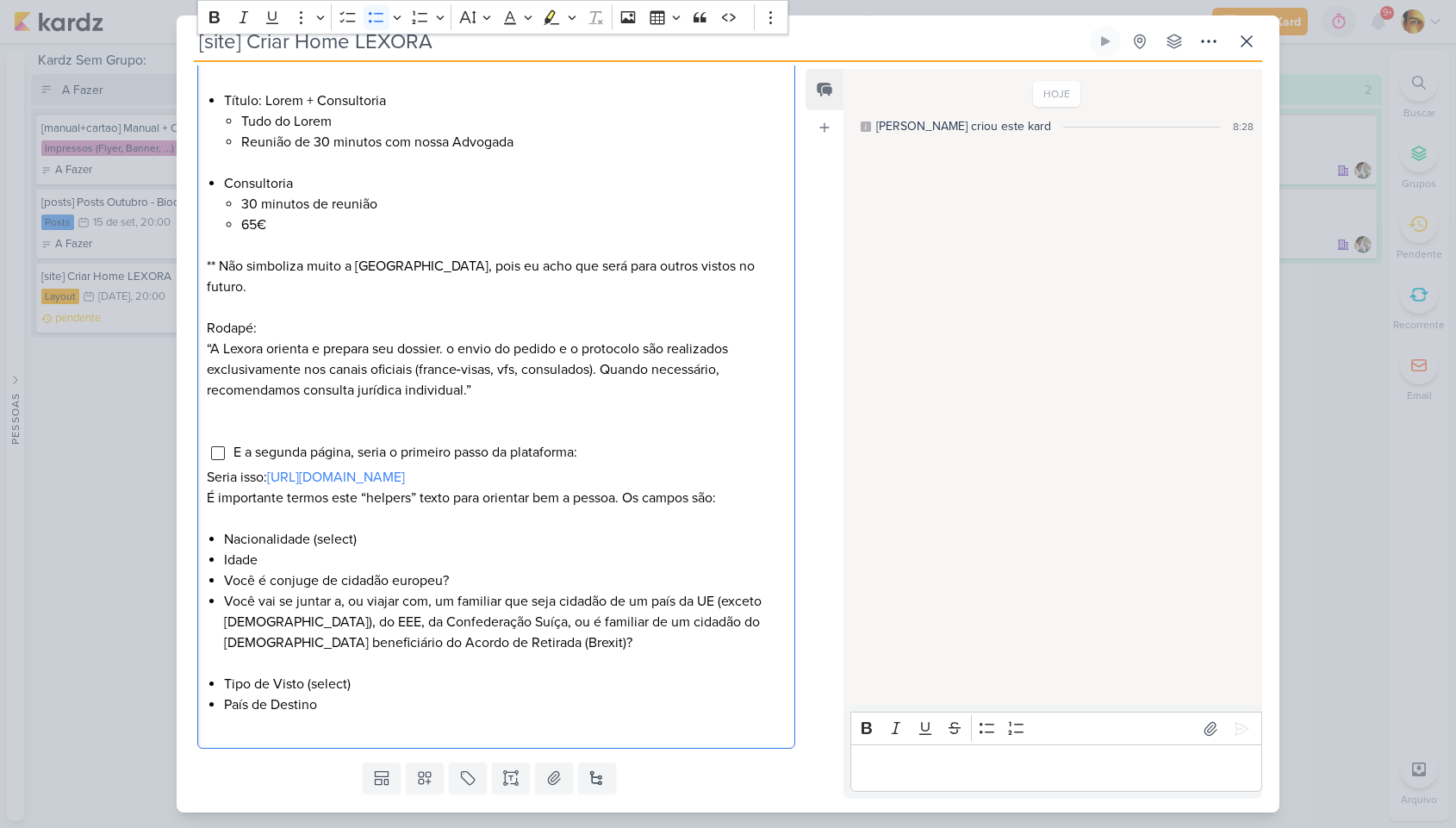
click at [345, 713] on li "País de Destino" at bounding box center [504, 705] width 562 height 21
click at [448, 701] on li "País de Destino" at bounding box center [504, 705] width 562 height 21
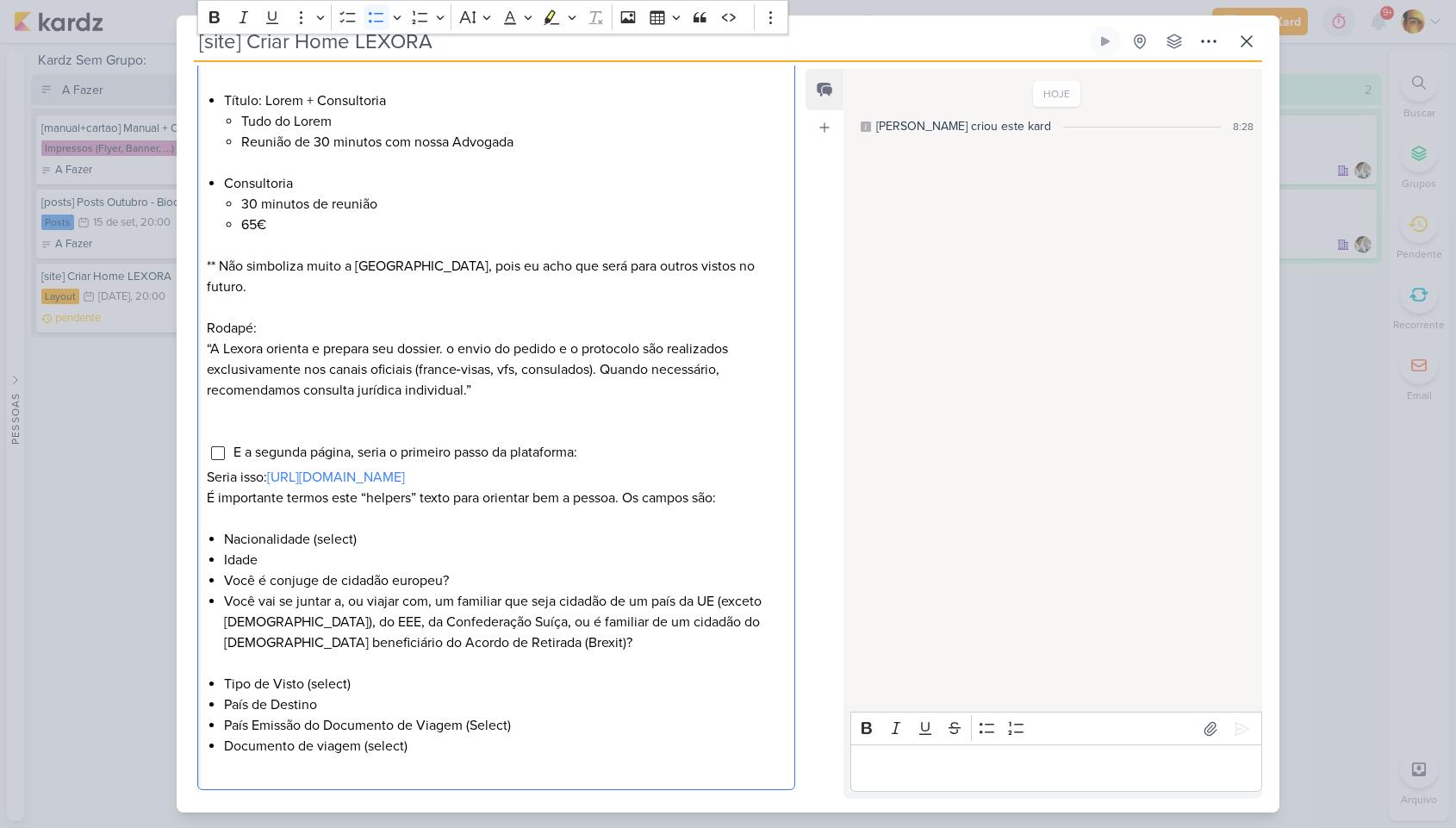
scroll to position [1663, 0]
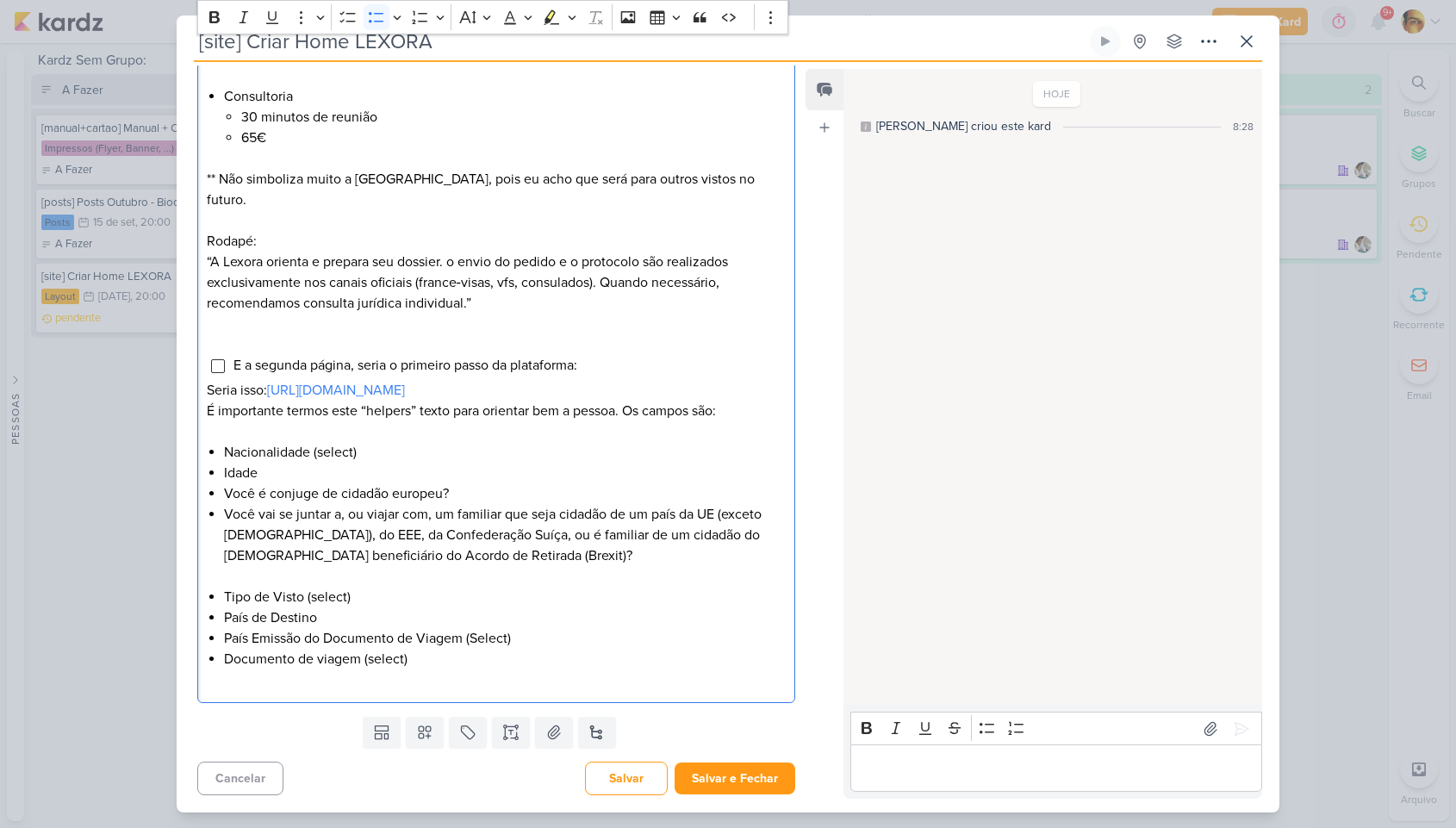
click at [554, 665] on li "Documento de viagem (select)" at bounding box center [504, 659] width 562 height 21
drag, startPoint x: 629, startPoint y: 409, endPoint x: 629, endPoint y: 421, distance: 12.0
click at [629, 409] on p "É importante termos este “helpers” texto para orientar bem a pessoa. Os campos …" at bounding box center [496, 411] width 579 height 21
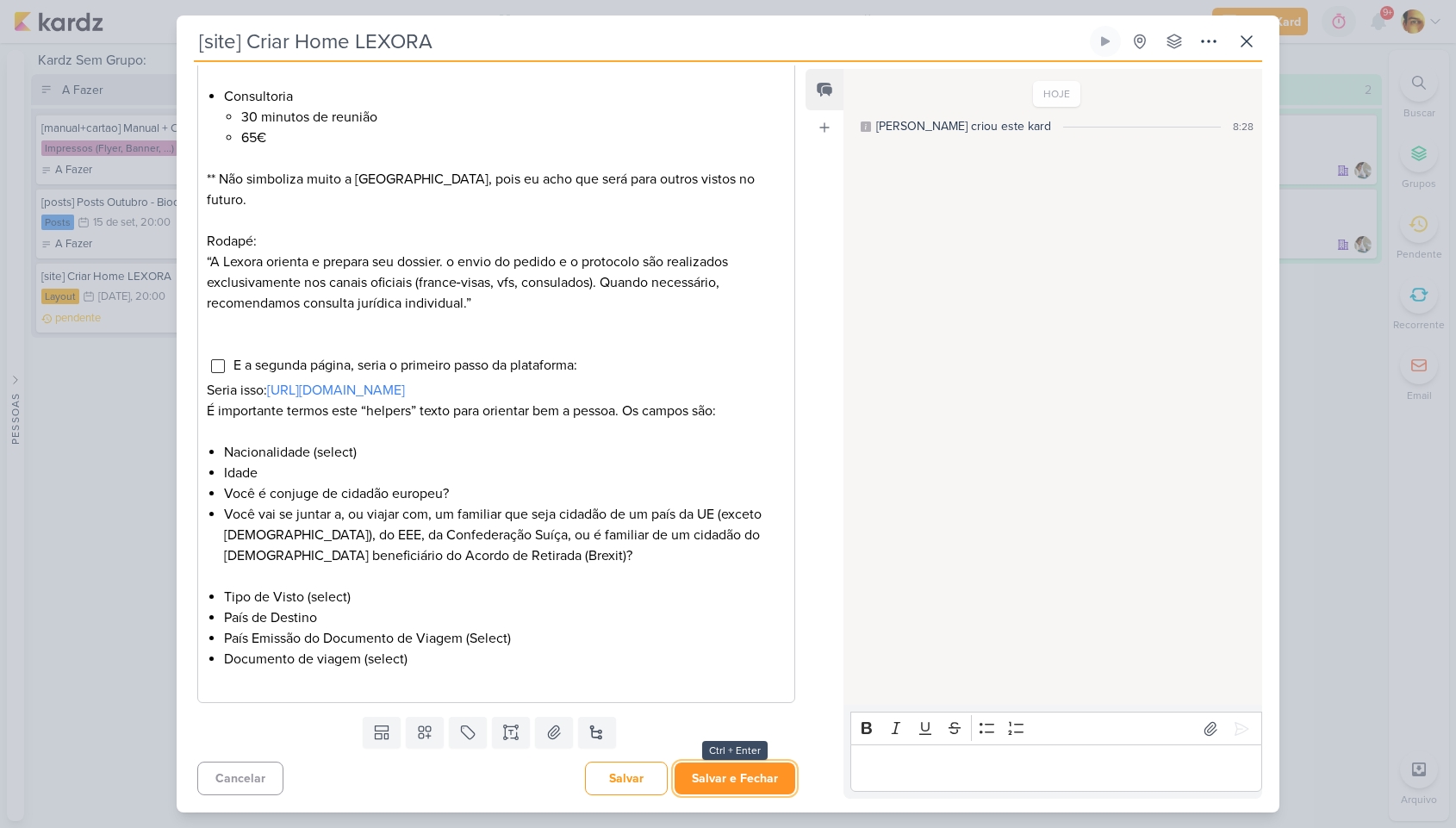
click at [709, 771] on button "Salvar e Fechar" at bounding box center [735, 778] width 121 height 32
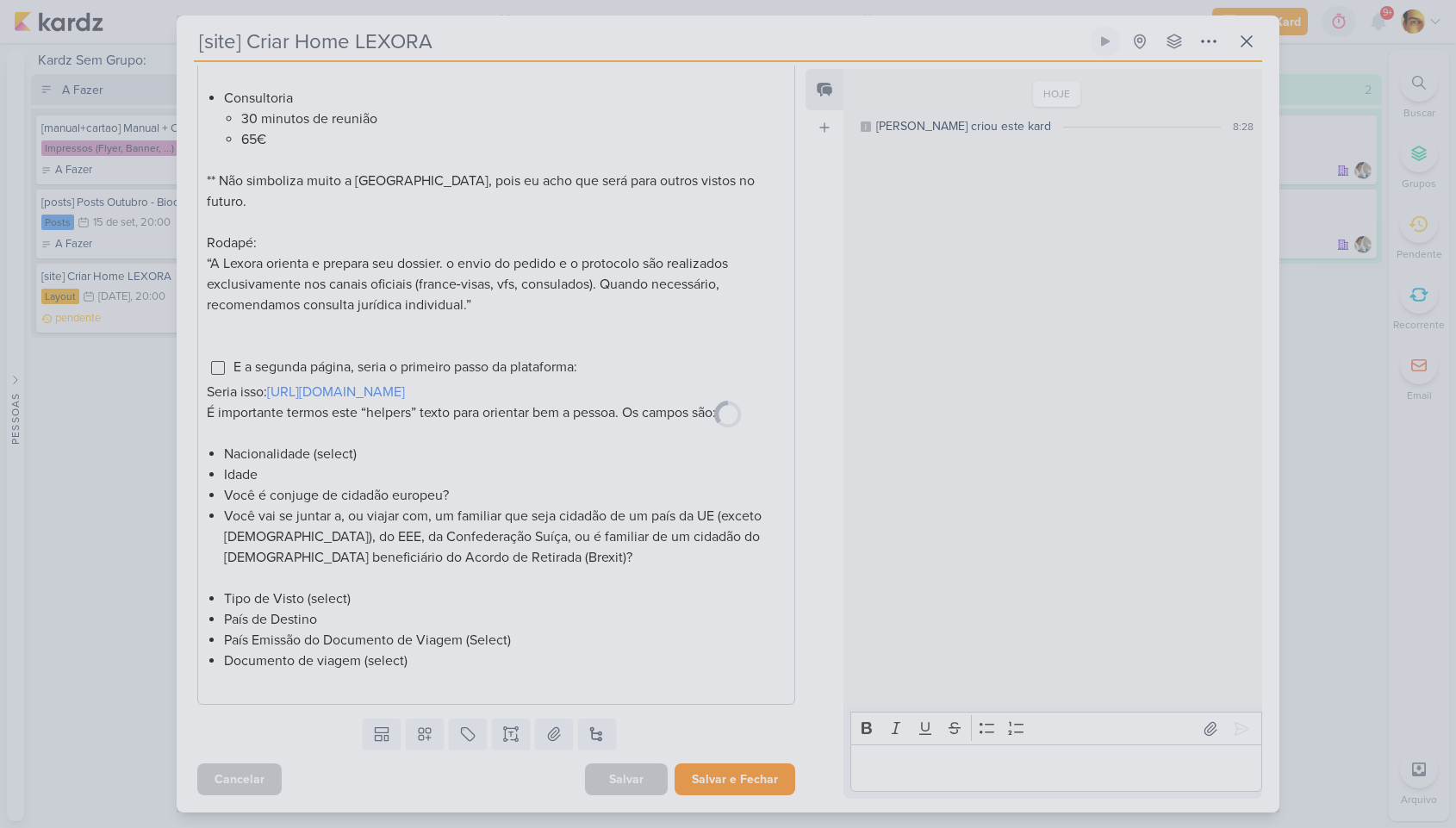
scroll to position [1661, 0]
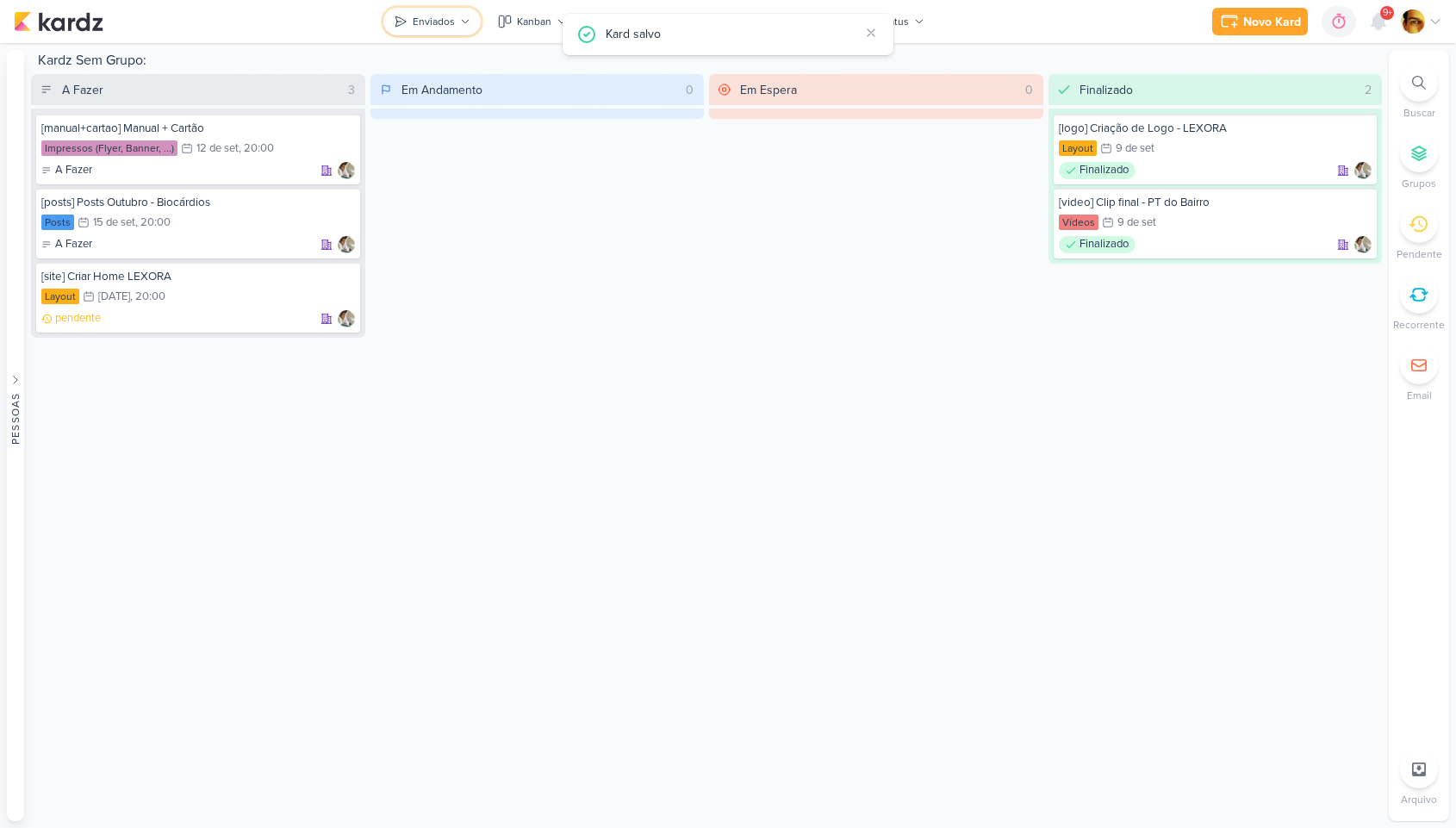
click at [455, 19] on div "Enviados" at bounding box center [433, 22] width 43 height 16
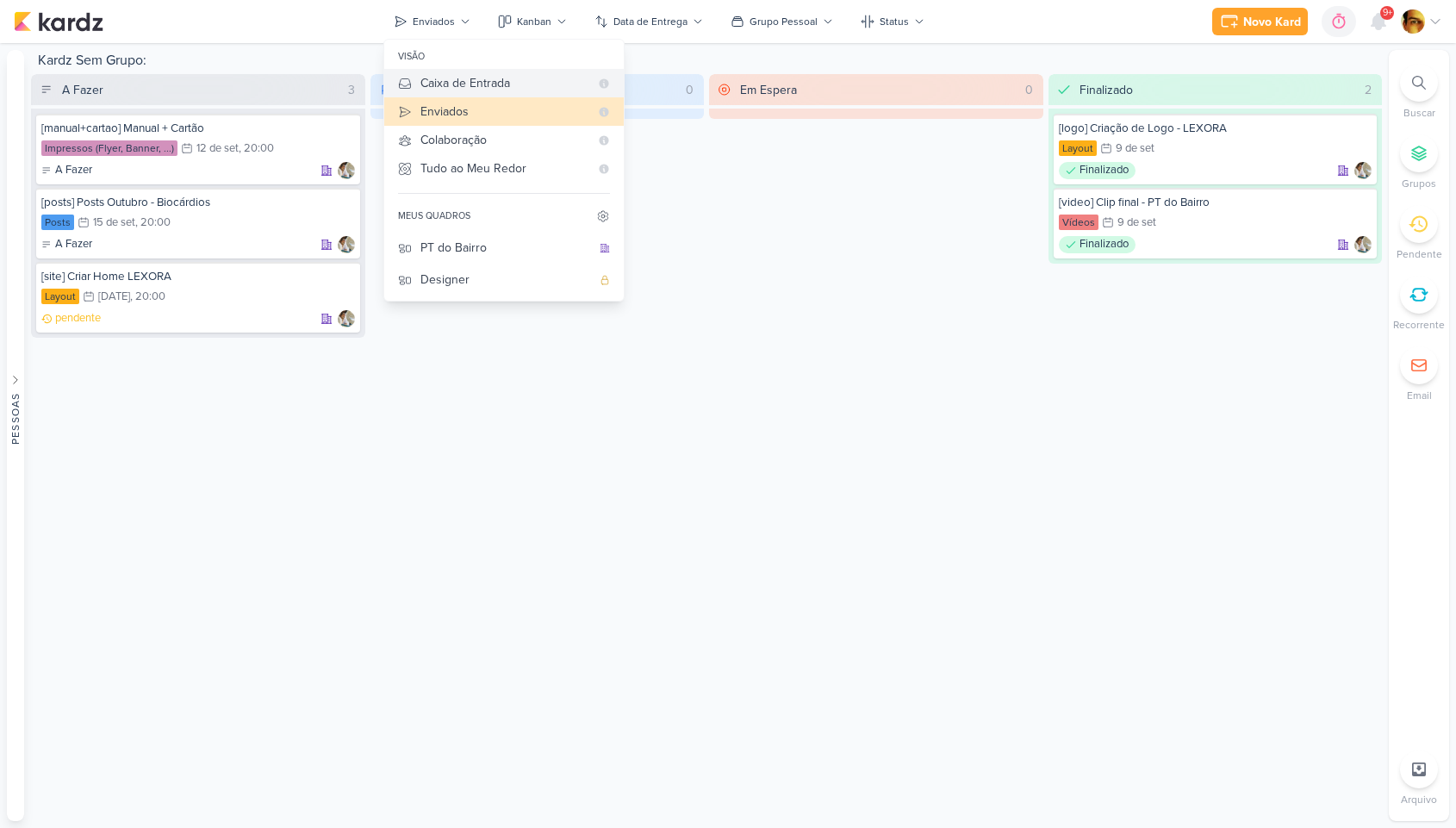
click at [454, 83] on div "Caixa de Entrada" at bounding box center [504, 82] width 169 height 18
